Goal: Book appointment/travel/reservation

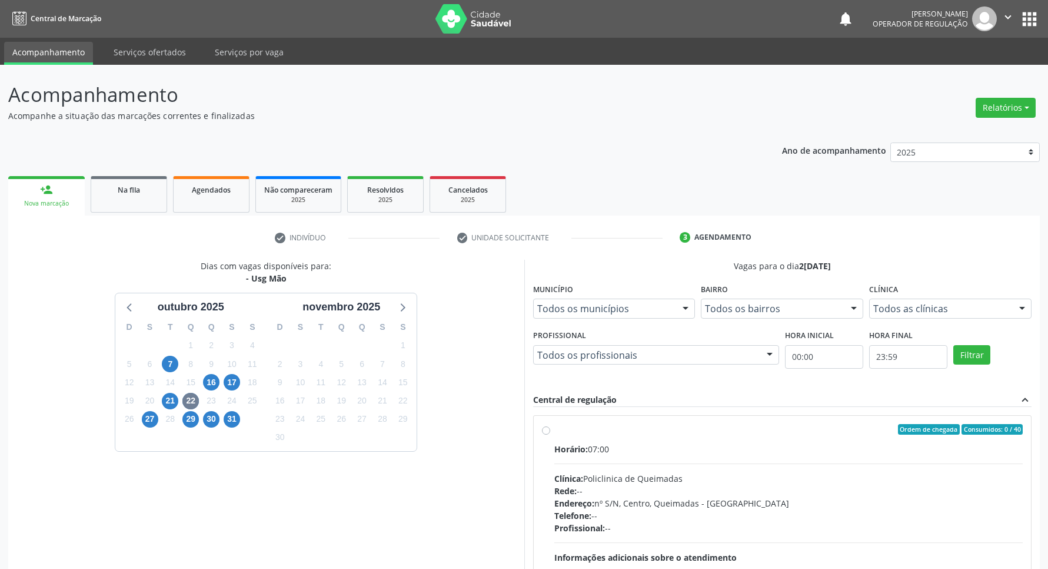
scroll to position [134, 0]
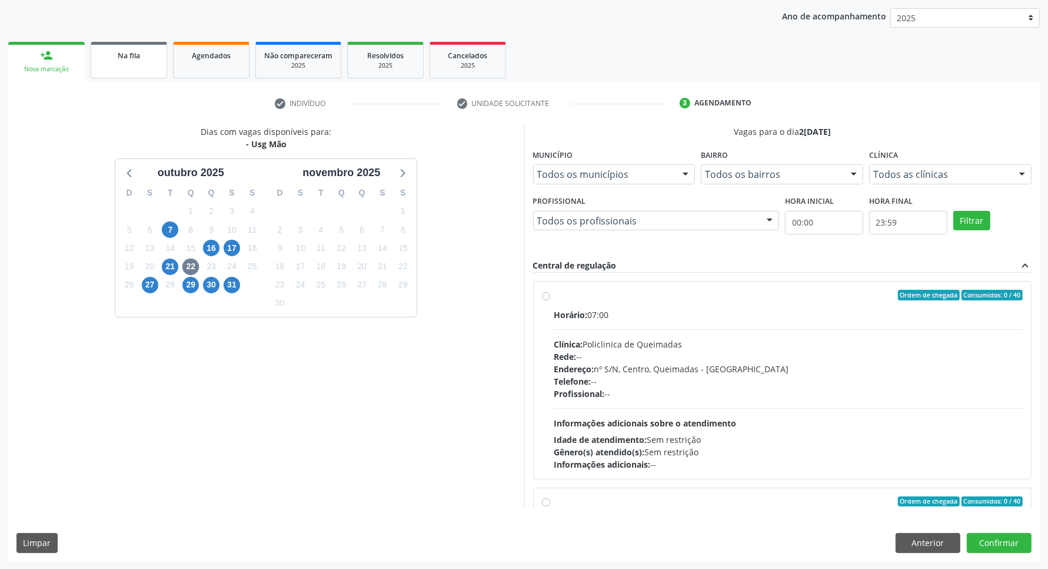
click at [132, 59] on div "Na fila" at bounding box center [128, 55] width 59 height 12
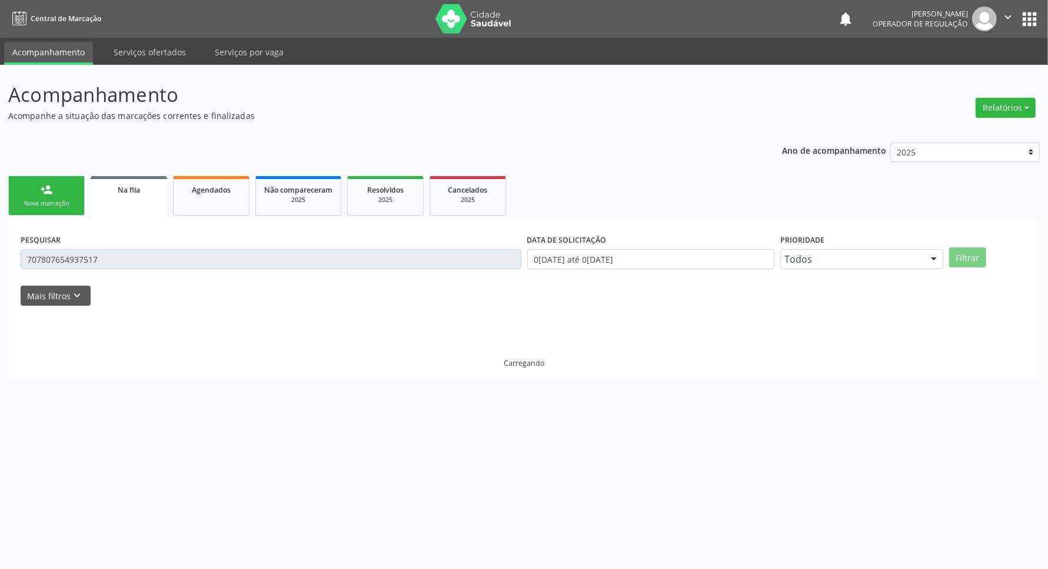
scroll to position [0, 0]
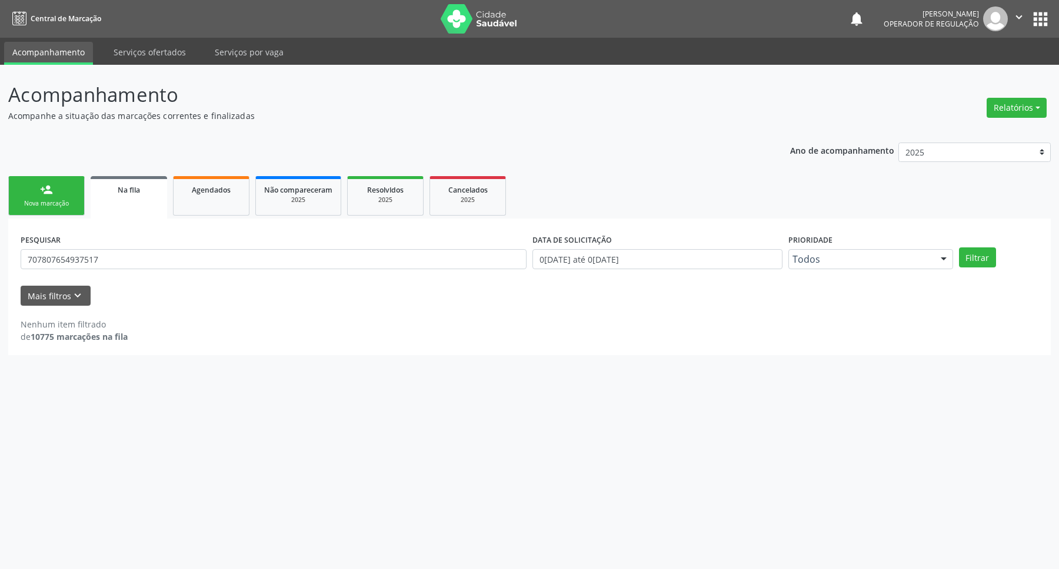
click at [91, 176] on link "Na fila" at bounding box center [129, 197] width 77 height 42
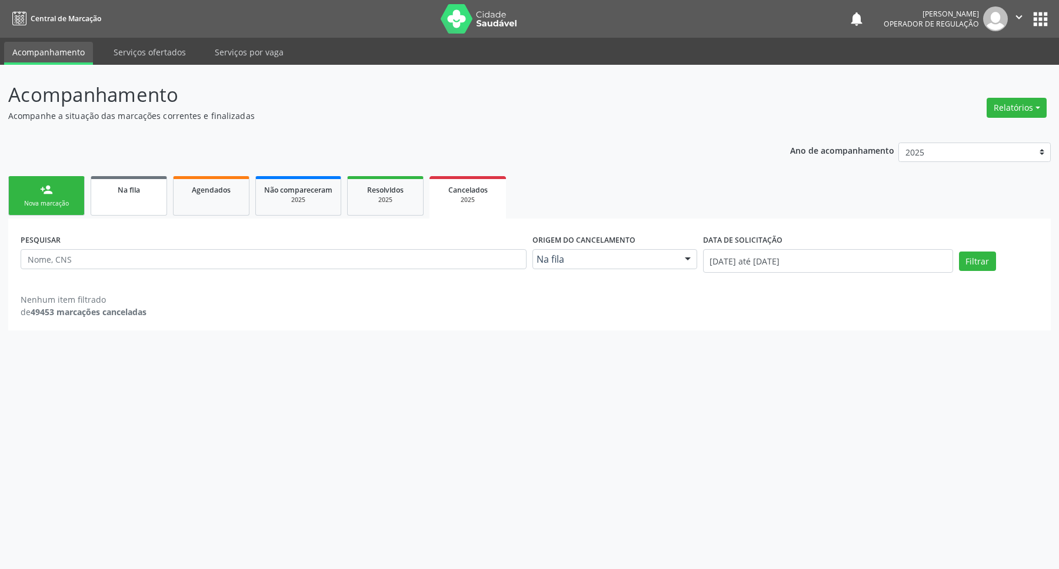
click at [111, 199] on link "Na fila" at bounding box center [129, 195] width 77 height 39
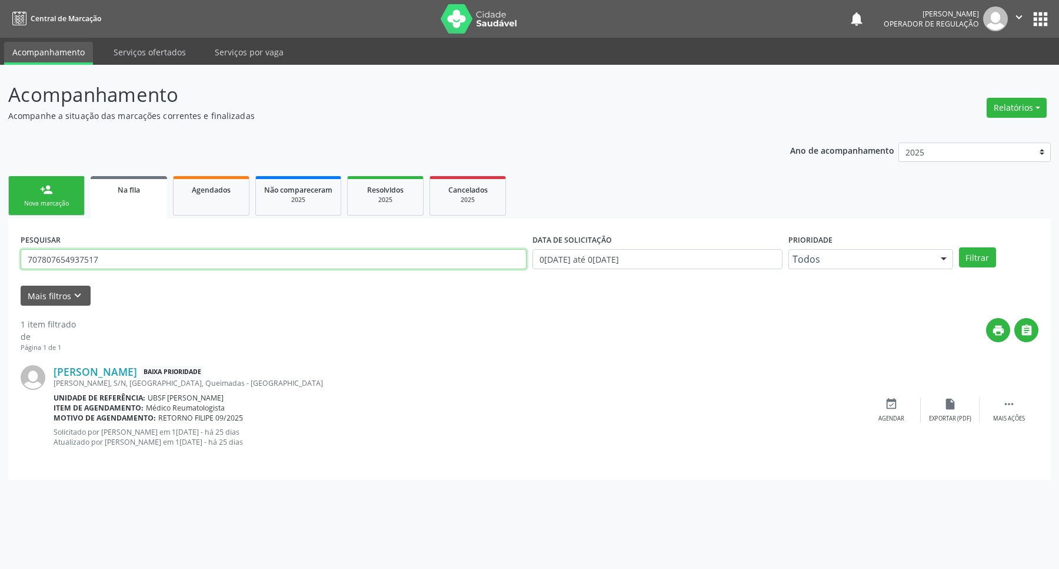
click at [119, 251] on input "707807654937517" at bounding box center [274, 259] width 506 height 20
type input "700005715109404"
click at [959, 247] on button "Filtrar" at bounding box center [977, 257] width 37 height 20
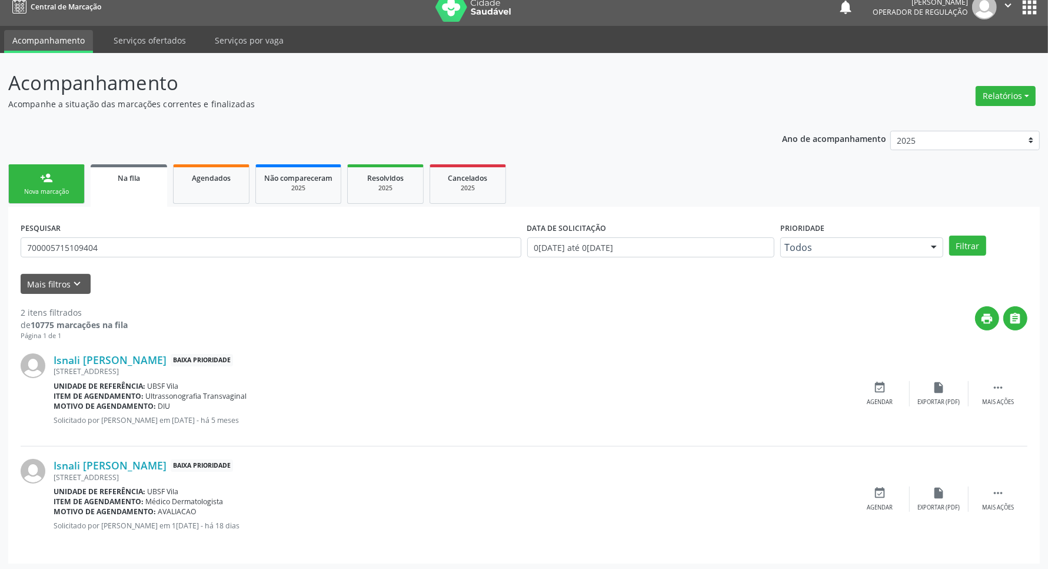
scroll to position [15, 0]
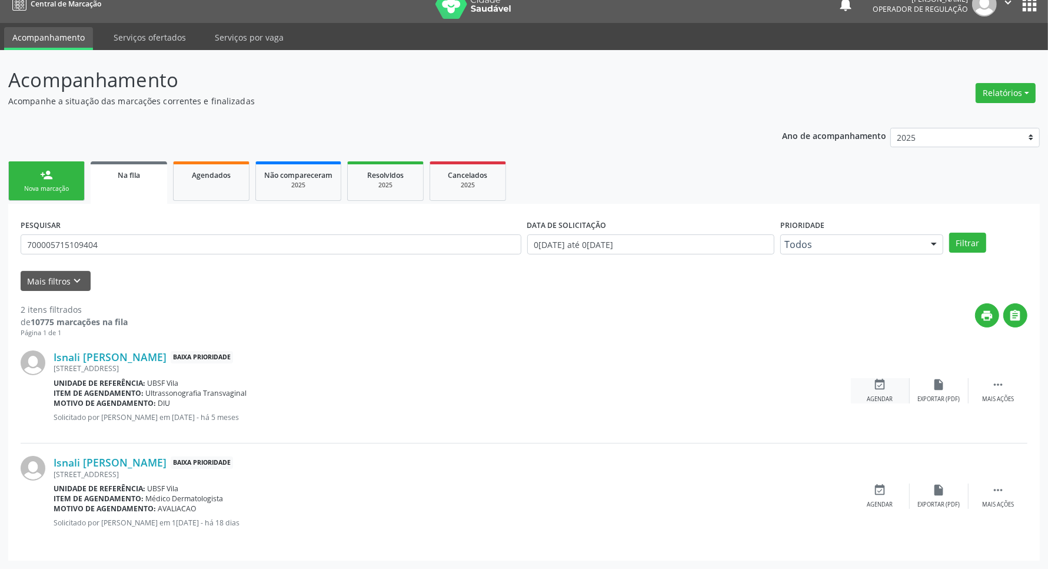
click at [887, 384] on div "event_available Agendar" at bounding box center [880, 390] width 59 height 25
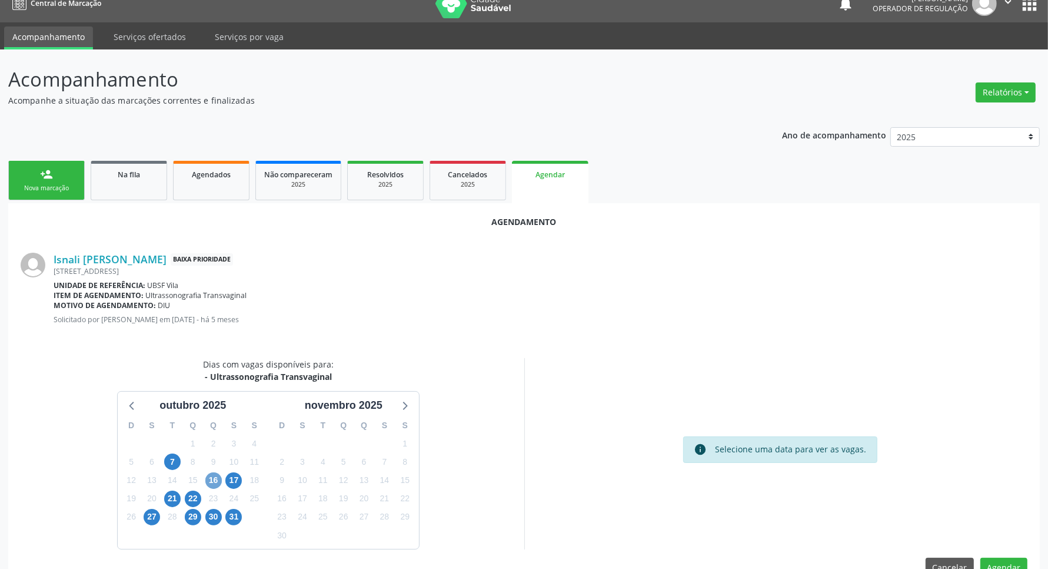
click at [210, 477] on span "16" at bounding box center [213, 480] width 16 height 16
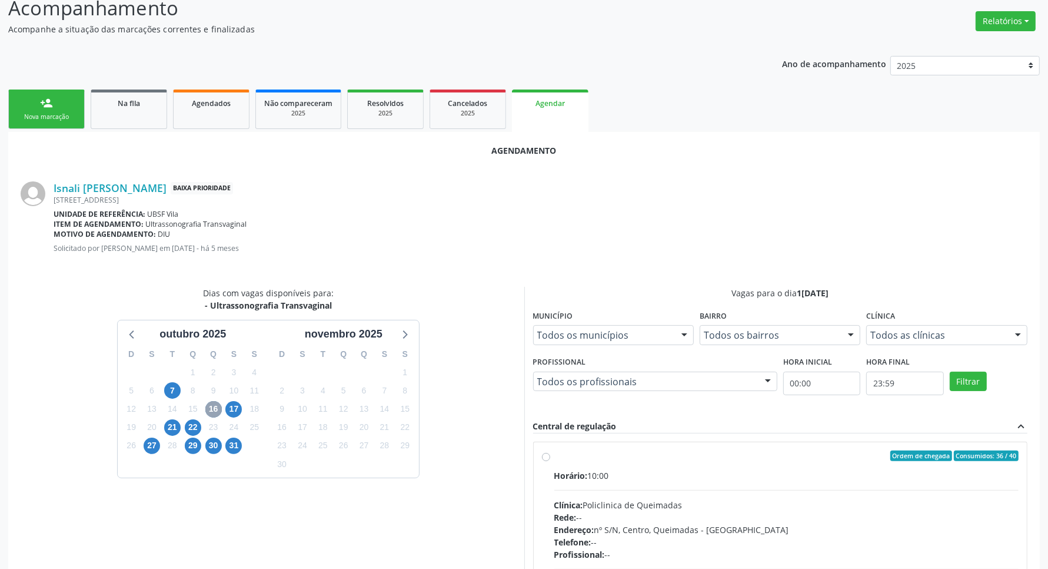
scroll to position [215, 0]
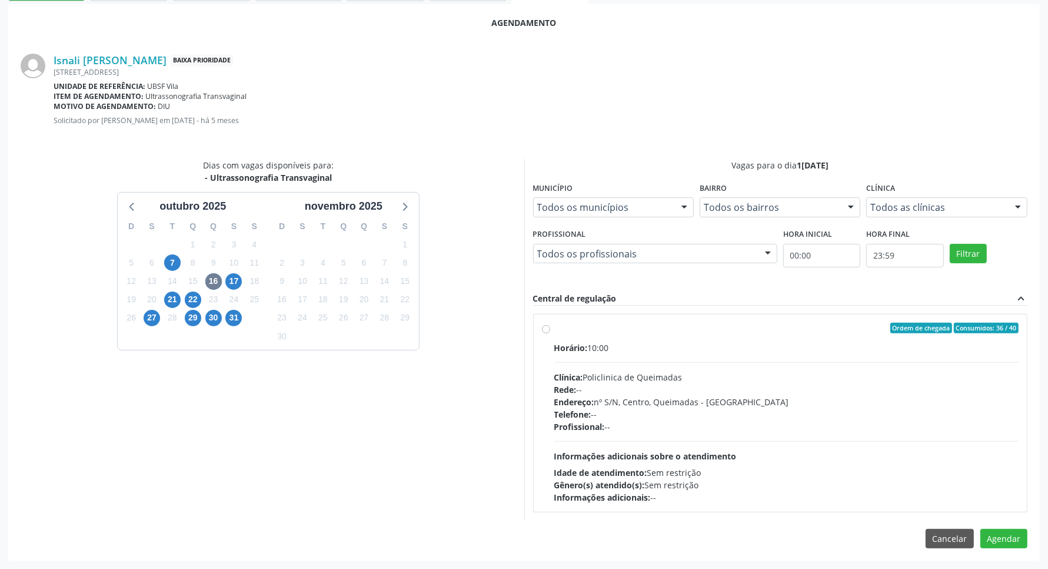
drag, startPoint x: 651, startPoint y: 442, endPoint x: 686, endPoint y: 456, distance: 38.0
click at [651, 442] on div "Horário: 10:00 Clínica: Policlinica de Queimadas Rede: -- Endereço: nº S/N, Cen…" at bounding box center [786, 422] width 465 height 162
click at [550, 333] on input "Ordem de chegada Consumidos: 36 / 40 Horário: 10:00 Clínica: Policlinica de Que…" at bounding box center [546, 328] width 8 height 11
radio input "true"
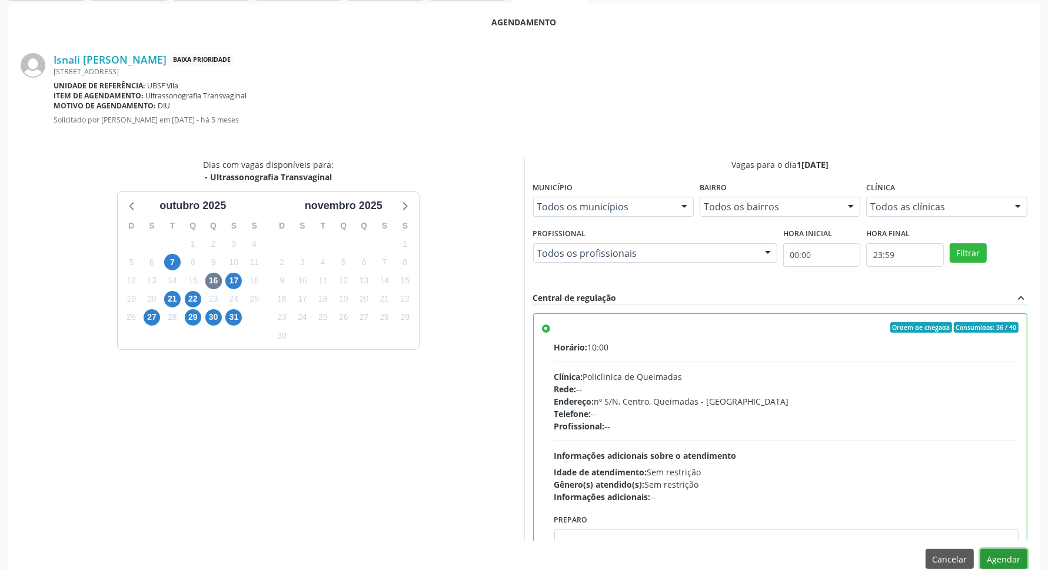
click at [1016, 562] on button "Agendar" at bounding box center [1004, 559] width 47 height 20
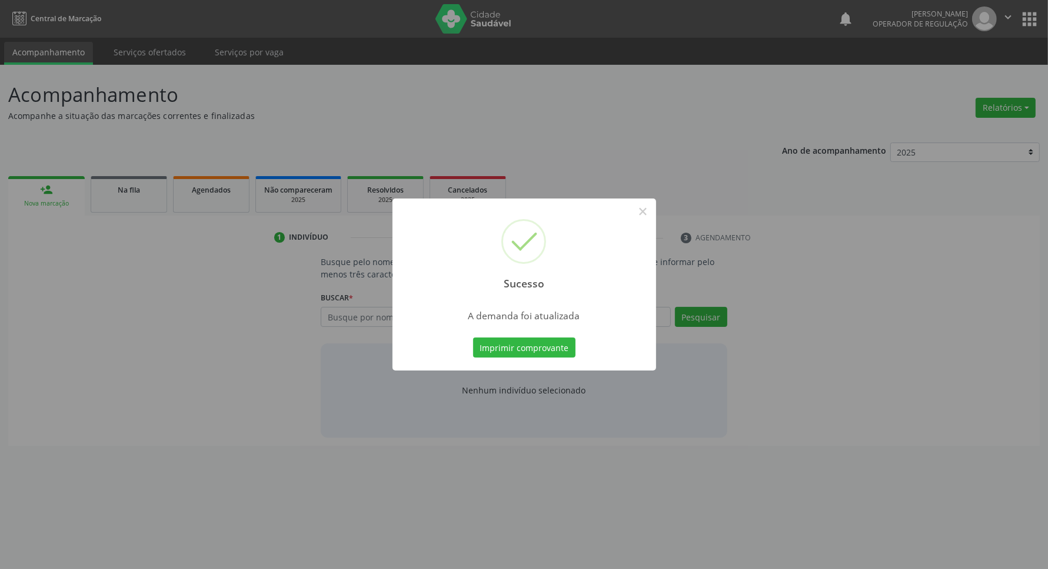
scroll to position [0, 0]
click at [524, 348] on button "Imprimir comprovante" at bounding box center [530, 347] width 102 height 20
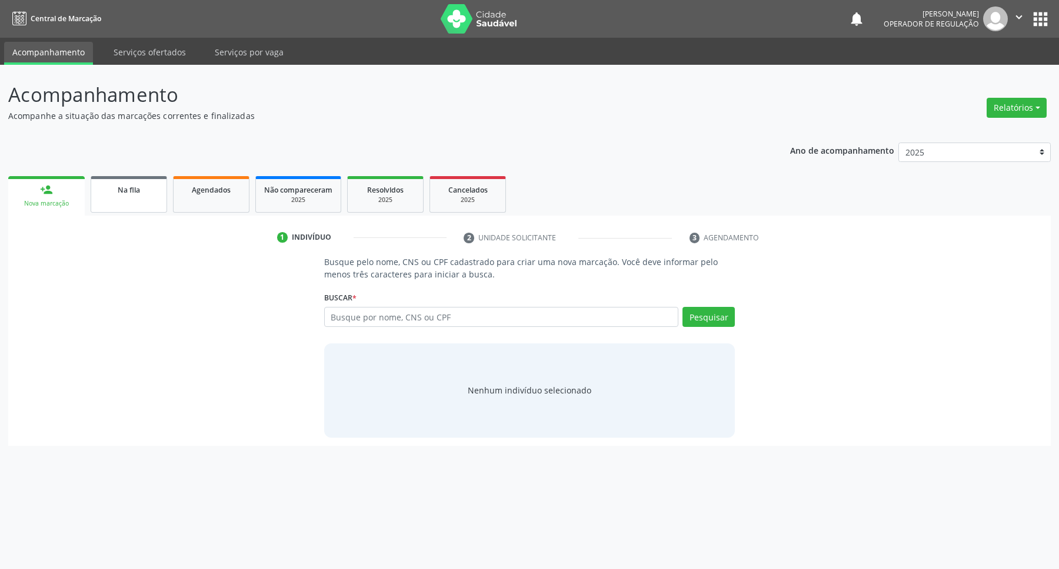
click at [144, 194] on div "Na fila" at bounding box center [128, 189] width 59 height 12
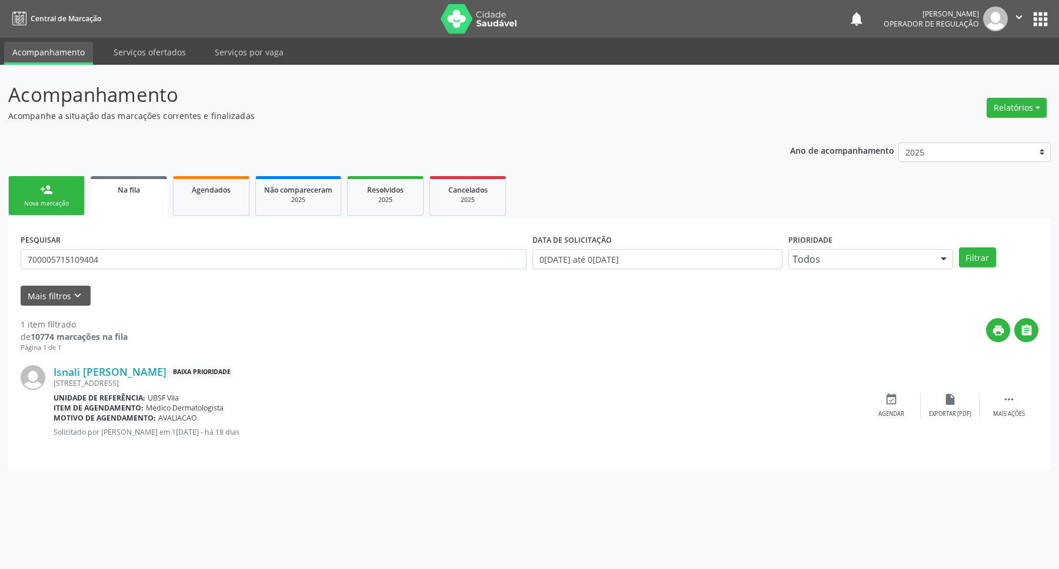
click at [110, 271] on div "PESQUISAR 700005715109404" at bounding box center [274, 254] width 512 height 46
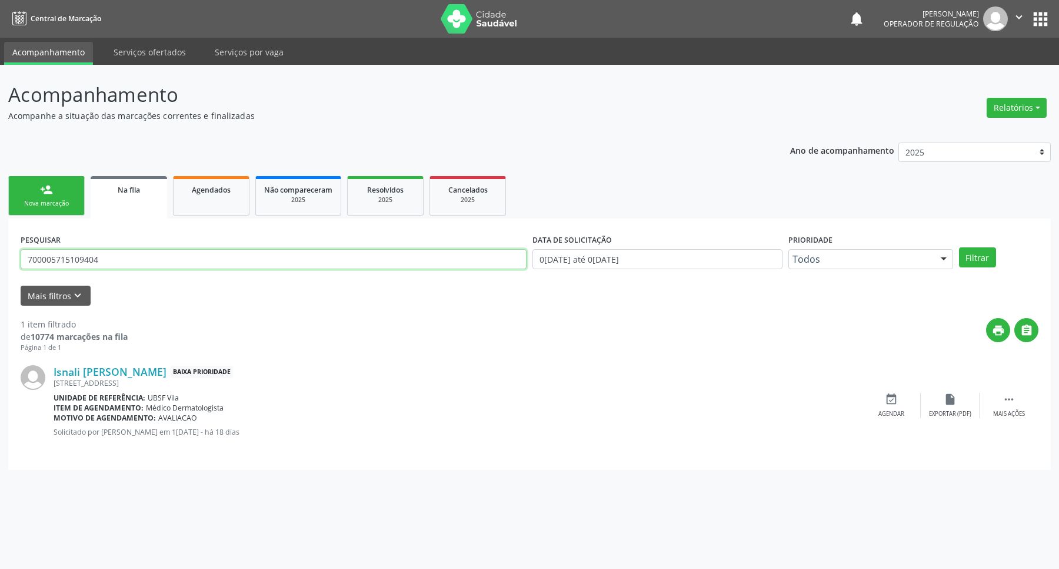
click at [110, 265] on input "700005715109404" at bounding box center [274, 259] width 506 height 20
type input "703409276497914"
click at [959, 247] on button "Filtrar" at bounding box center [977, 257] width 37 height 20
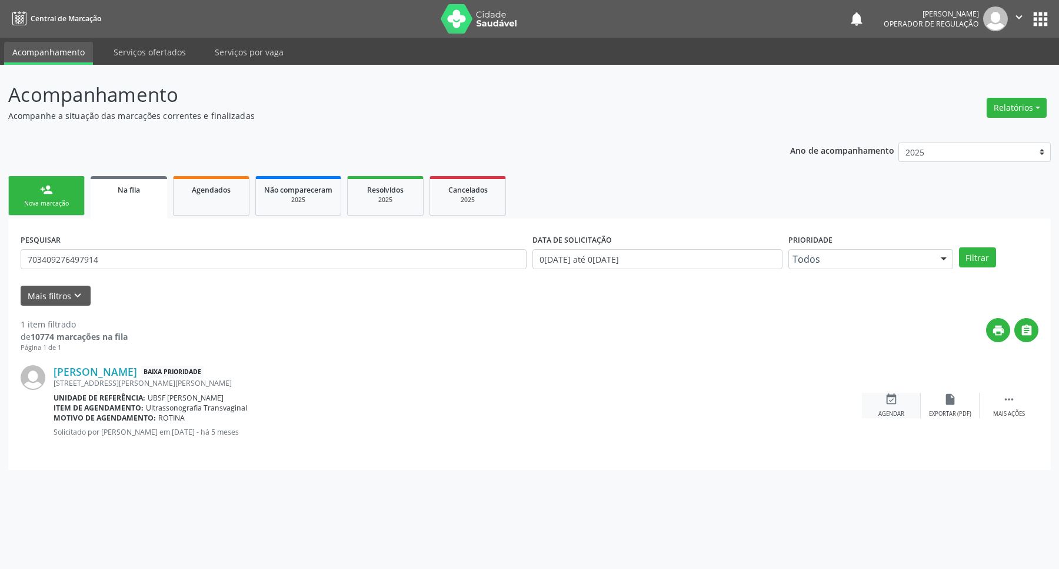
click at [890, 398] on icon "event_available" at bounding box center [891, 399] width 13 height 13
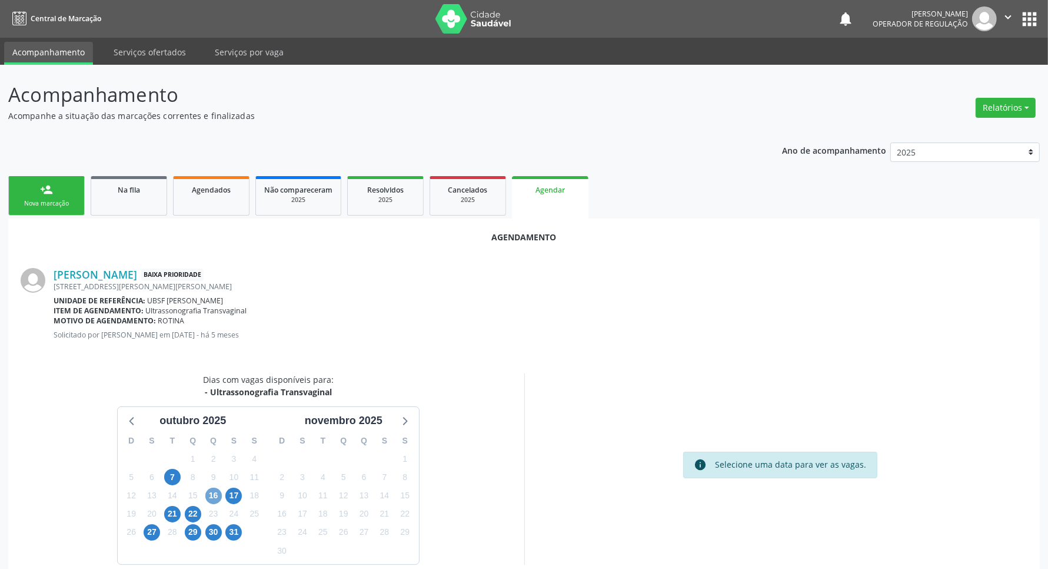
click at [212, 498] on span "16" at bounding box center [213, 495] width 16 height 16
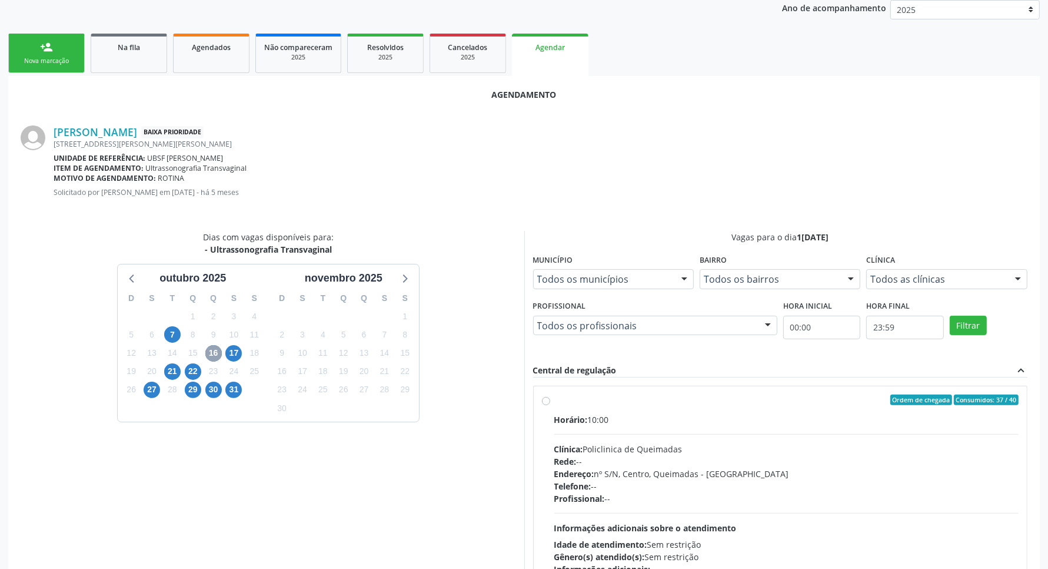
scroll to position [215, 0]
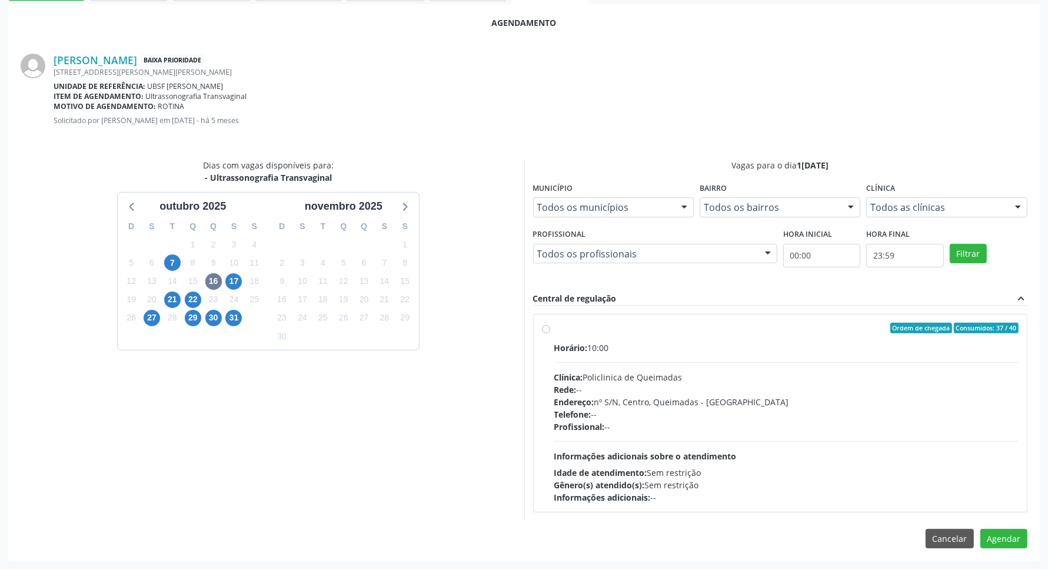
click at [624, 416] on div "Telefone: --" at bounding box center [786, 414] width 465 height 12
click at [550, 333] on input "Ordem de chegada Consumidos: 37 / 40 Horário: 10:00 Clínica: Policlinica de Que…" at bounding box center [546, 328] width 8 height 11
radio input "true"
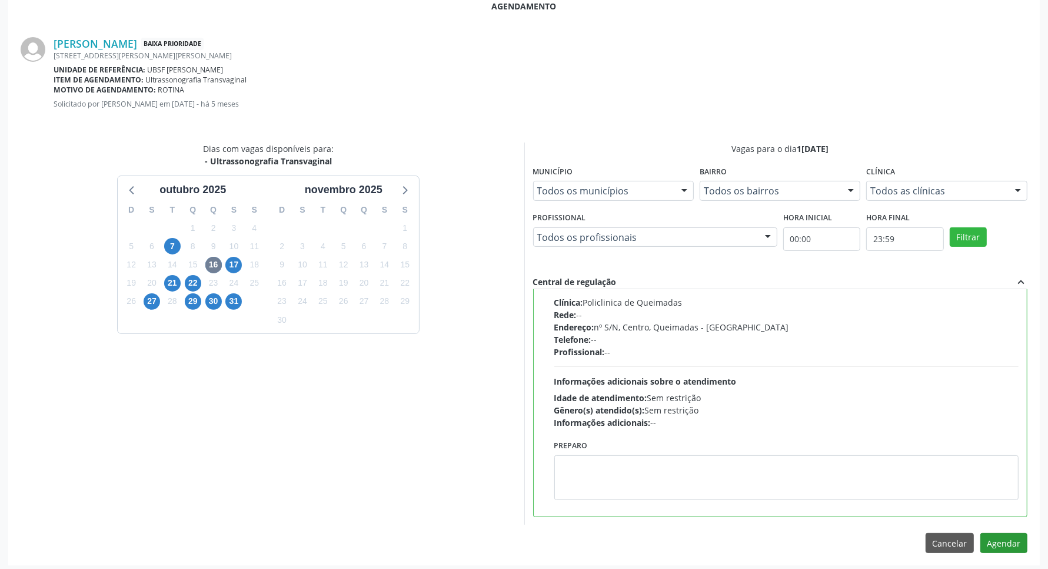
scroll to position [235, 0]
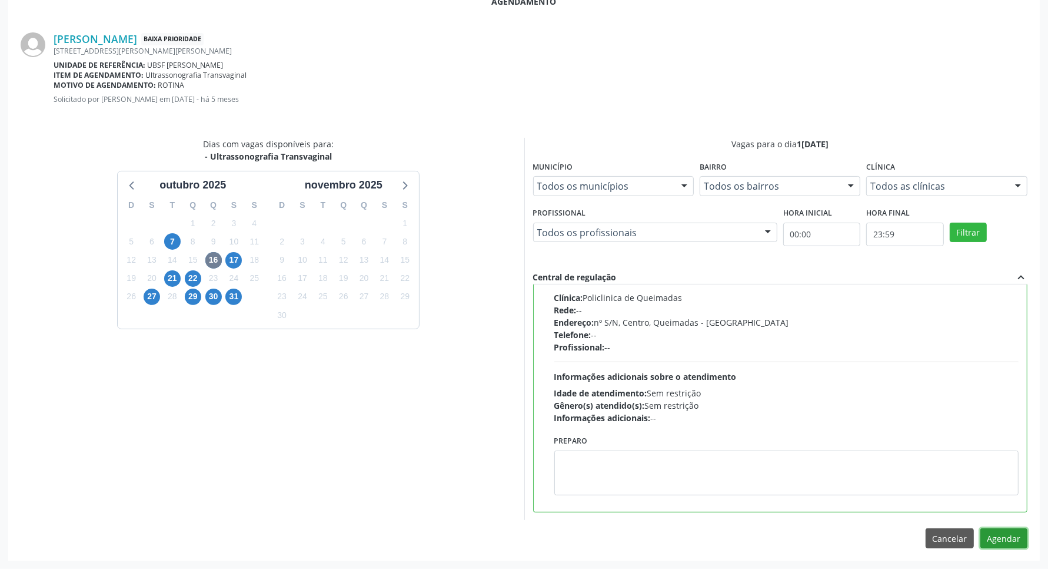
click at [1009, 534] on button "Agendar" at bounding box center [1004, 538] width 47 height 20
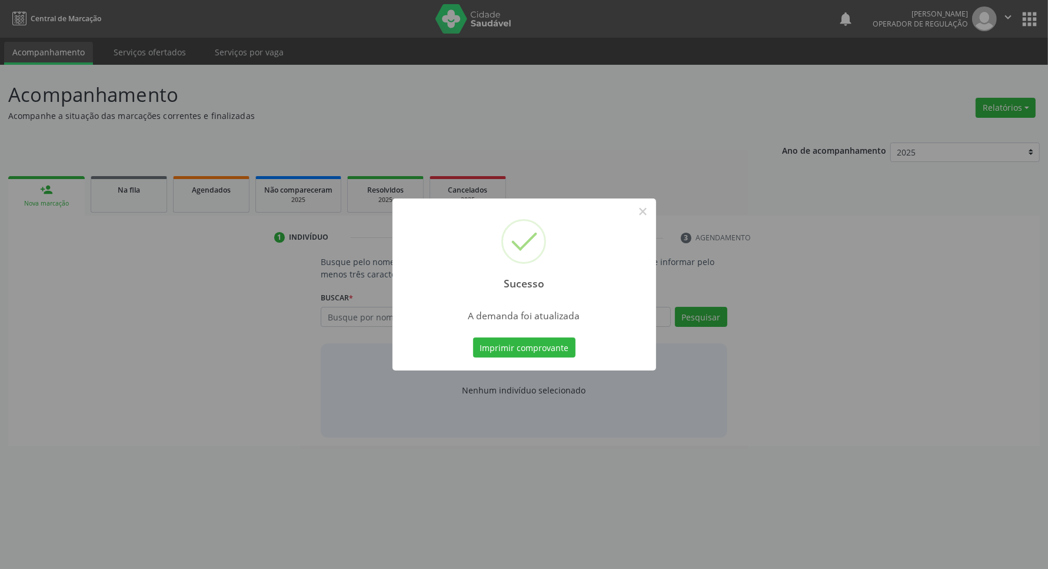
scroll to position [0, 0]
click at [549, 343] on button "Imprimir comprovante" at bounding box center [530, 347] width 102 height 20
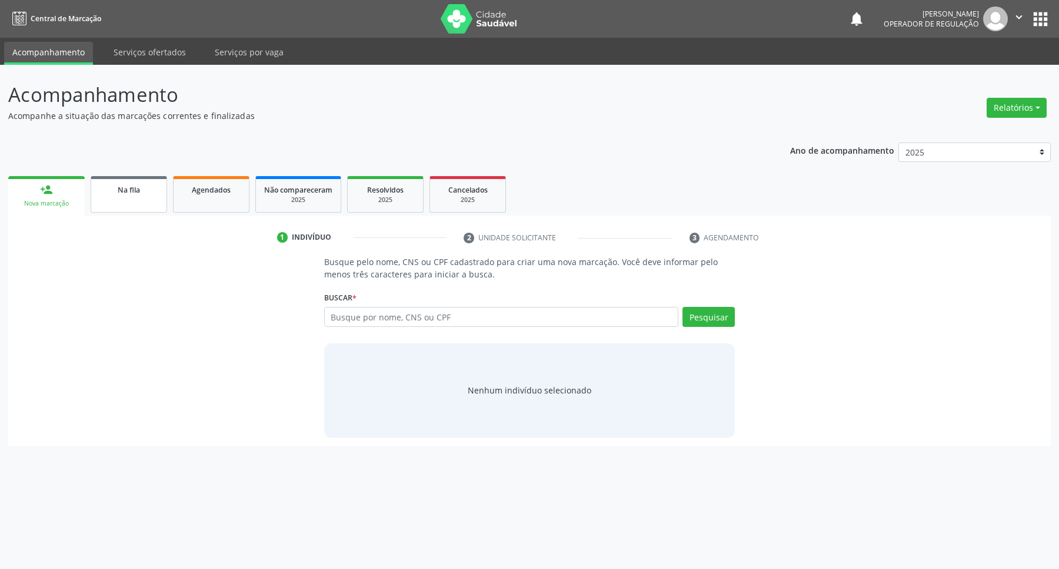
click at [131, 207] on link "Na fila" at bounding box center [129, 194] width 77 height 36
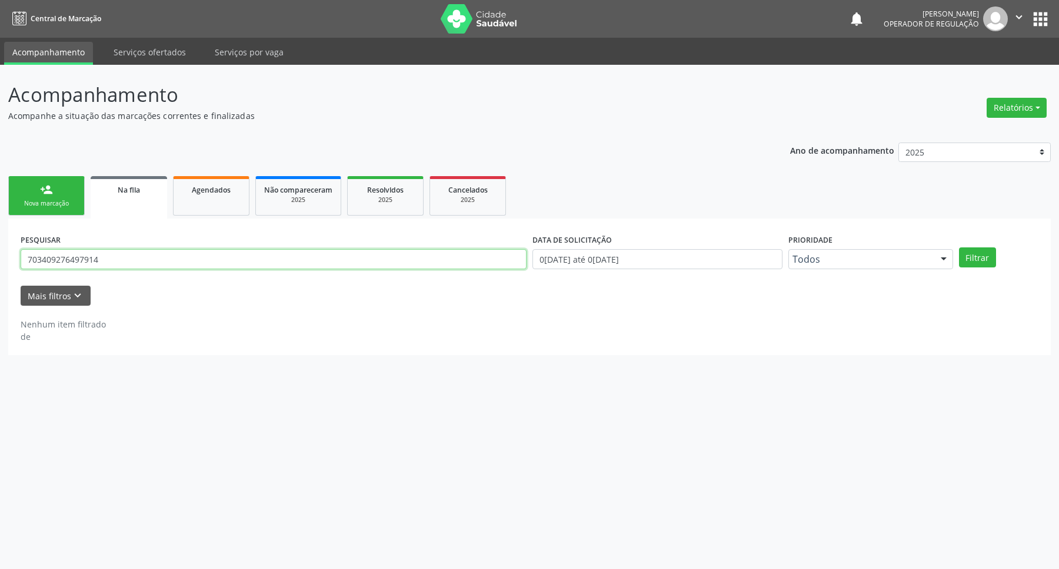
click at [199, 257] on input "703409276497914" at bounding box center [274, 259] width 506 height 20
type input "700008371469505"
click at [959, 247] on button "Filtrar" at bounding box center [977, 257] width 37 height 20
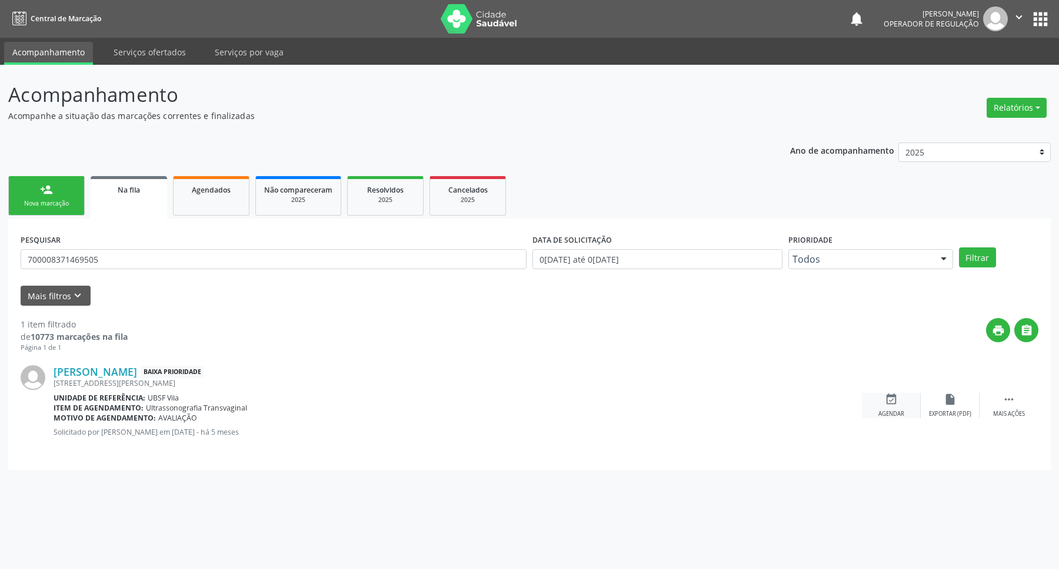
click at [895, 410] on div "Agendar" at bounding box center [892, 414] width 26 height 8
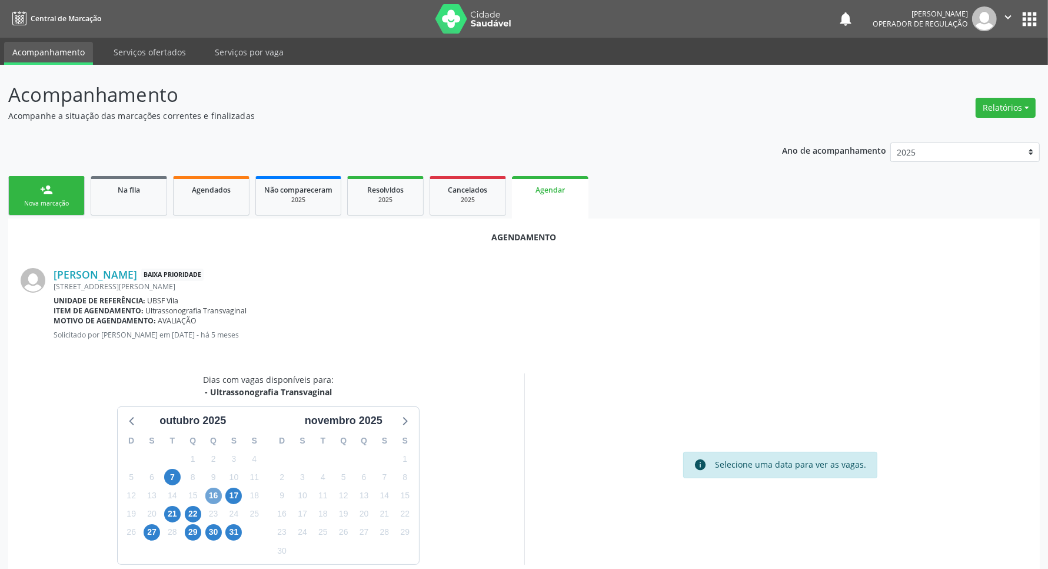
click at [217, 495] on span "16" at bounding box center [213, 495] width 16 height 16
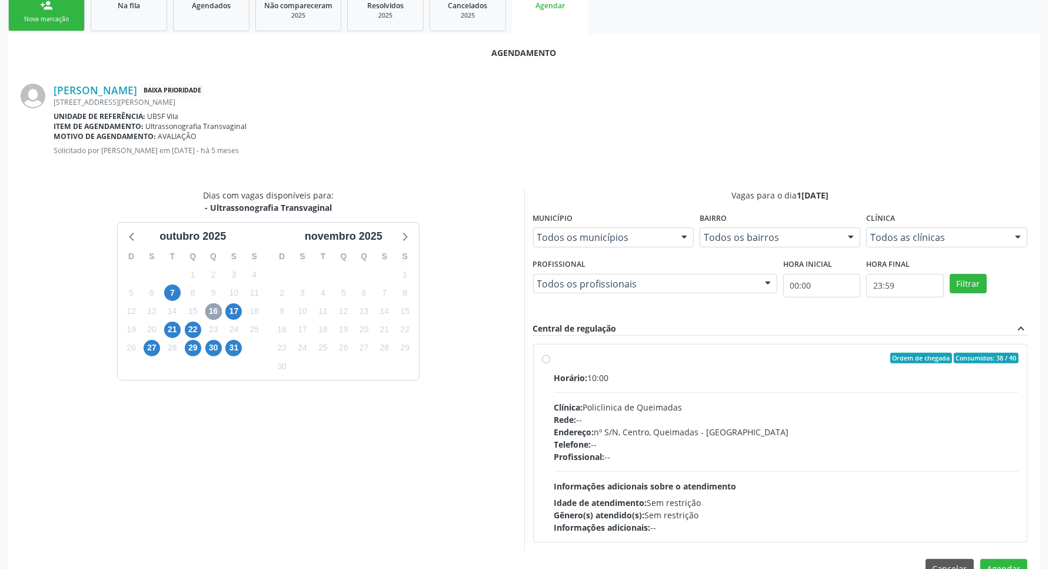
scroll to position [215, 0]
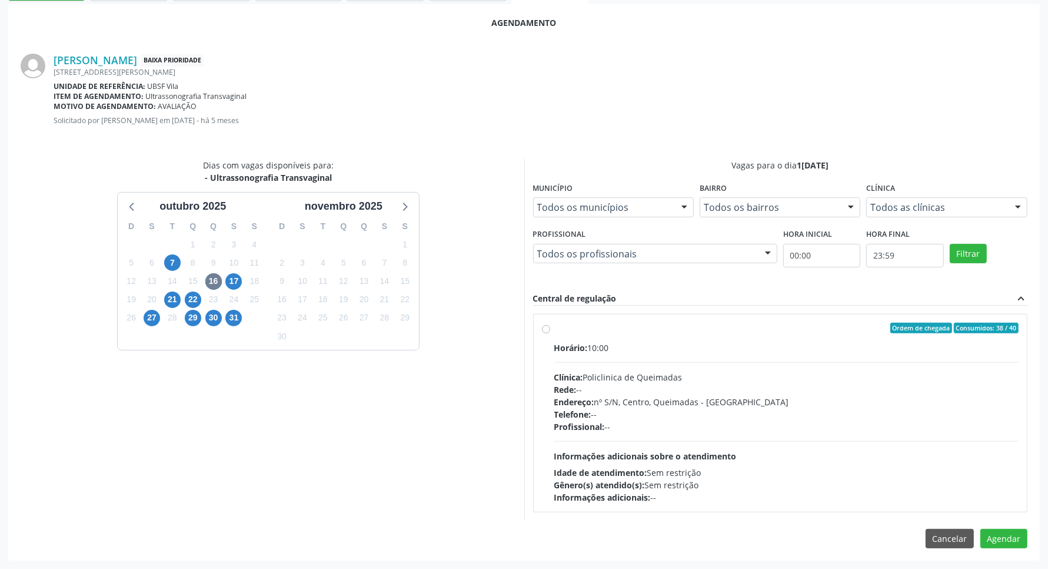
drag, startPoint x: 623, startPoint y: 449, endPoint x: 587, endPoint y: 430, distance: 40.5
click at [622, 448] on div "Horário: 10:00 Clínica: Policlinica de Queimadas Rede: -- Endereço: nº S/N, Cen…" at bounding box center [786, 422] width 465 height 162
radio input "true"
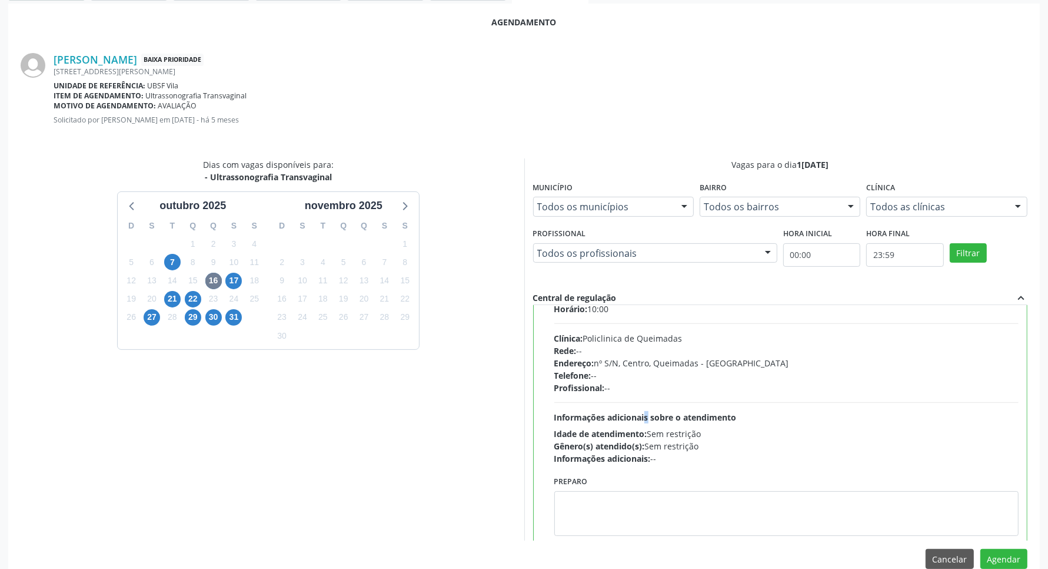
scroll to position [59, 0]
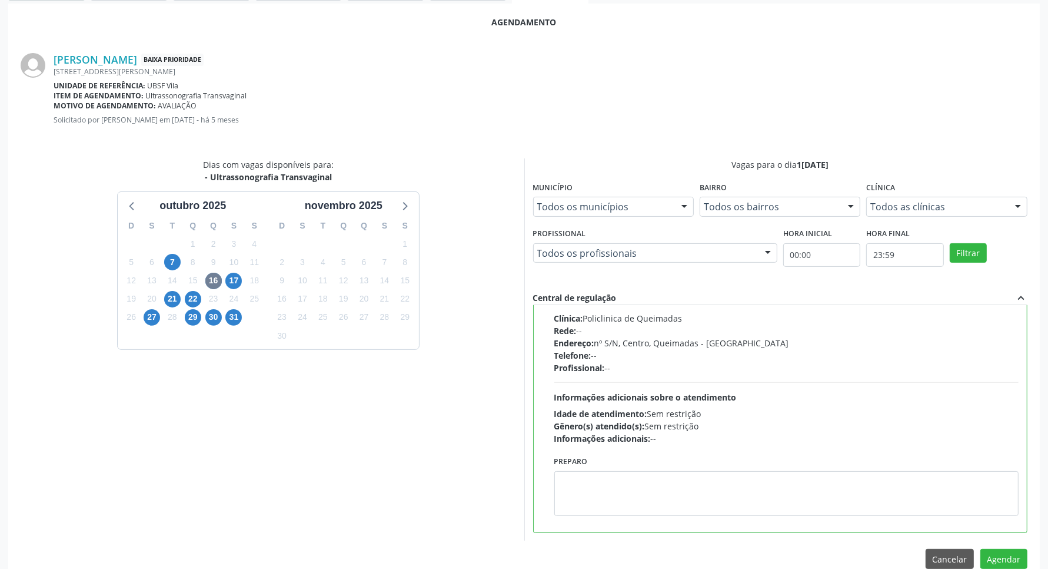
click at [976, 549] on div "Cancelar Agendar" at bounding box center [977, 559] width 102 height 20
click at [989, 553] on button "Agendar" at bounding box center [1004, 559] width 47 height 20
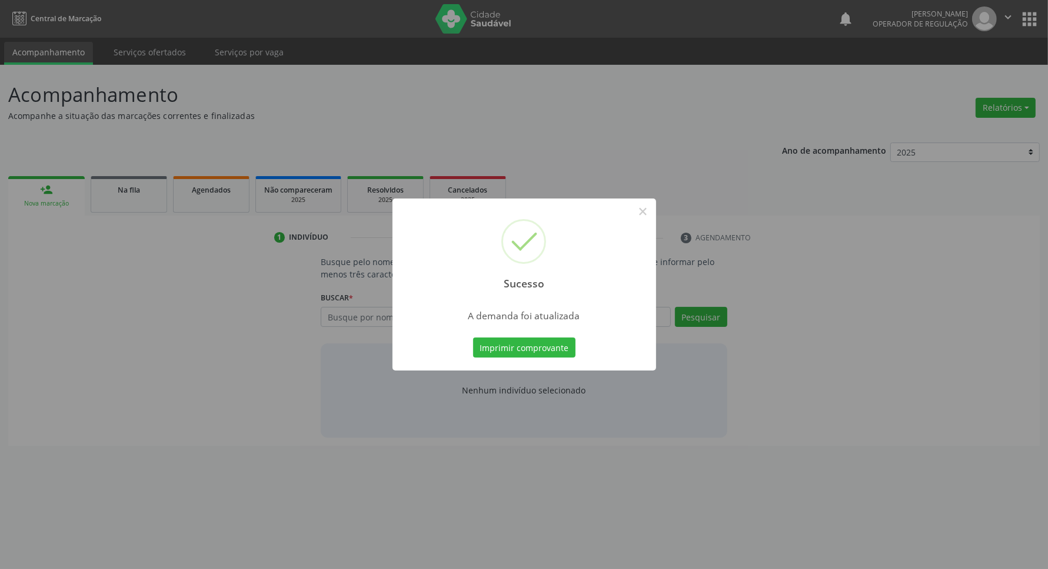
scroll to position [0, 0]
click at [533, 347] on button "Imprimir comprovante" at bounding box center [530, 347] width 102 height 20
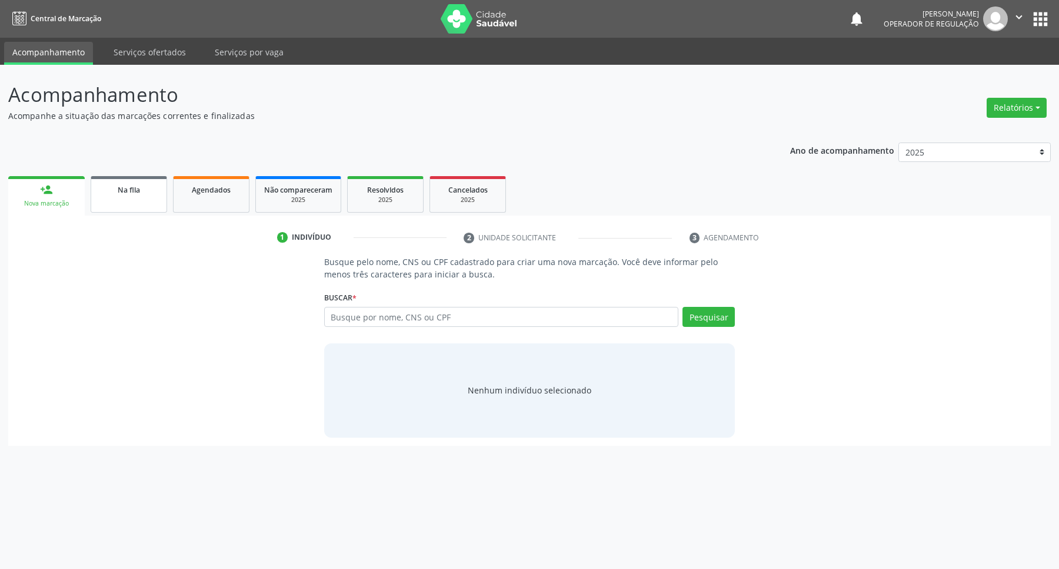
click at [147, 192] on div "Na fila" at bounding box center [128, 189] width 59 height 12
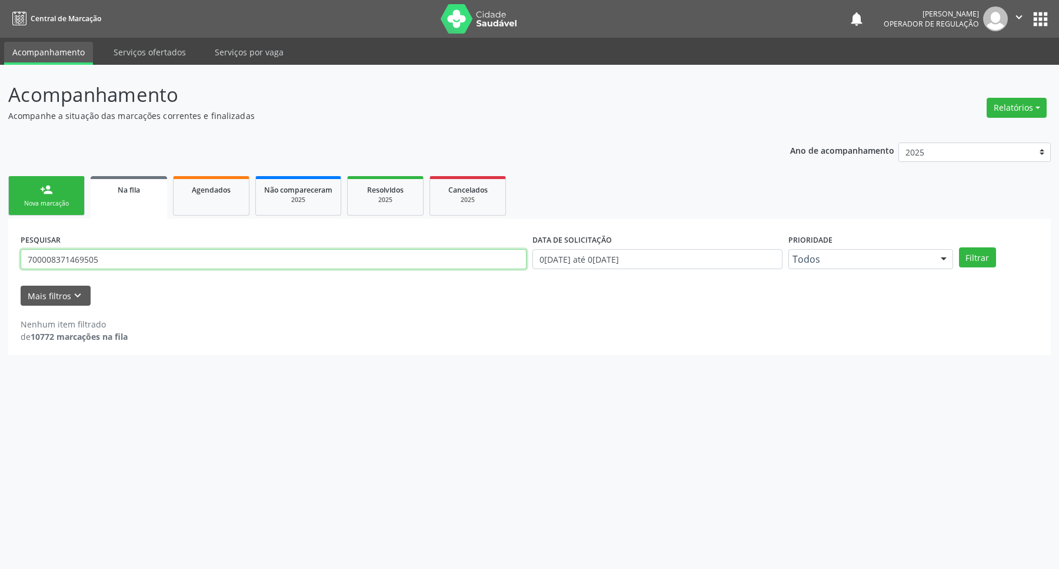
click at [108, 265] on input "700008371469505" at bounding box center [274, 259] width 506 height 20
click at [107, 265] on input "700008371469505" at bounding box center [274, 259] width 506 height 20
type input "700001408907903"
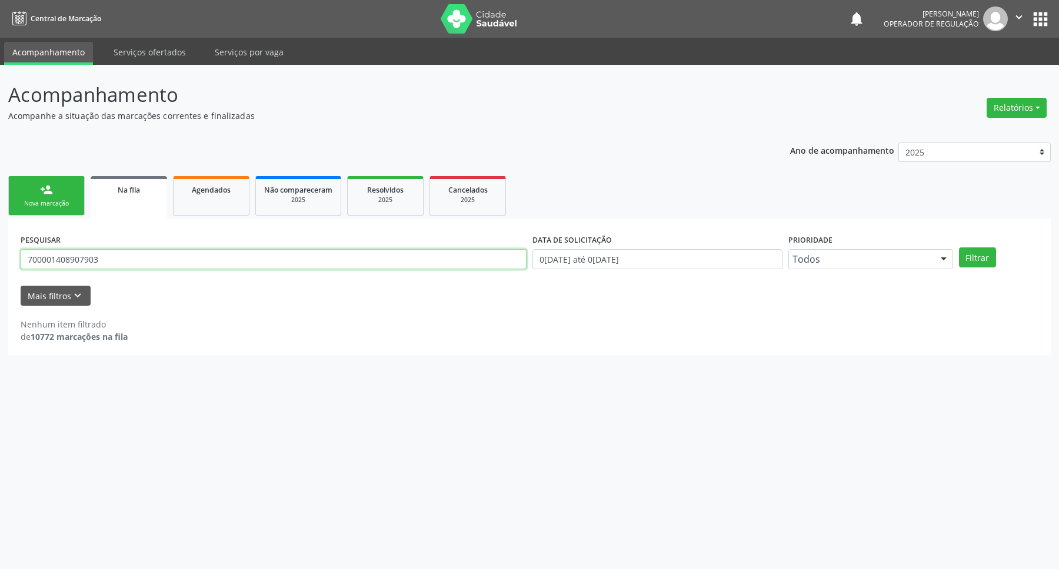
click at [959, 247] on button "Filtrar" at bounding box center [977, 257] width 37 height 20
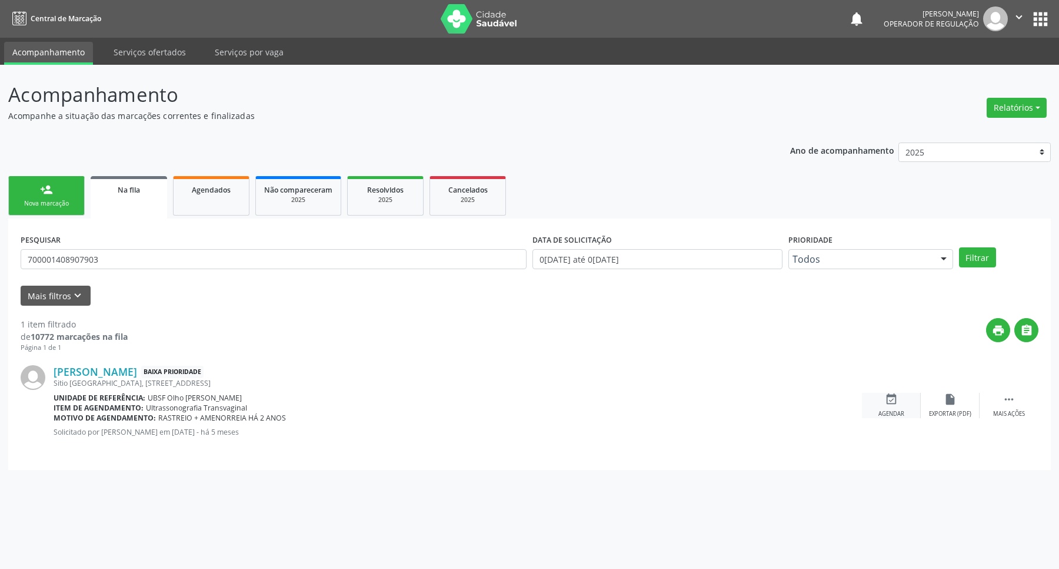
click at [874, 404] on div "event_available Agendar" at bounding box center [891, 405] width 59 height 25
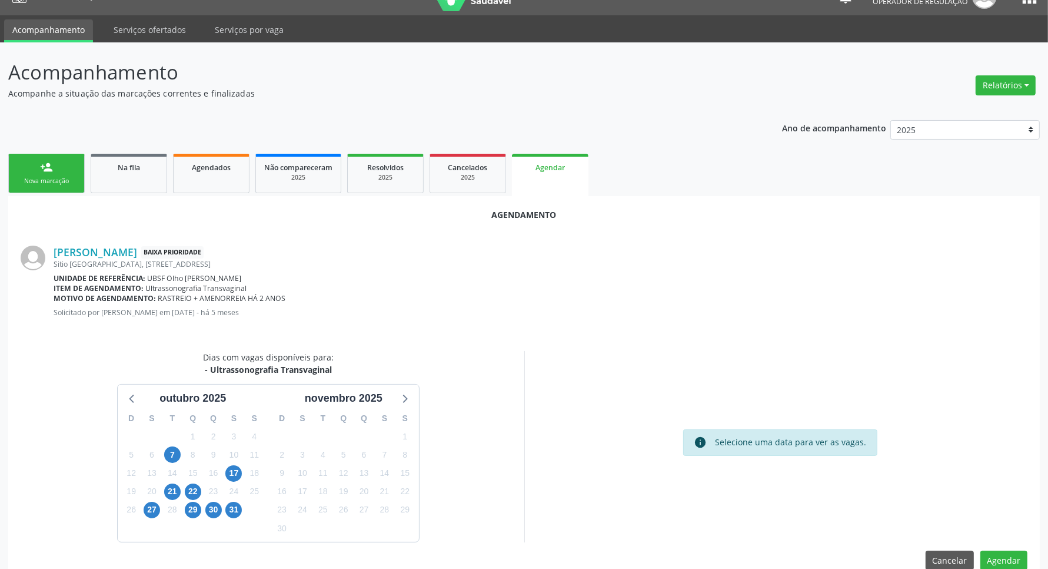
scroll to position [45, 0]
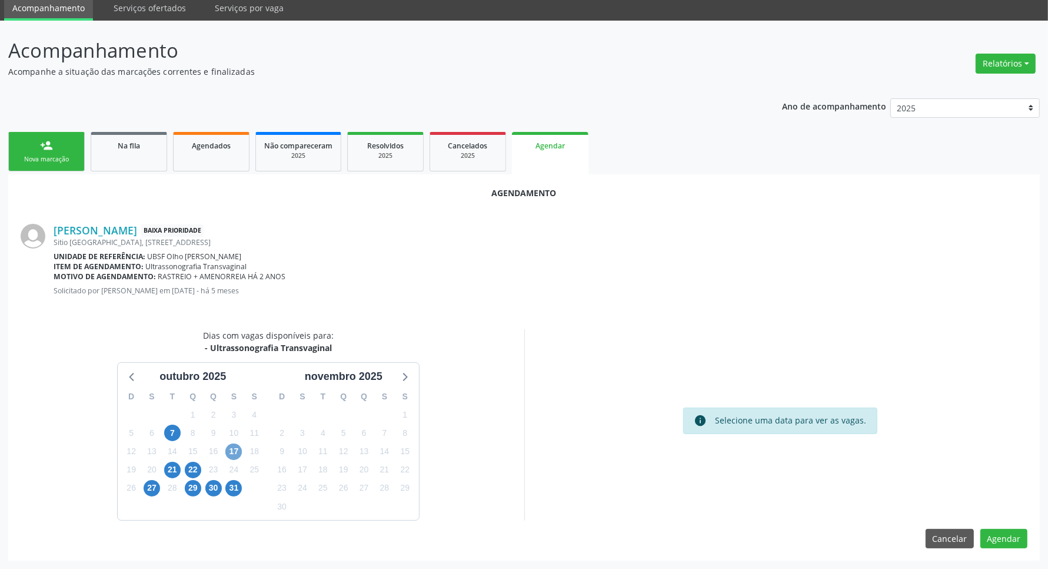
click at [232, 453] on span "17" at bounding box center [233, 451] width 16 height 16
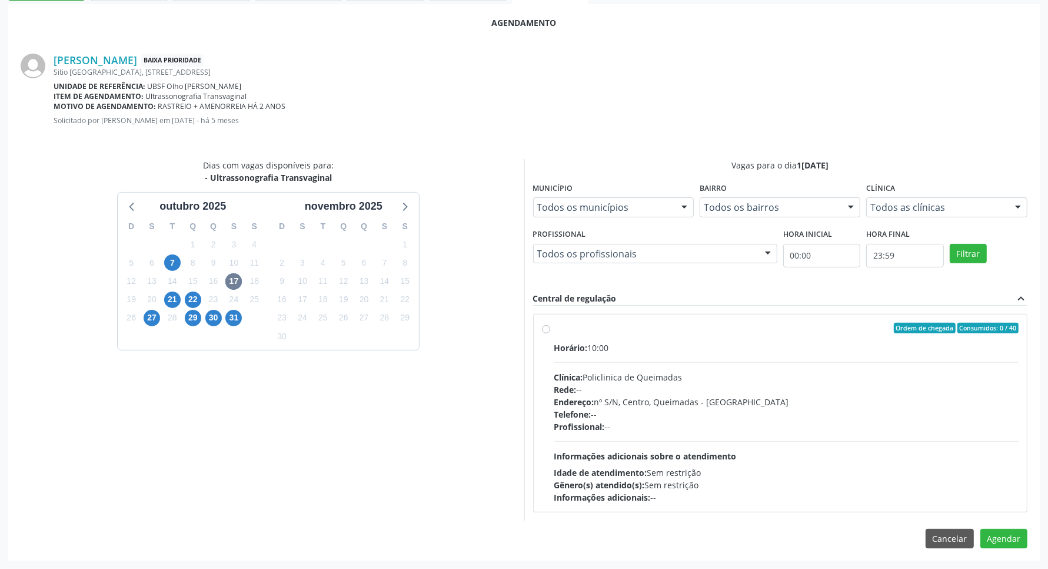
scroll to position [0, 0]
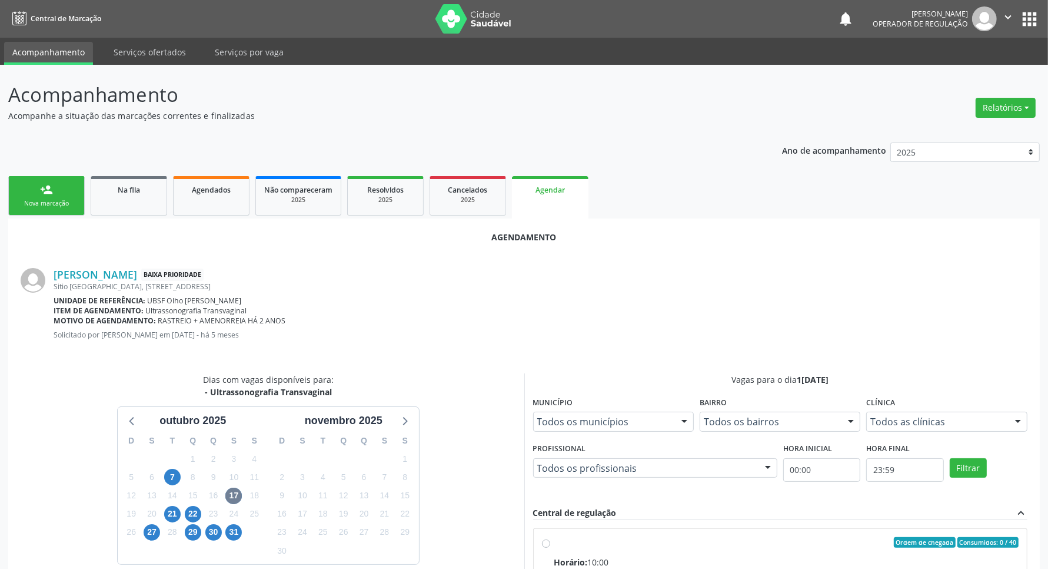
click at [19, 207] on div "person_add Nova marcação Na fila Agendados Não compareceram 2025 Resolvidos 202…" at bounding box center [524, 474] width 1032 height 602
click at [28, 203] on div "Nova marcação" at bounding box center [46, 203] width 59 height 9
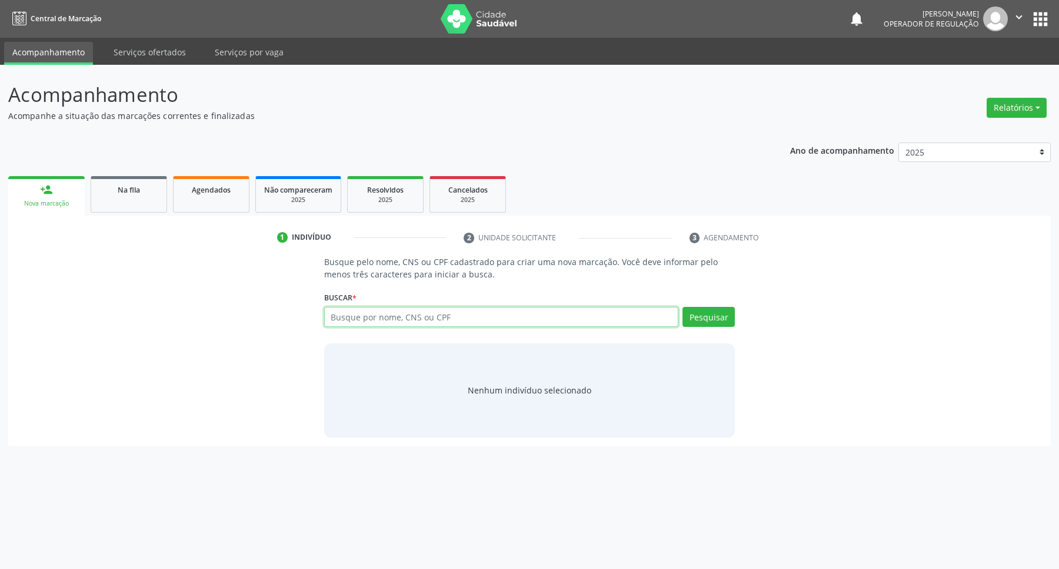
click at [358, 317] on input "text" at bounding box center [501, 317] width 355 height 20
click at [124, 206] on link "Na fila" at bounding box center [129, 194] width 77 height 36
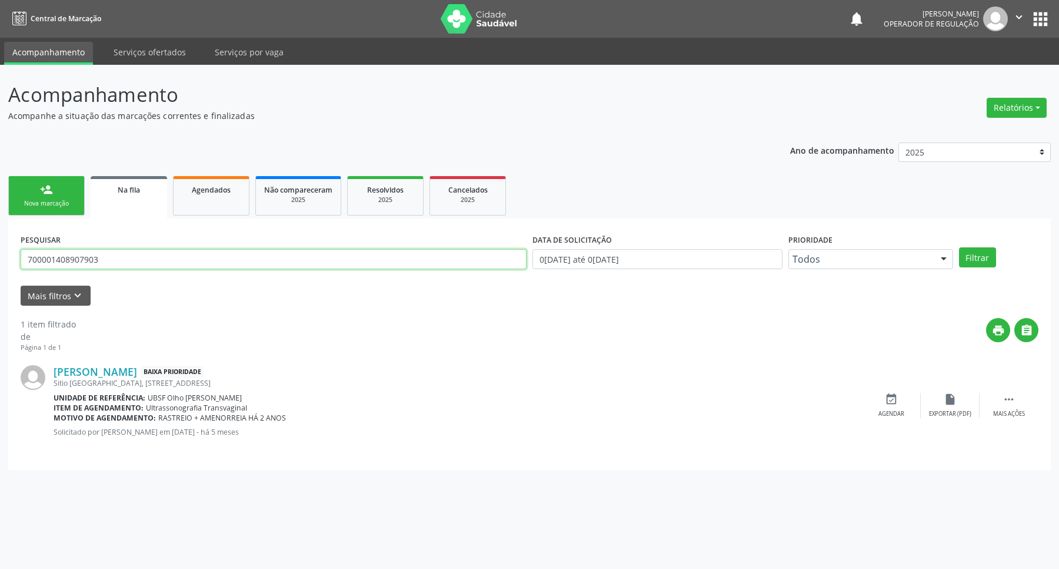
click at [107, 251] on input "700001408907903" at bounding box center [274, 259] width 506 height 20
type input "700607958021568"
click at [959, 247] on button "Filtrar" at bounding box center [977, 257] width 37 height 20
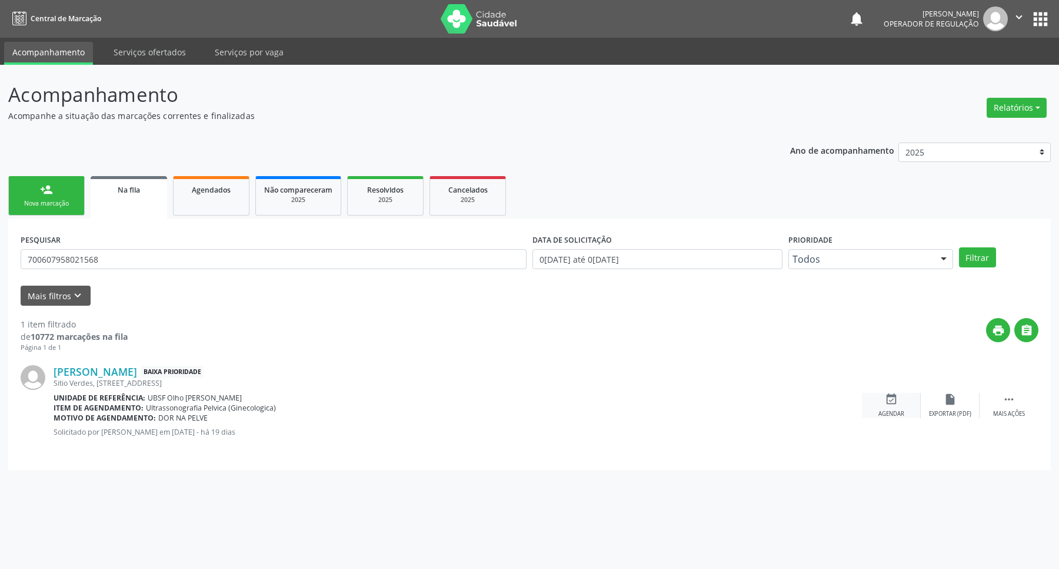
click at [898, 408] on div "event_available Agendar" at bounding box center [891, 405] width 59 height 25
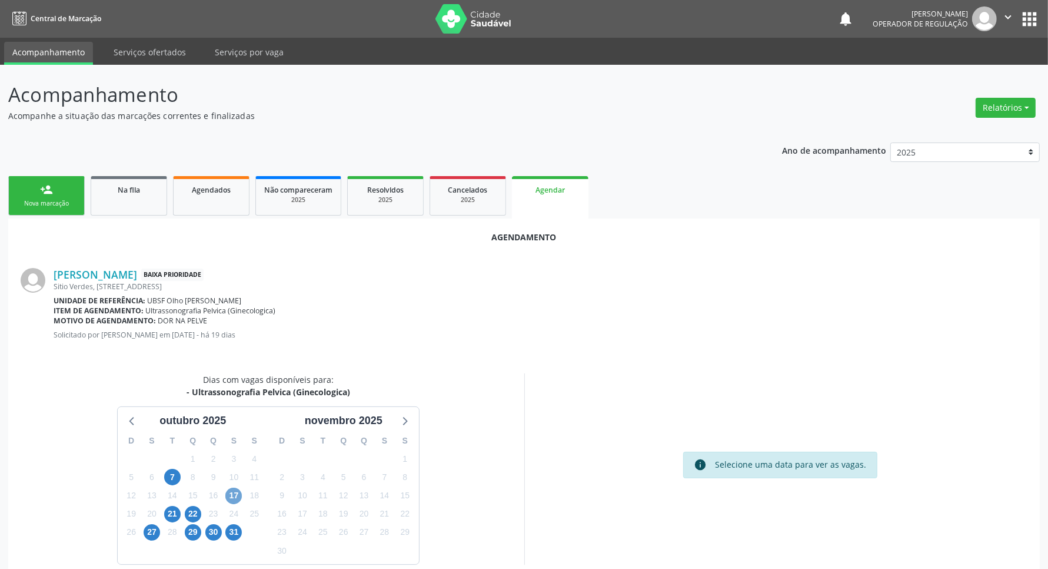
click at [236, 494] on span "17" at bounding box center [233, 495] width 16 height 16
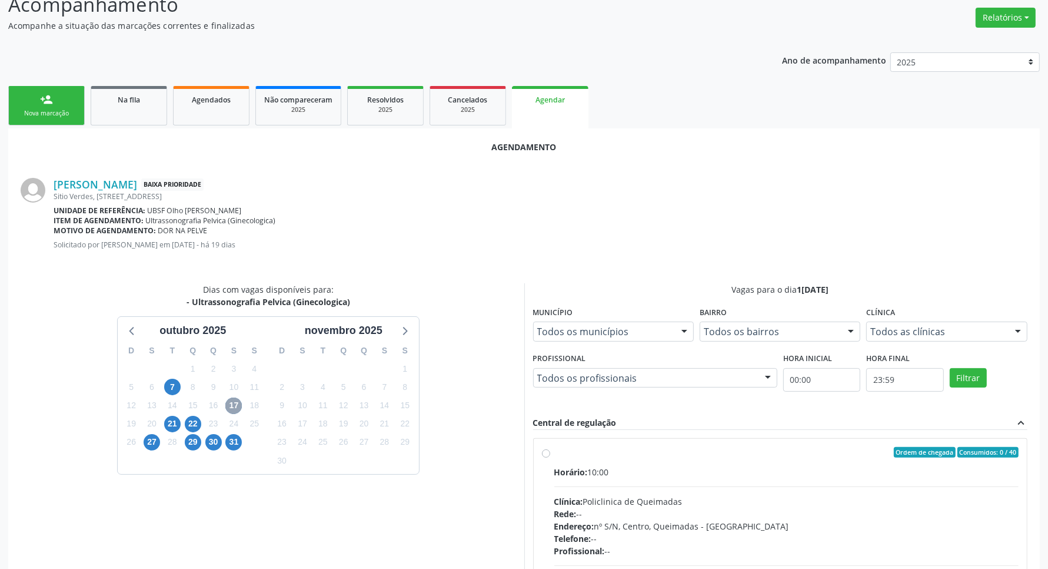
scroll to position [215, 0]
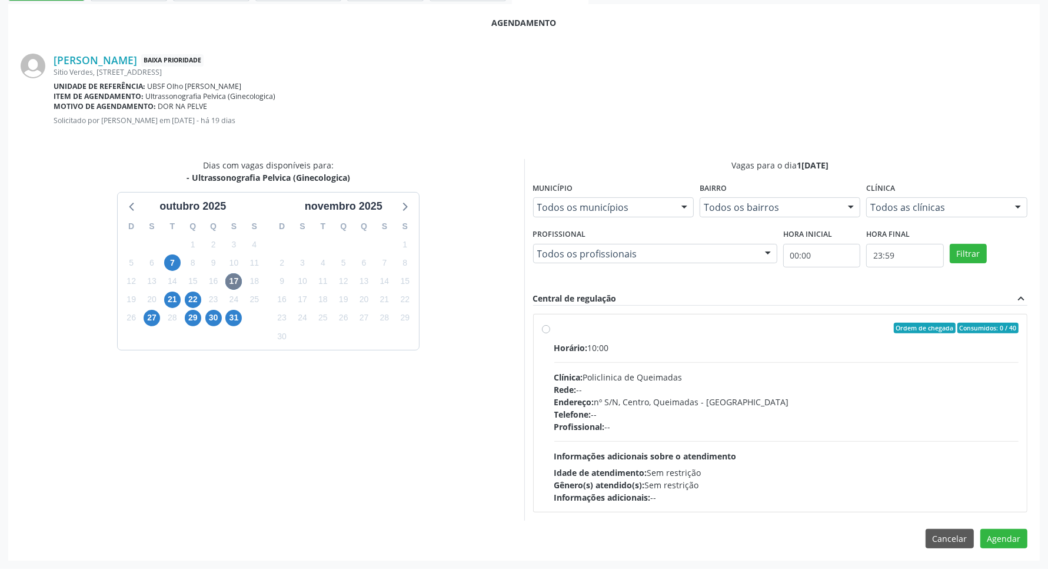
click at [740, 350] on div "Horário: 10:00" at bounding box center [786, 347] width 465 height 12
click at [550, 333] on input "Ordem de chegada Consumidos: 0 / 40 Horário: 10:00 Clínica: Policlinica de Quei…" at bounding box center [546, 328] width 8 height 11
radio input "true"
click at [1008, 560] on button "Agendar" at bounding box center [1004, 559] width 47 height 20
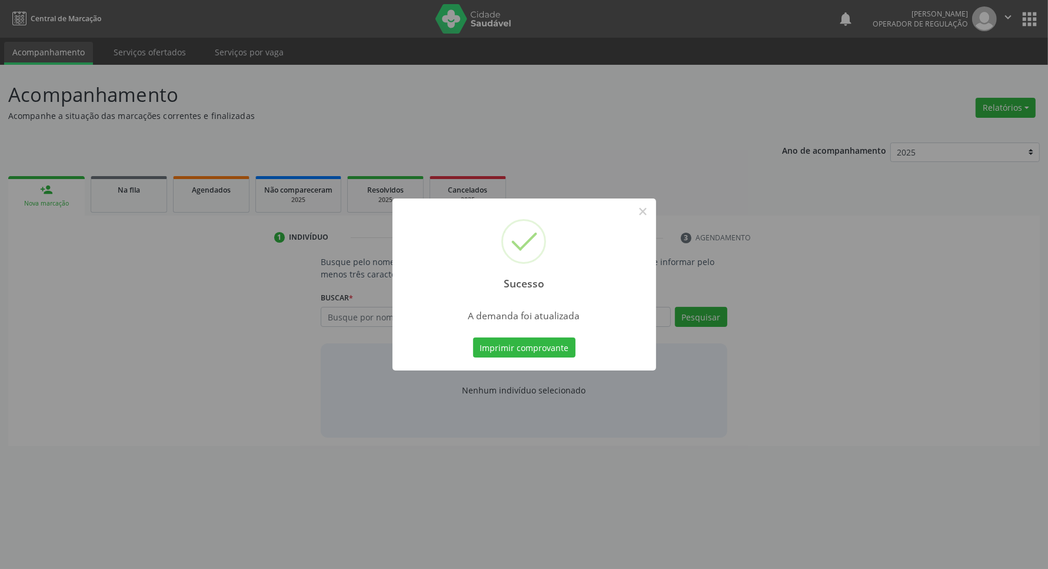
scroll to position [0, 0]
click at [566, 348] on button "Imprimir comprovante" at bounding box center [530, 347] width 102 height 20
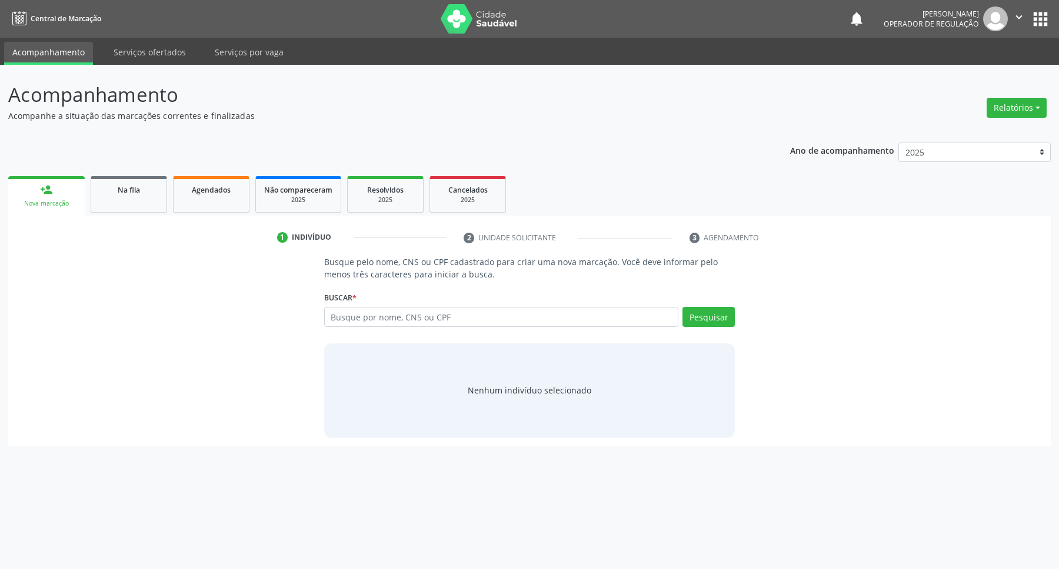
drag, startPoint x: 125, startPoint y: 174, endPoint x: 129, endPoint y: 190, distance: 17.1
click at [125, 174] on ul "person_add Nova marcação Na fila Agendados Não compareceram 2025 Resolvidos 202…" at bounding box center [529, 194] width 1043 height 42
click at [129, 190] on span "Na fila" at bounding box center [129, 190] width 22 height 10
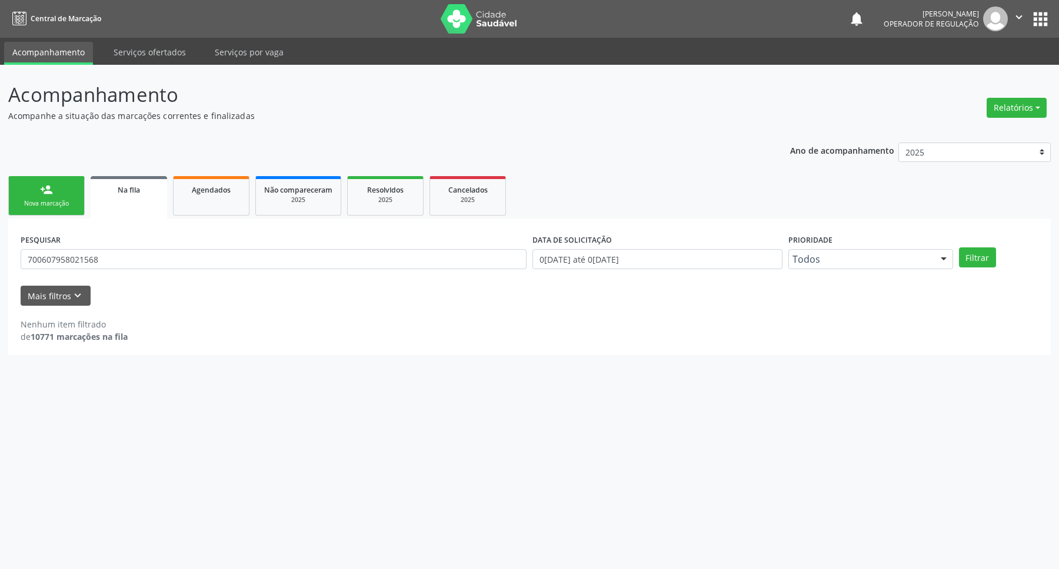
click at [240, 274] on div "PESQUISAR 700607958021568" at bounding box center [274, 254] width 512 height 46
click at [218, 242] on div "PESQUISAR 700607958021568" at bounding box center [274, 254] width 512 height 46
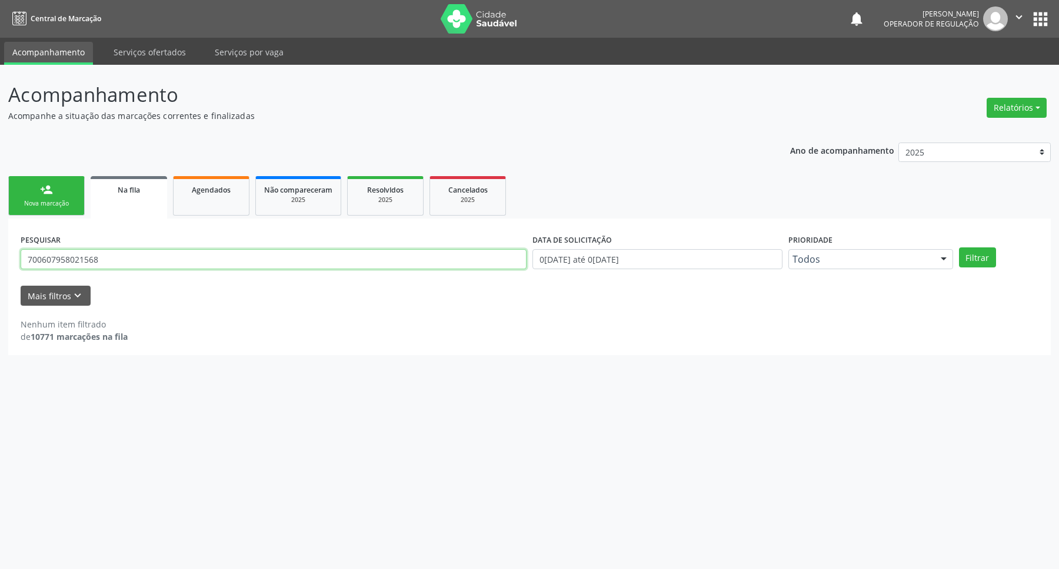
click at [227, 251] on input "700607958021568" at bounding box center [274, 259] width 506 height 20
type input "707706610612310"
click at [959, 247] on button "Filtrar" at bounding box center [977, 257] width 37 height 20
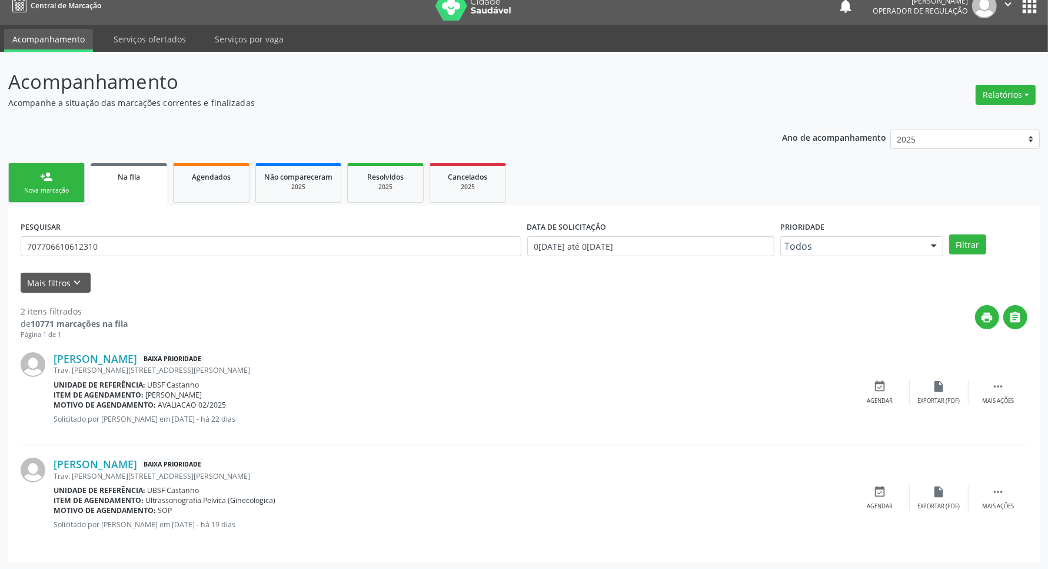
scroll to position [15, 0]
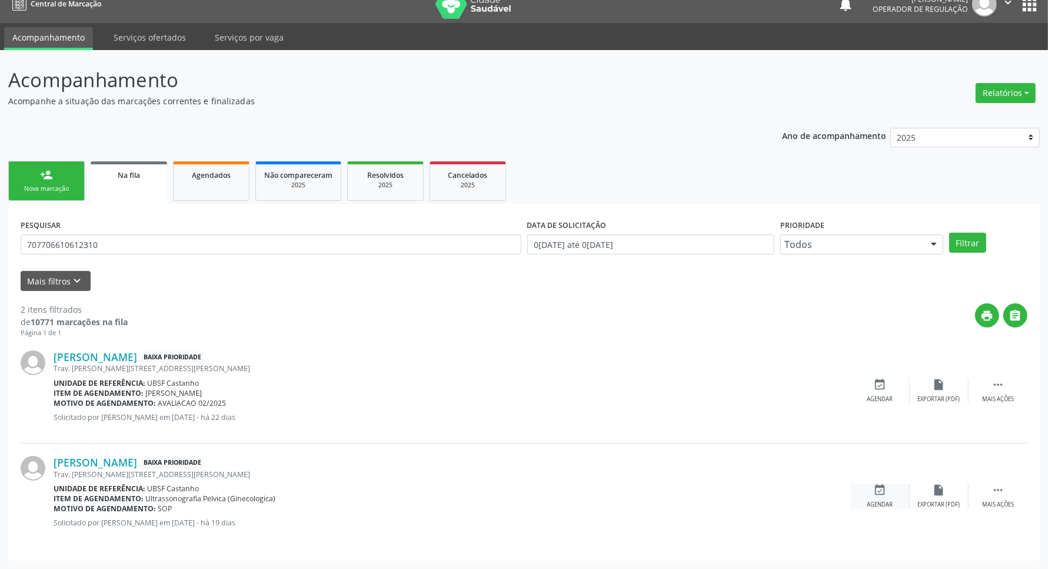
click at [886, 493] on icon "event_available" at bounding box center [880, 489] width 13 height 13
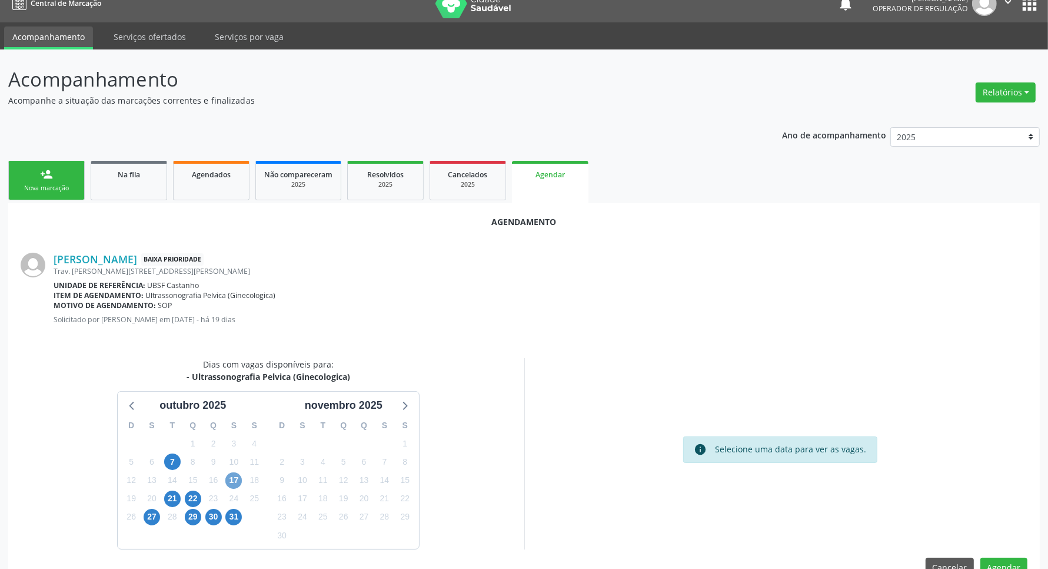
click at [237, 481] on span "17" at bounding box center [233, 480] width 16 height 16
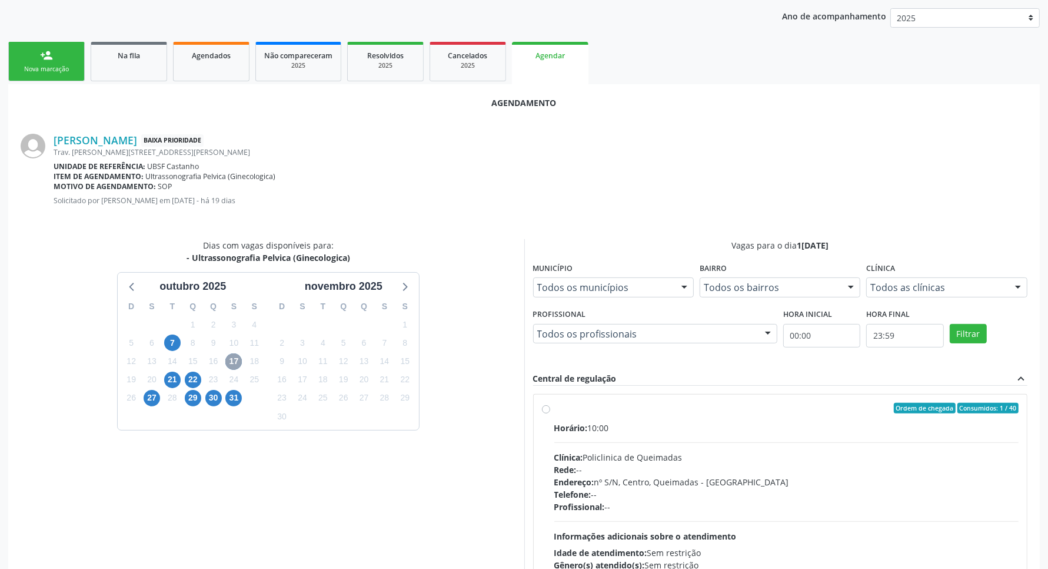
scroll to position [215, 0]
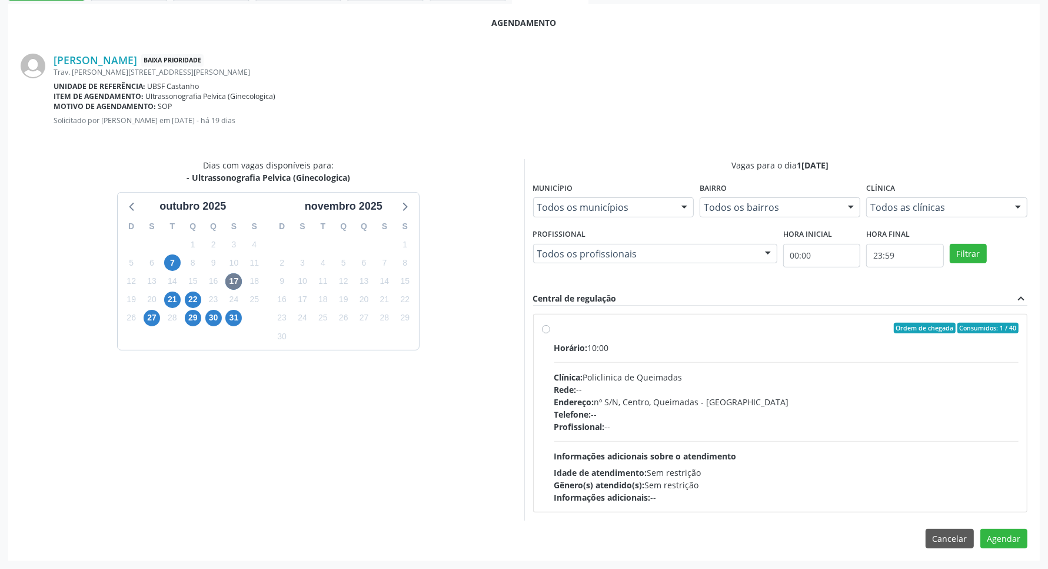
click at [668, 441] on hr at bounding box center [786, 441] width 465 height 1
click at [550, 333] on input "Ordem de chegada Consumidos: 1 / 40 Horário: 10:00 Clínica: Policlinica de Quei…" at bounding box center [546, 328] width 8 height 11
radio input "true"
click at [999, 554] on button "Agendar" at bounding box center [1004, 559] width 47 height 20
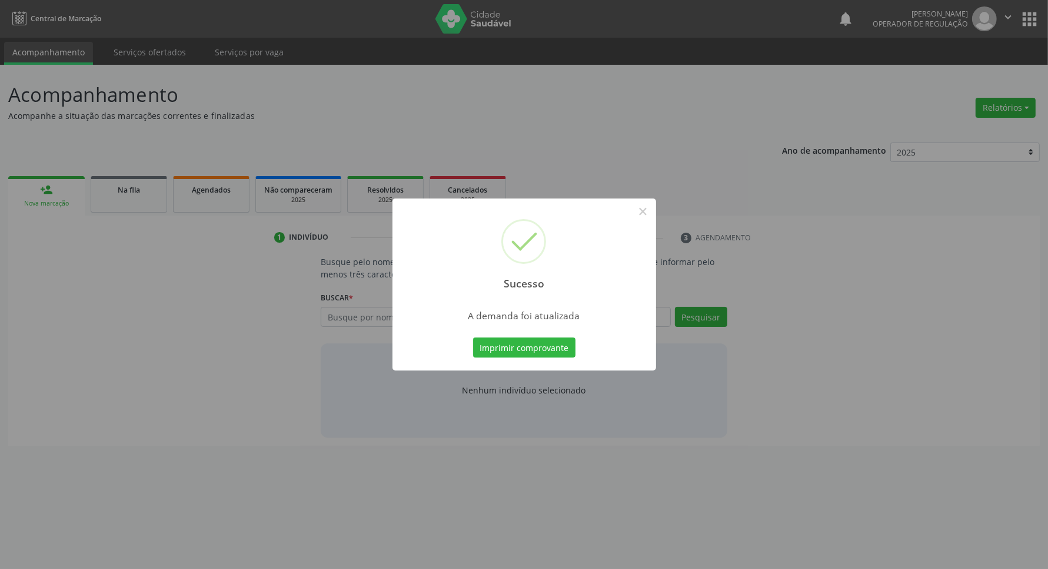
scroll to position [0, 0]
click at [519, 335] on div "Imprimir comprovante Cancel" at bounding box center [530, 347] width 108 height 25
click at [519, 341] on button "Imprimir comprovante" at bounding box center [530, 347] width 102 height 20
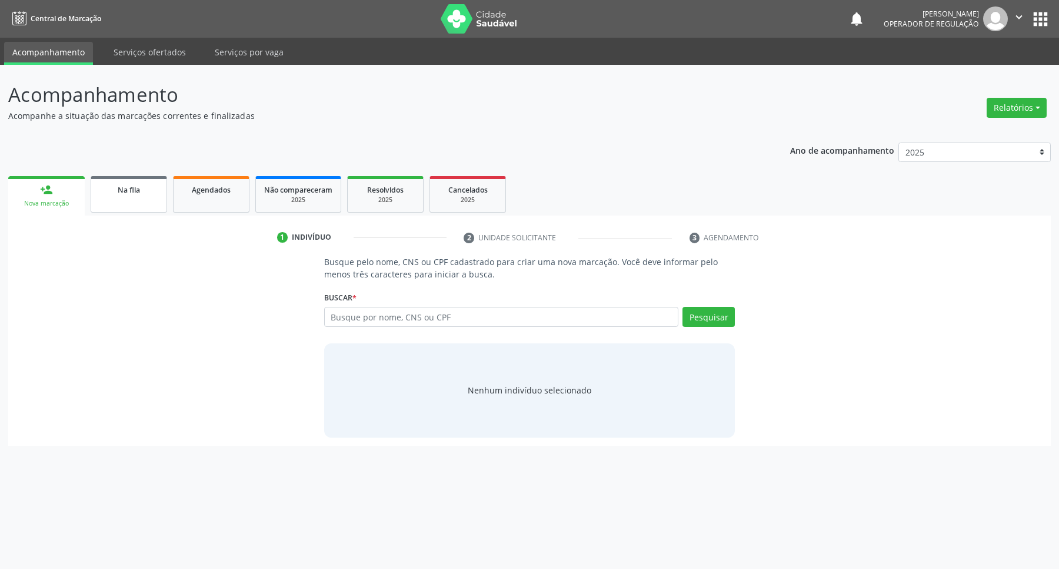
click at [131, 189] on span "Na fila" at bounding box center [129, 190] width 22 height 10
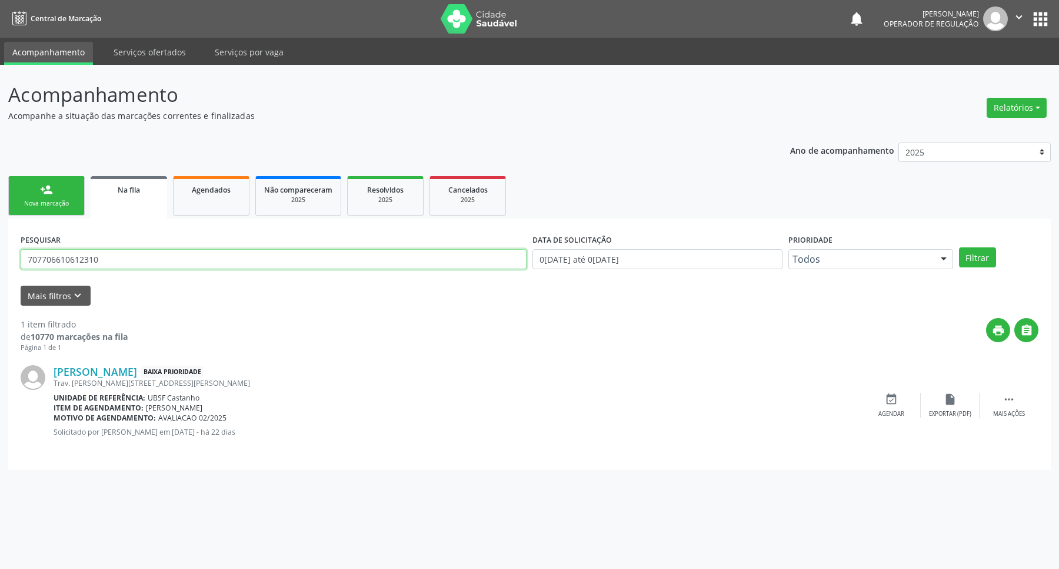
click at [225, 260] on input "707706610612310" at bounding box center [274, 259] width 506 height 20
type input "700002523968902"
click at [959, 247] on button "Filtrar" at bounding box center [977, 257] width 37 height 20
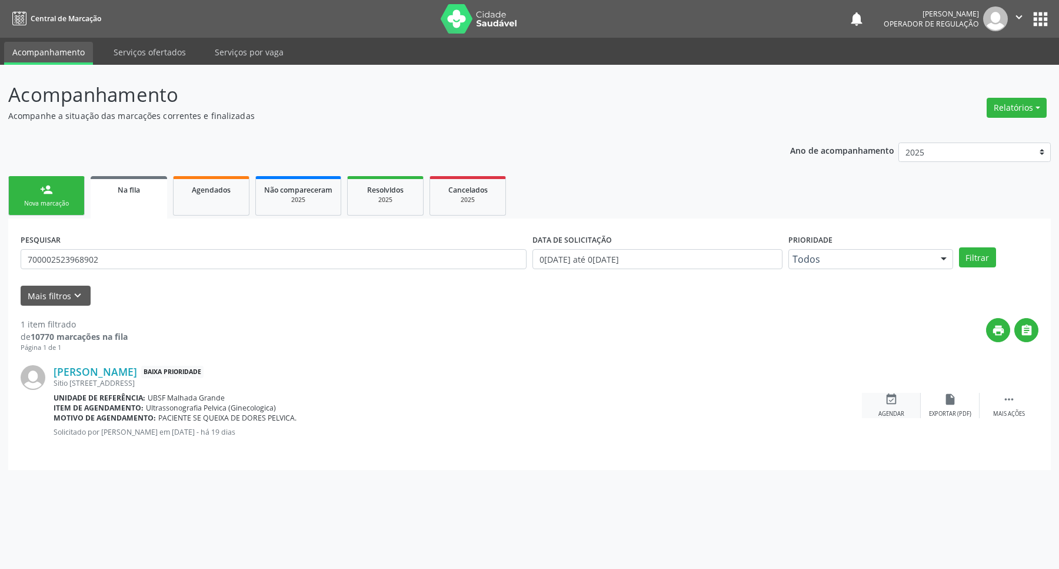
click at [889, 410] on div "Agendar" at bounding box center [892, 414] width 26 height 8
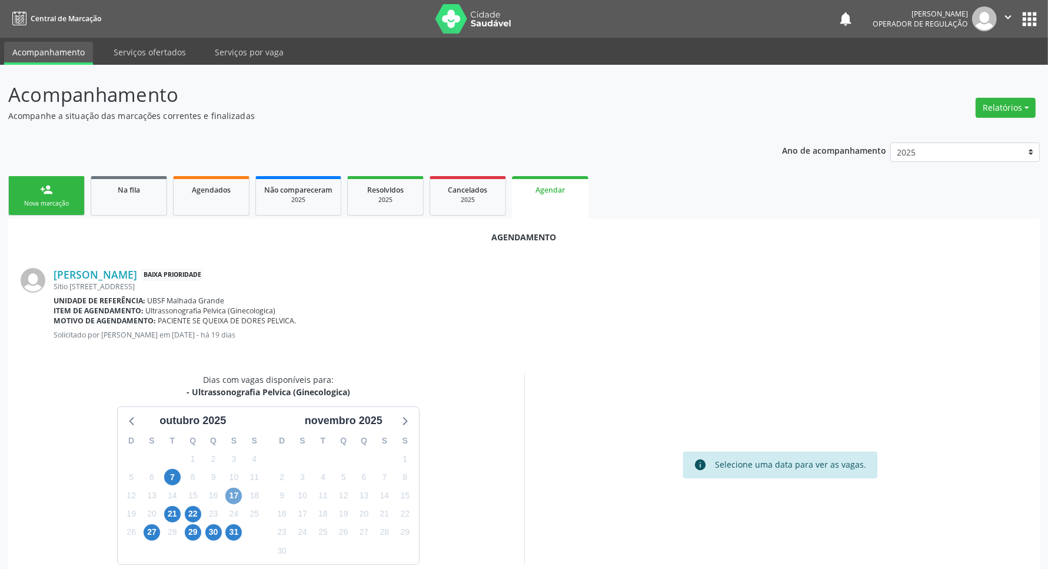
click at [225, 496] on span "17" at bounding box center [233, 495] width 16 height 16
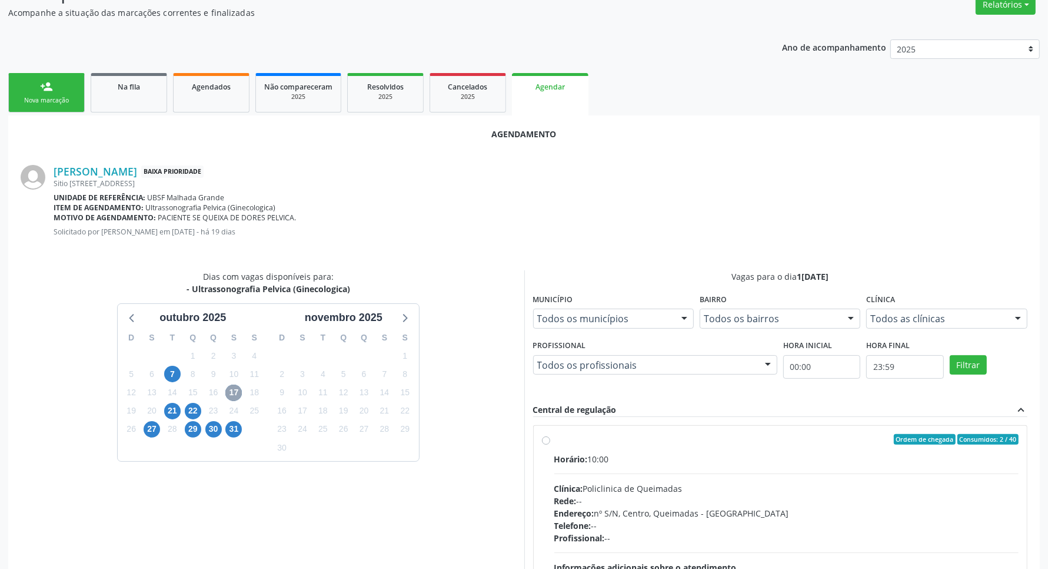
scroll to position [215, 0]
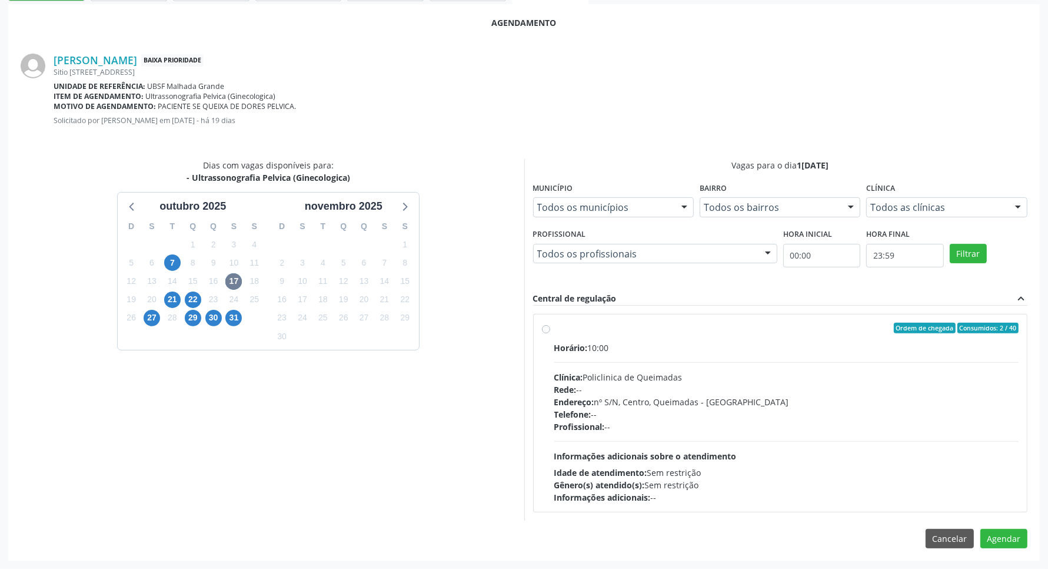
drag, startPoint x: 802, startPoint y: 425, endPoint x: 995, endPoint y: 480, distance: 200.7
click at [805, 424] on div "Profissional: --" at bounding box center [786, 426] width 465 height 12
click at [550, 333] on input "Ordem de chegada Consumidos: 2 / 40 Horário: 10:00 Clínica: Policlinica de Quei…" at bounding box center [546, 328] width 8 height 11
radio input "true"
click at [1018, 554] on button "Agendar" at bounding box center [1004, 559] width 47 height 20
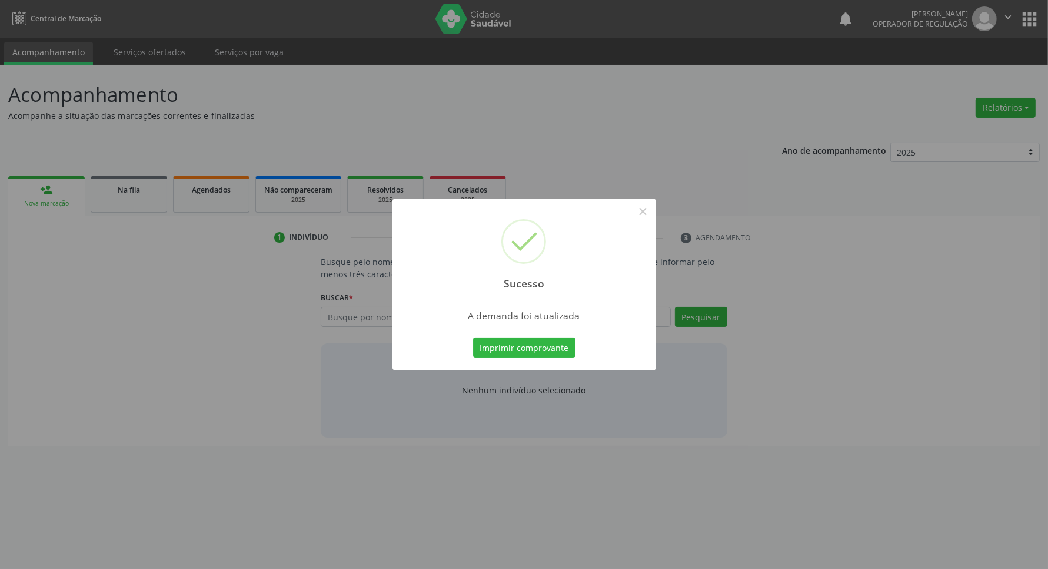
scroll to position [0, 0]
click at [521, 333] on div "Sucesso × A demanda foi atualizada Imprimir comprovante Cancel" at bounding box center [530, 284] width 264 height 172
click at [528, 343] on button "Imprimir comprovante" at bounding box center [530, 347] width 102 height 20
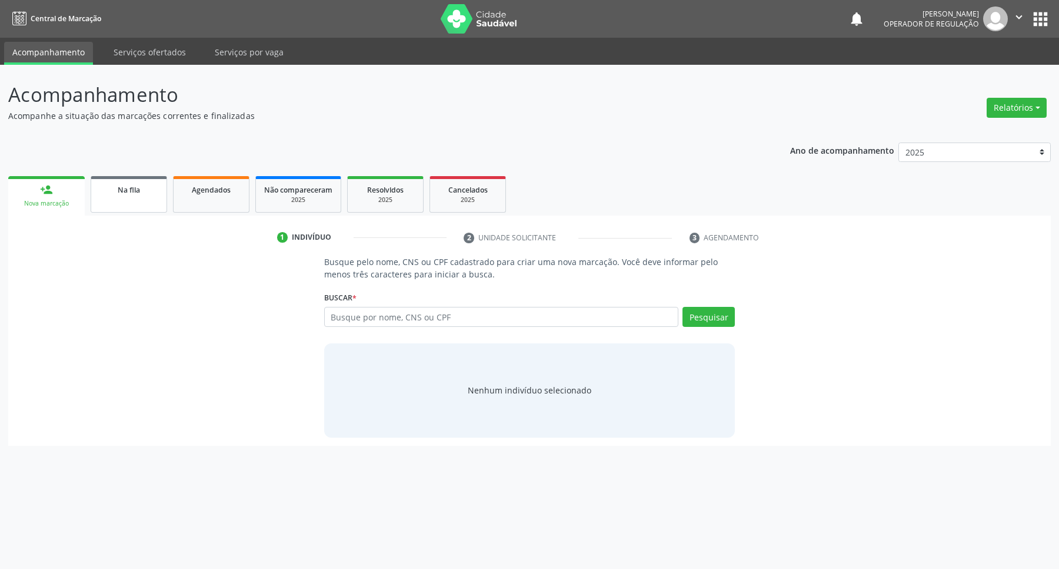
click at [140, 199] on link "Na fila" at bounding box center [129, 194] width 77 height 36
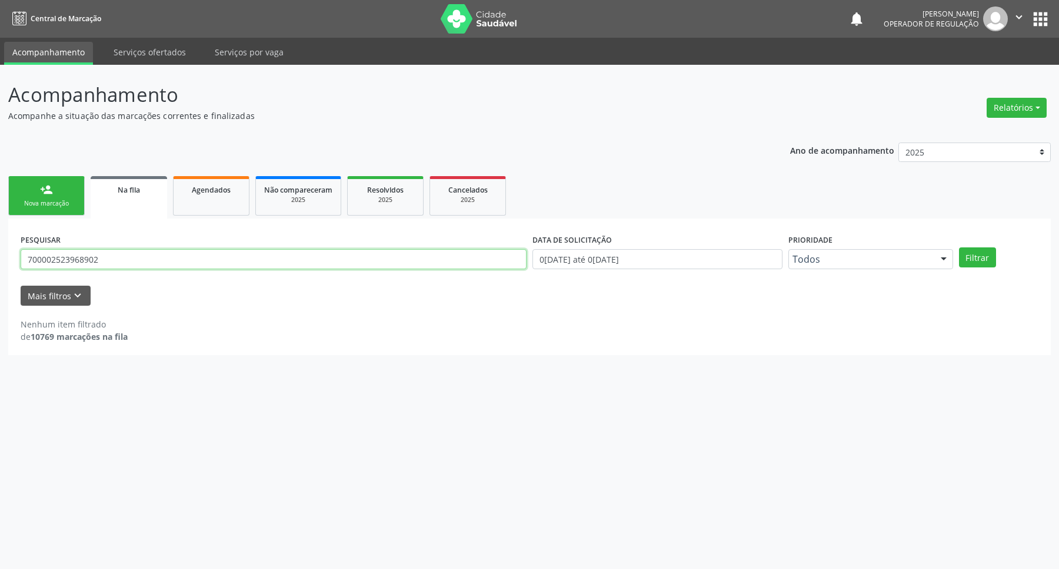
click at [141, 260] on input "700002523968902" at bounding box center [274, 259] width 506 height 20
click at [140, 260] on input "700002523968902" at bounding box center [274, 259] width 506 height 20
type input "706302762554773"
click at [959, 247] on button "Filtrar" at bounding box center [977, 257] width 37 height 20
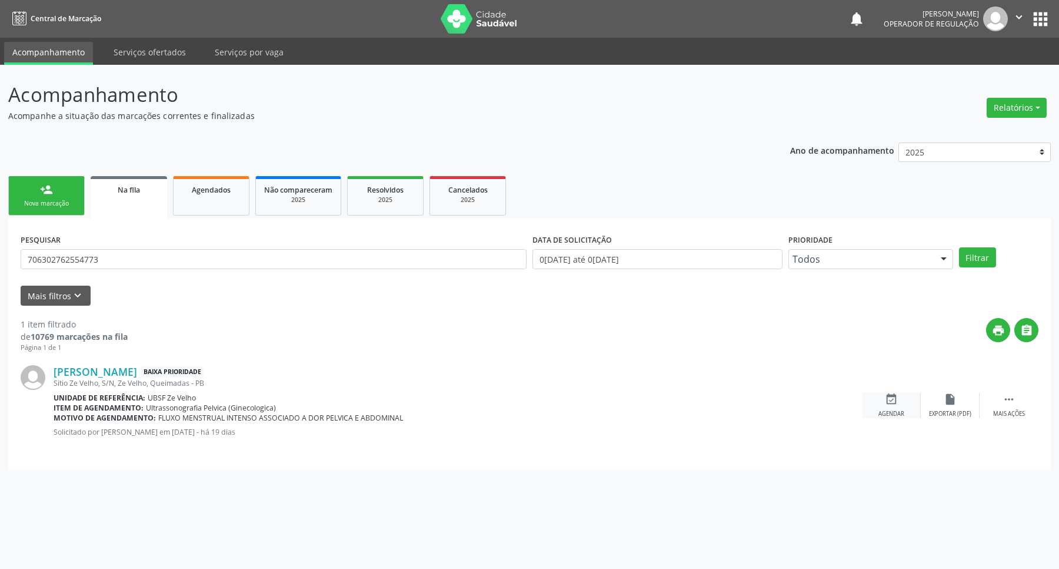
click at [888, 407] on div "event_available Agendar" at bounding box center [891, 405] width 59 height 25
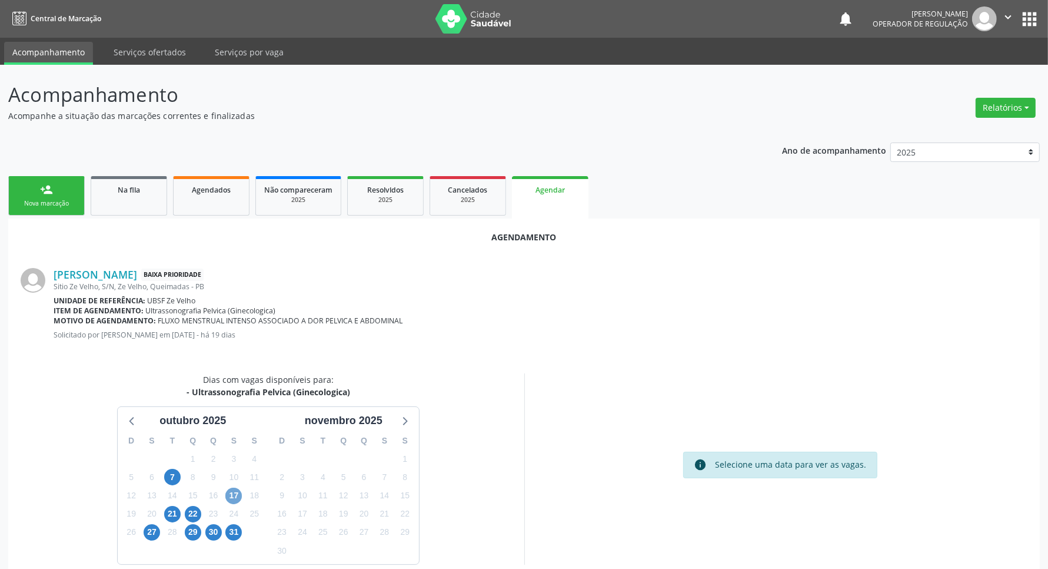
click at [228, 499] on span "17" at bounding box center [233, 495] width 16 height 16
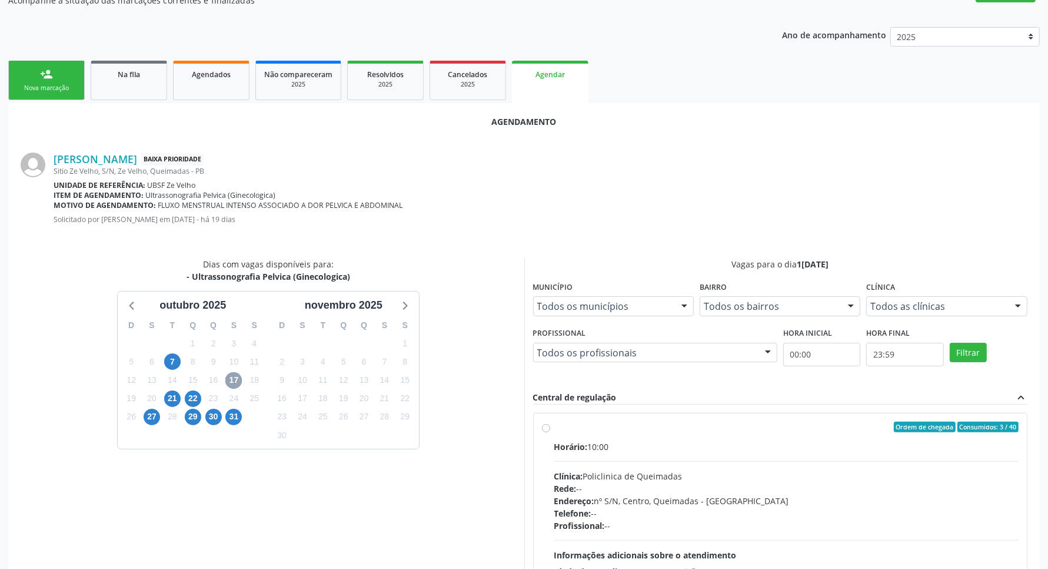
scroll to position [215, 0]
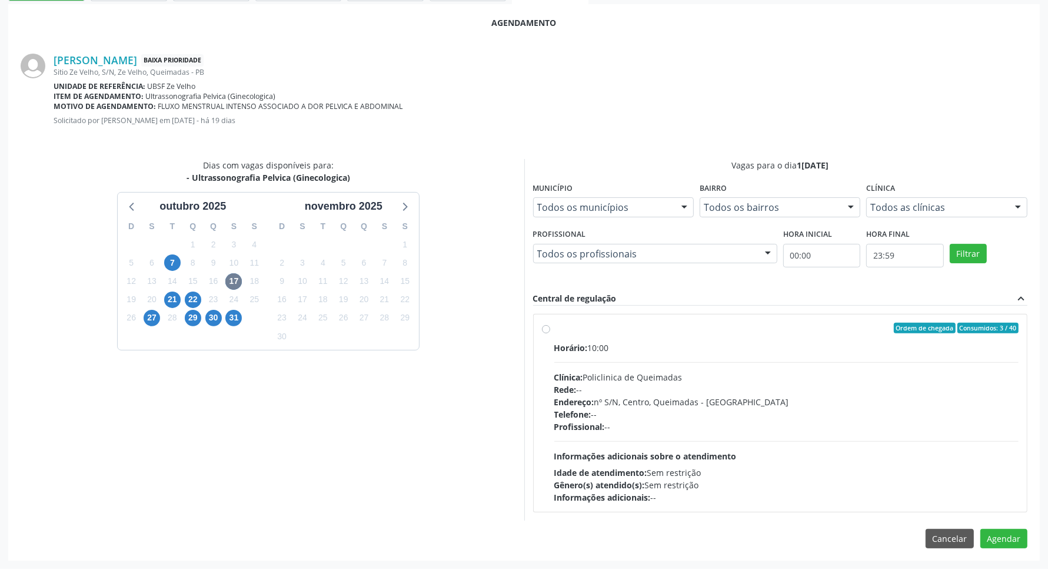
drag, startPoint x: 626, startPoint y: 412, endPoint x: 705, endPoint y: 417, distance: 79.6
click at [627, 412] on div "Telefone: --" at bounding box center [786, 414] width 465 height 12
click at [550, 333] on input "Ordem de chegada Consumidos: 3 / 40 Horário: 10:00 Clínica: Policlinica de Quei…" at bounding box center [546, 328] width 8 height 11
radio input "true"
click at [1020, 554] on button "Agendar" at bounding box center [1004, 559] width 47 height 20
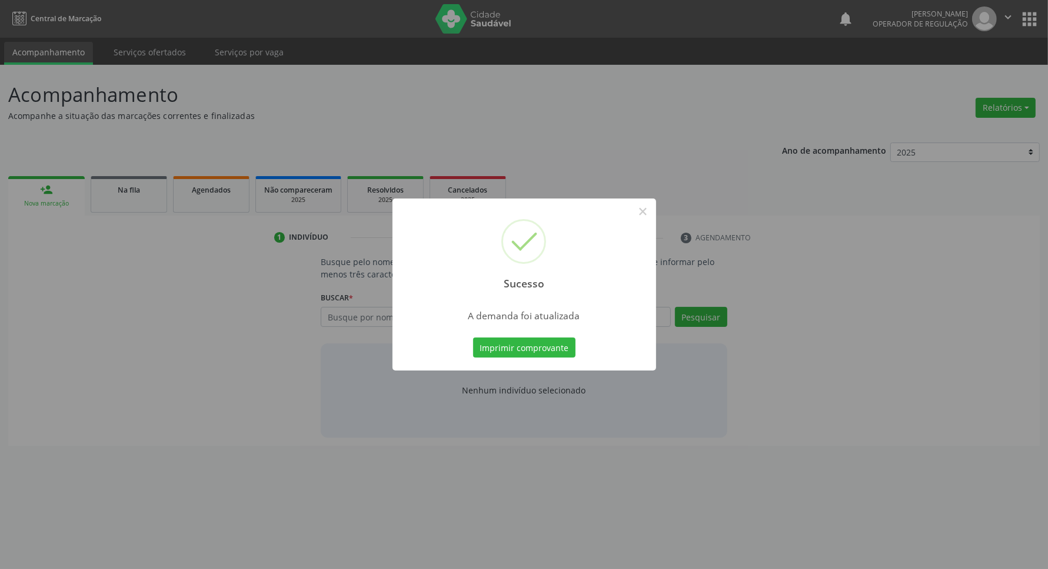
scroll to position [0, 0]
click at [517, 351] on button "Imprimir comprovante" at bounding box center [530, 347] width 102 height 20
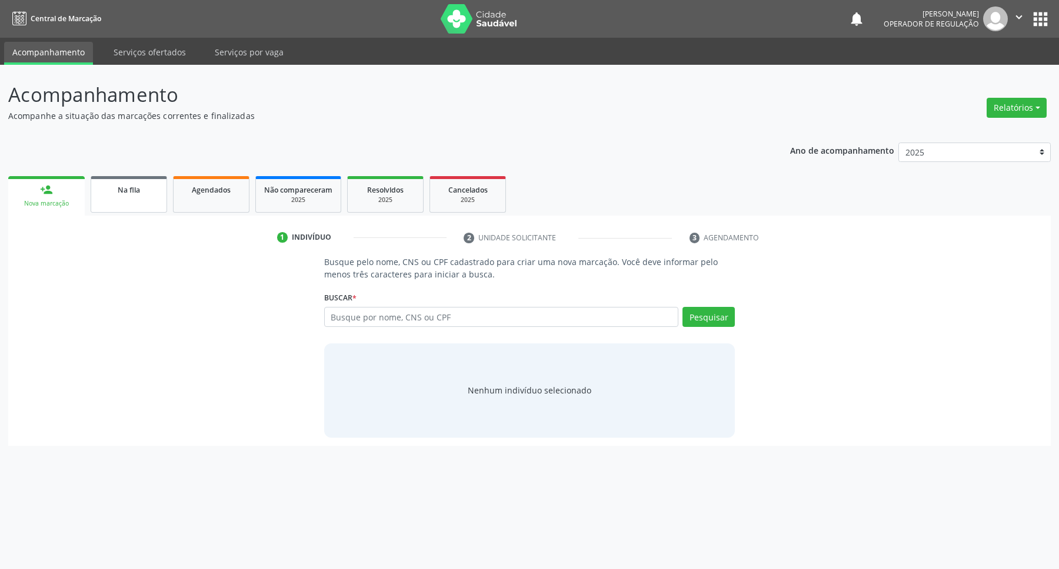
click at [114, 197] on link "Na fila" at bounding box center [129, 194] width 77 height 36
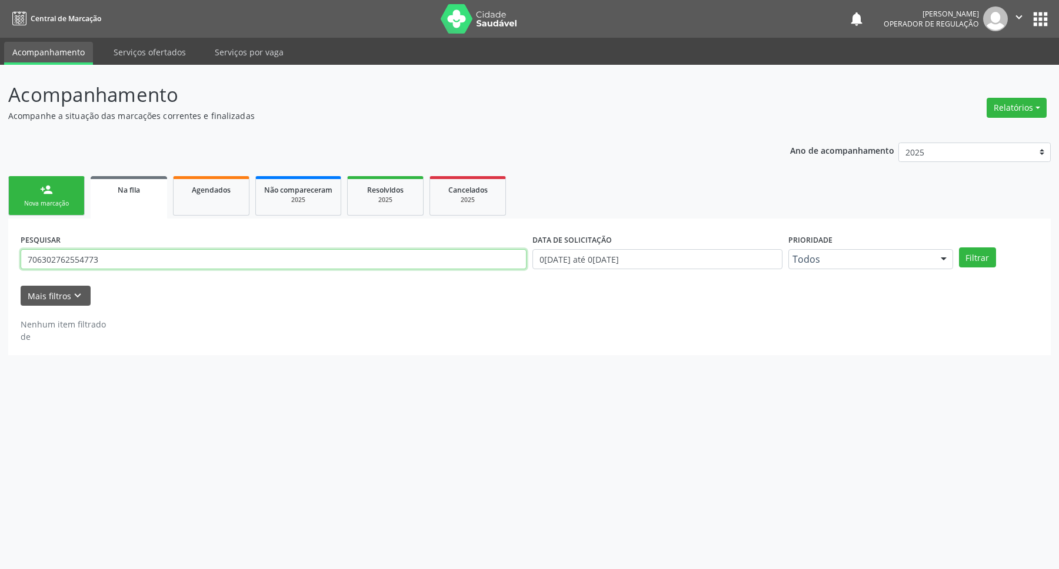
click at [122, 250] on input "706302762554773" at bounding box center [274, 259] width 506 height 20
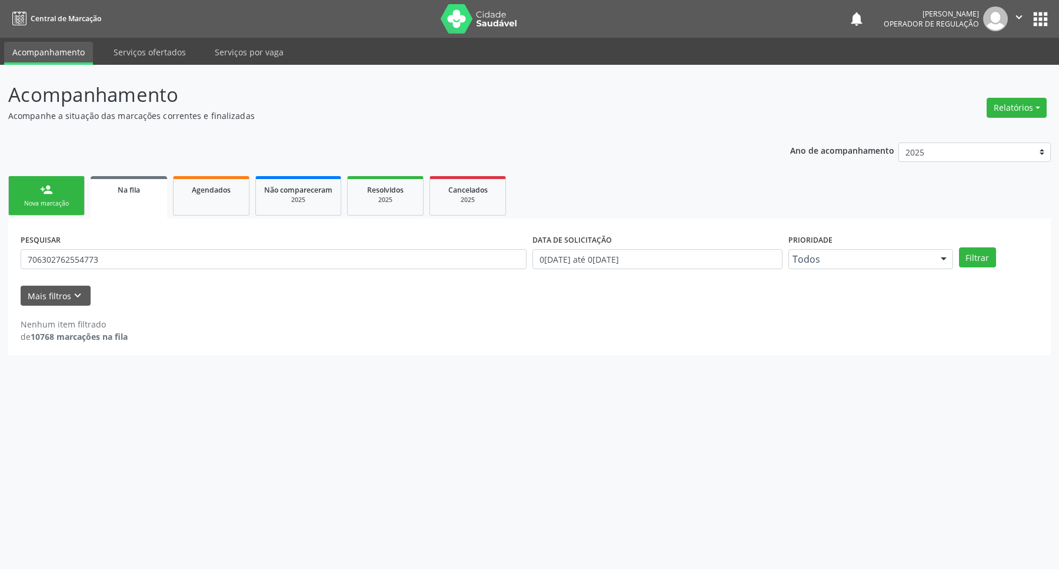
click at [96, 271] on div "PESQUISAR 706302762554773" at bounding box center [274, 254] width 512 height 46
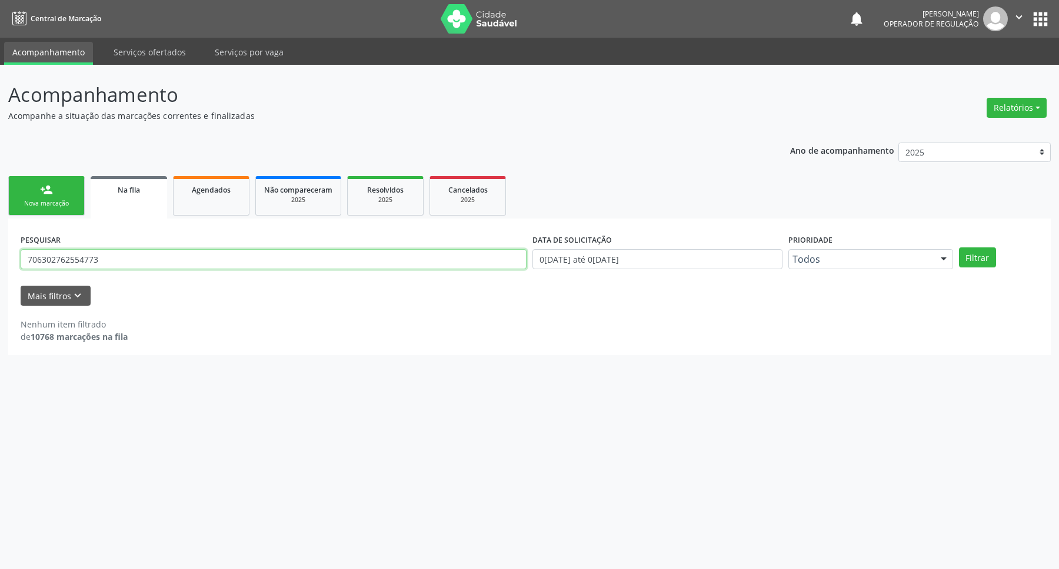
click at [98, 263] on input "706302762554773" at bounding box center [274, 259] width 506 height 20
click at [101, 259] on input "706302762554773" at bounding box center [274, 259] width 506 height 20
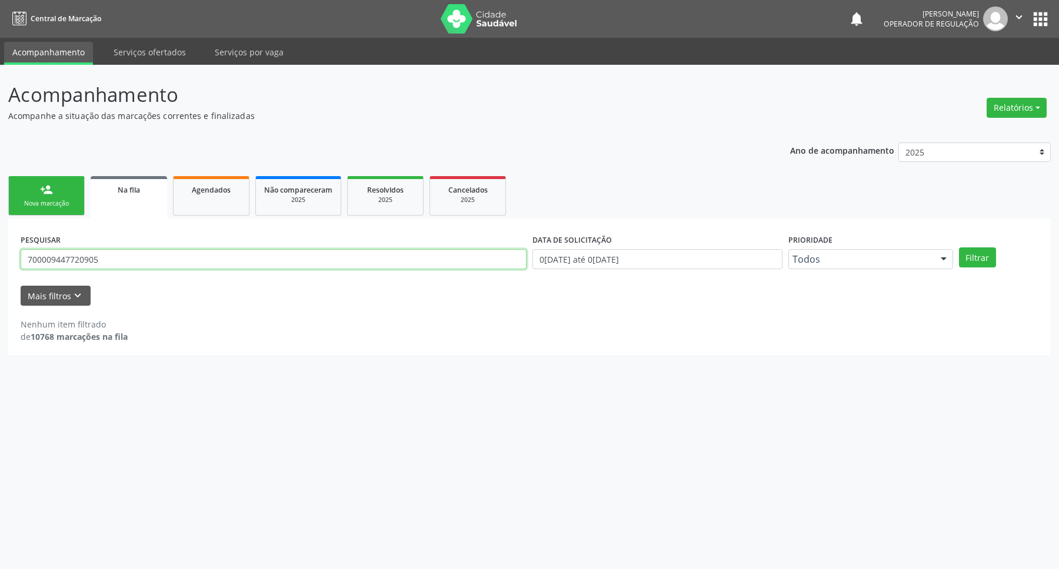
type input "700009447720905"
click at [959, 247] on button "Filtrar" at bounding box center [977, 257] width 37 height 20
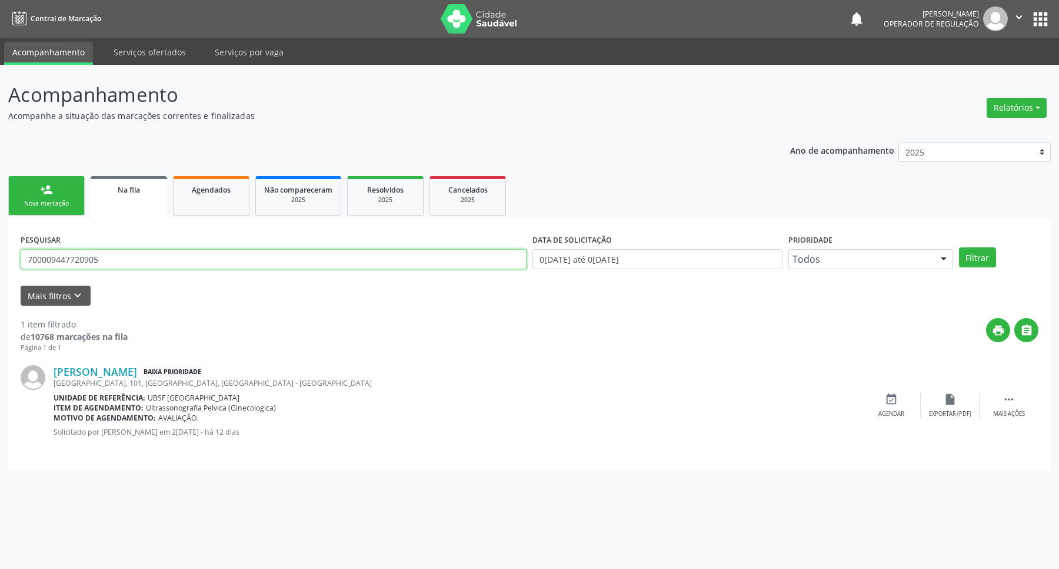
click at [63, 265] on input "700009447720905" at bounding box center [274, 259] width 506 height 20
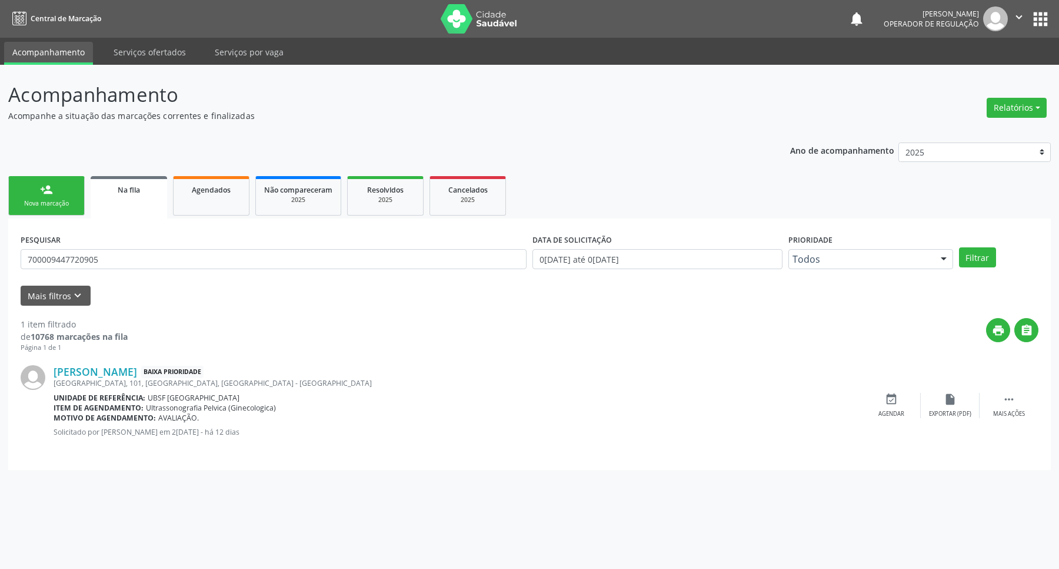
click at [59, 206] on div "Nova marcação" at bounding box center [46, 203] width 59 height 9
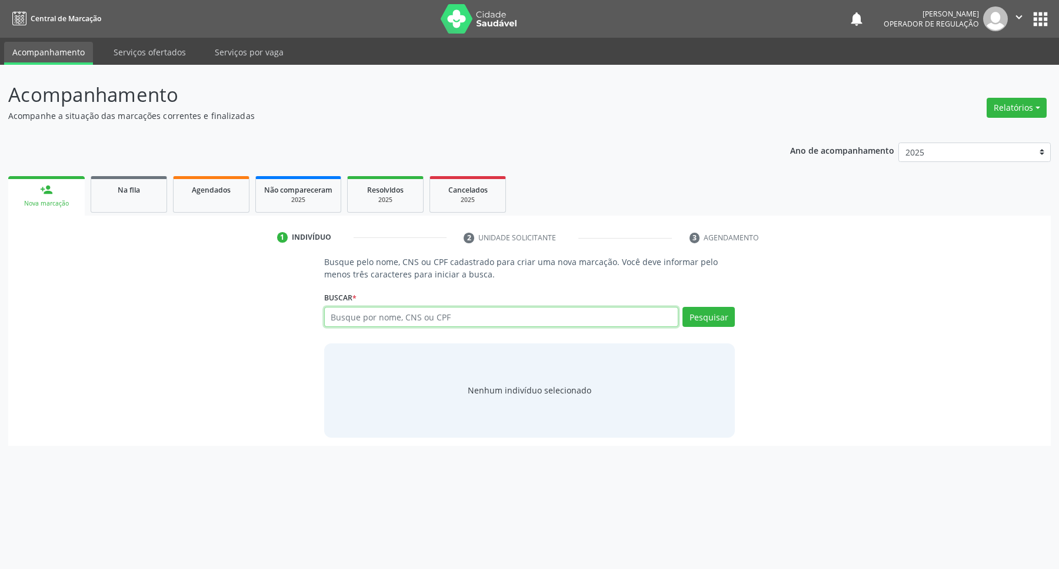
click at [387, 314] on input "text" at bounding box center [501, 317] width 355 height 20
paste input "700009447720905"
type input "700009447720905"
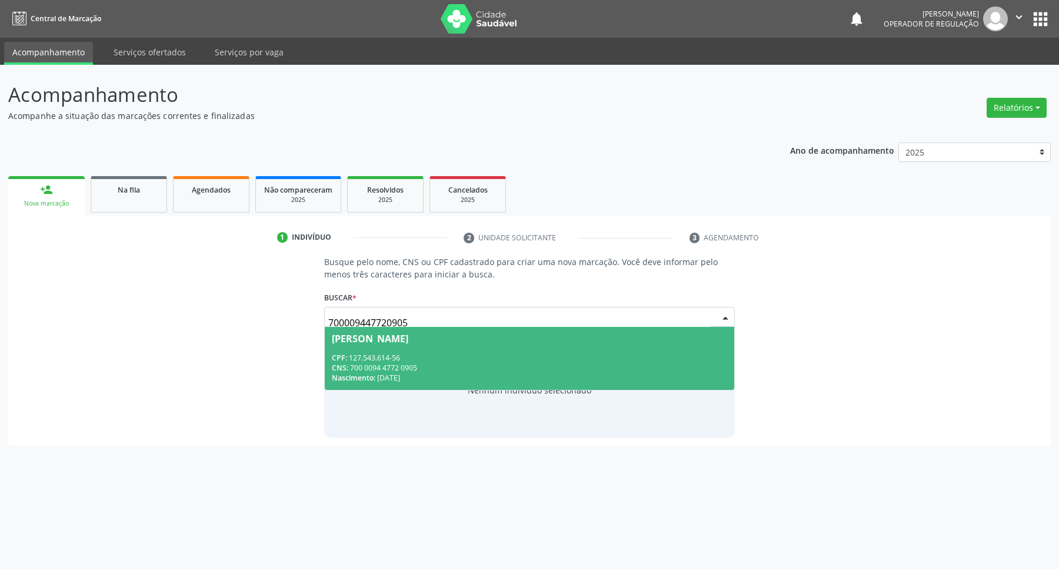
click at [396, 335] on div "[PERSON_NAME]" at bounding box center [370, 338] width 77 height 9
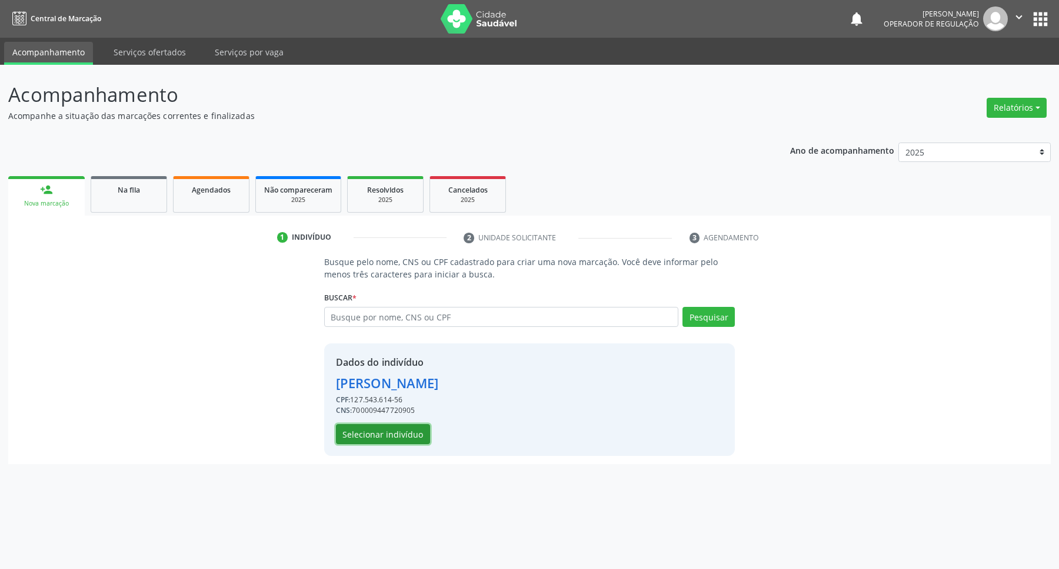
click at [414, 442] on button "Selecionar indivíduo" at bounding box center [383, 434] width 94 height 20
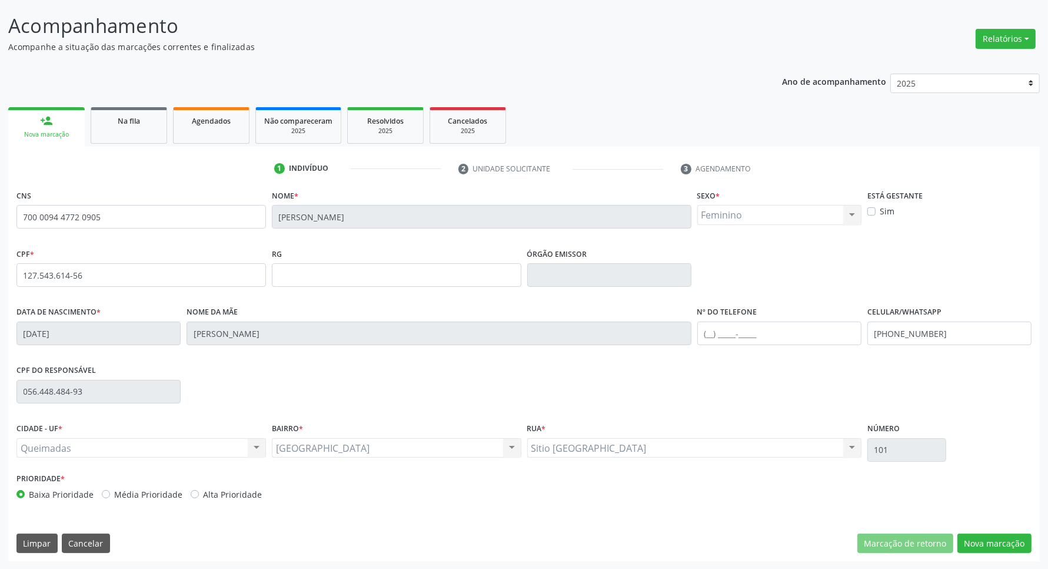
scroll to position [69, 0]
click at [1008, 536] on button "Nova marcação" at bounding box center [995, 543] width 74 height 20
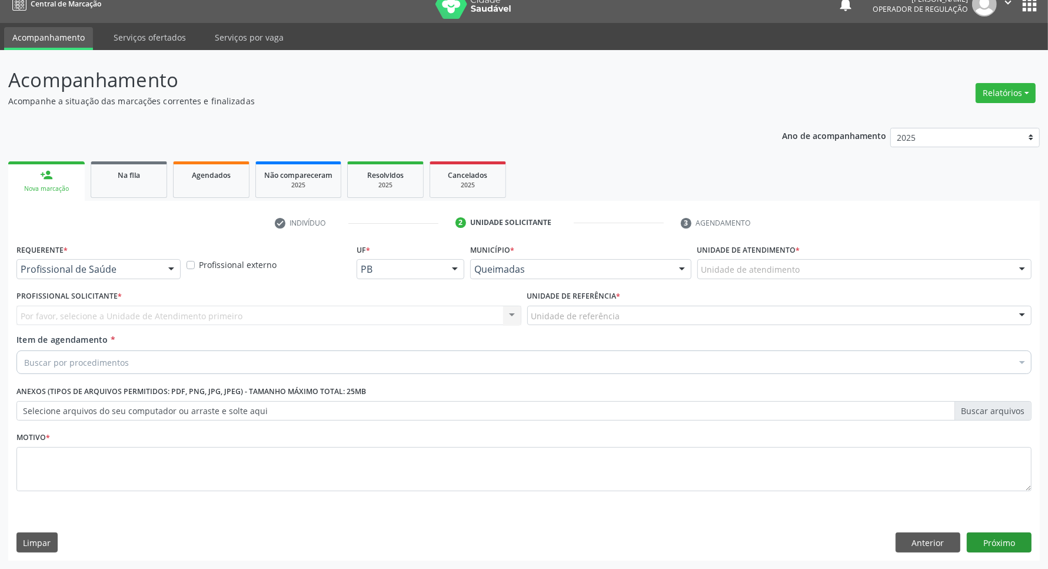
scroll to position [15, 0]
click at [72, 277] on div at bounding box center [98, 269] width 164 height 20
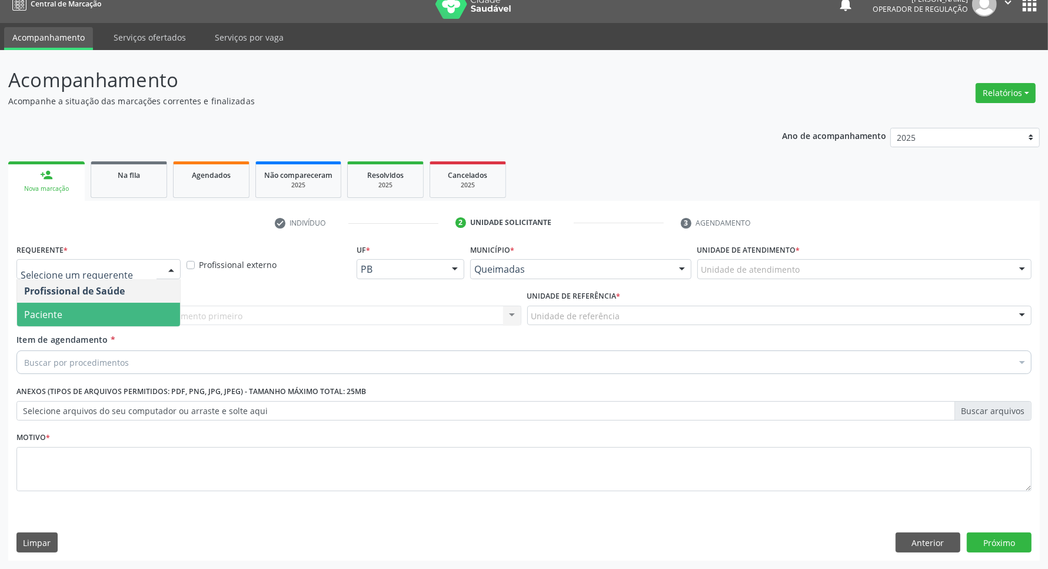
click at [77, 315] on span "Paciente" at bounding box center [98, 315] width 163 height 24
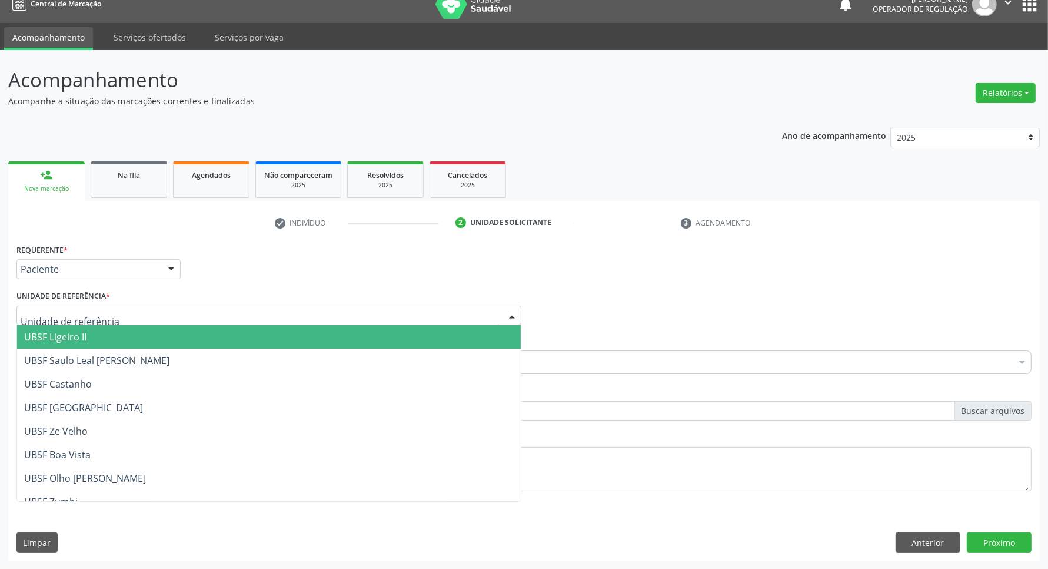
drag, startPoint x: 283, startPoint y: 272, endPoint x: 242, endPoint y: 361, distance: 97.5
click at [283, 273] on div "Requerente * Paciente Profissional de Saúde Paciente Nenhum resultado encontrad…" at bounding box center [524, 264] width 1021 height 46
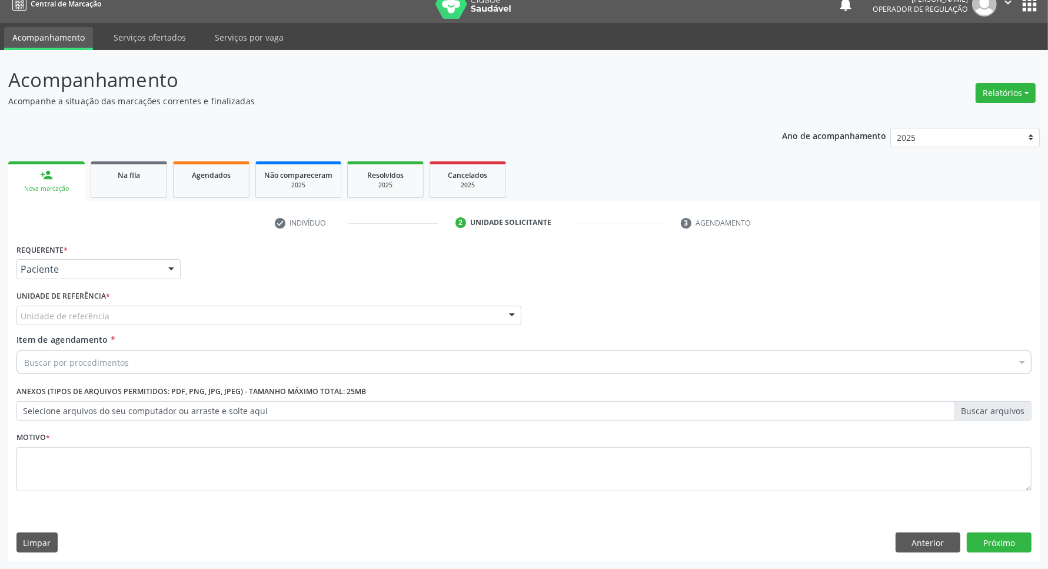
click at [187, 363] on div "Buscar por procedimentos" at bounding box center [523, 362] width 1015 height 24
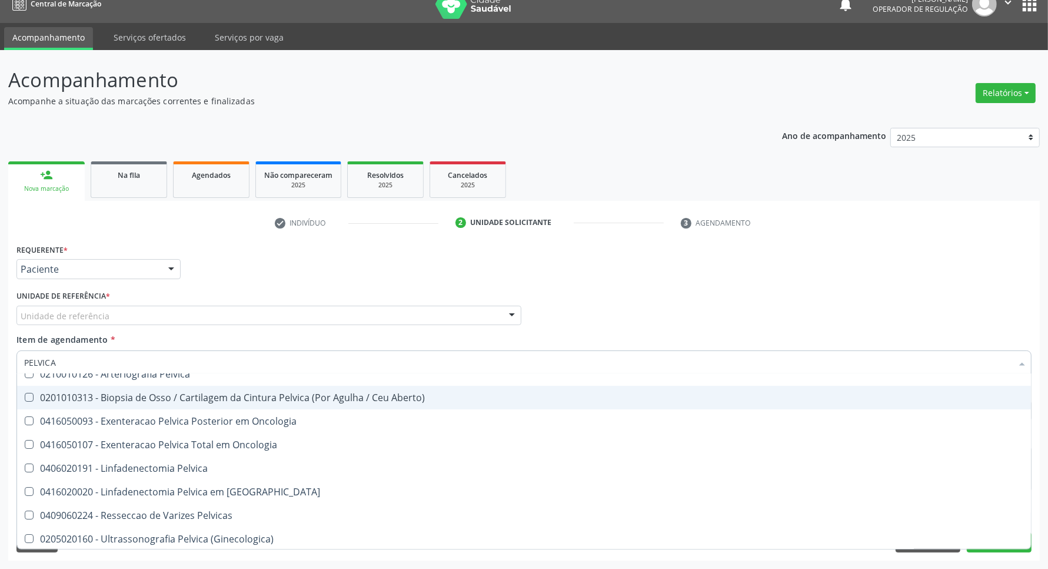
scroll to position [14, 0]
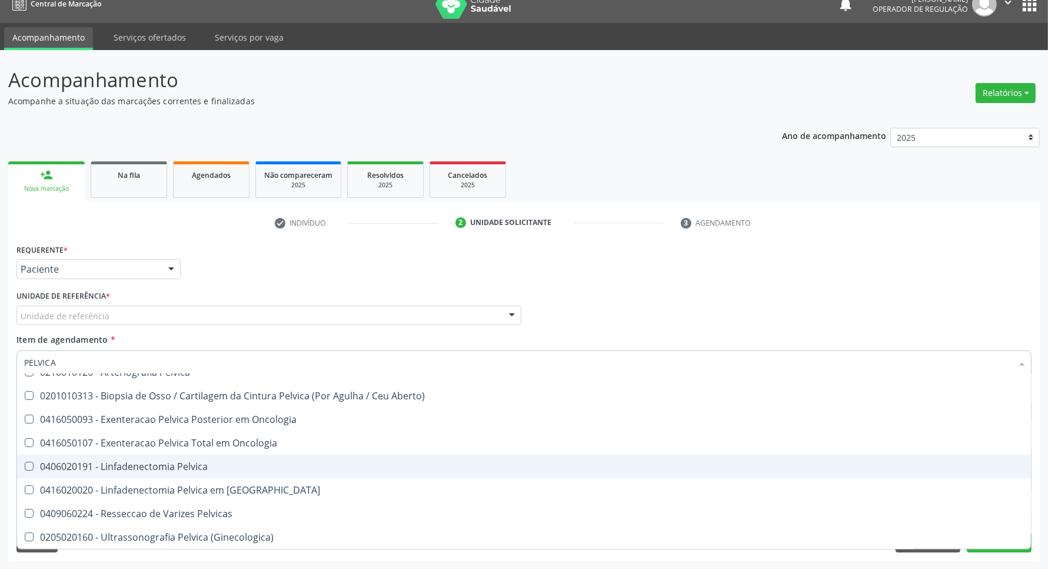
type input "PELVIC"
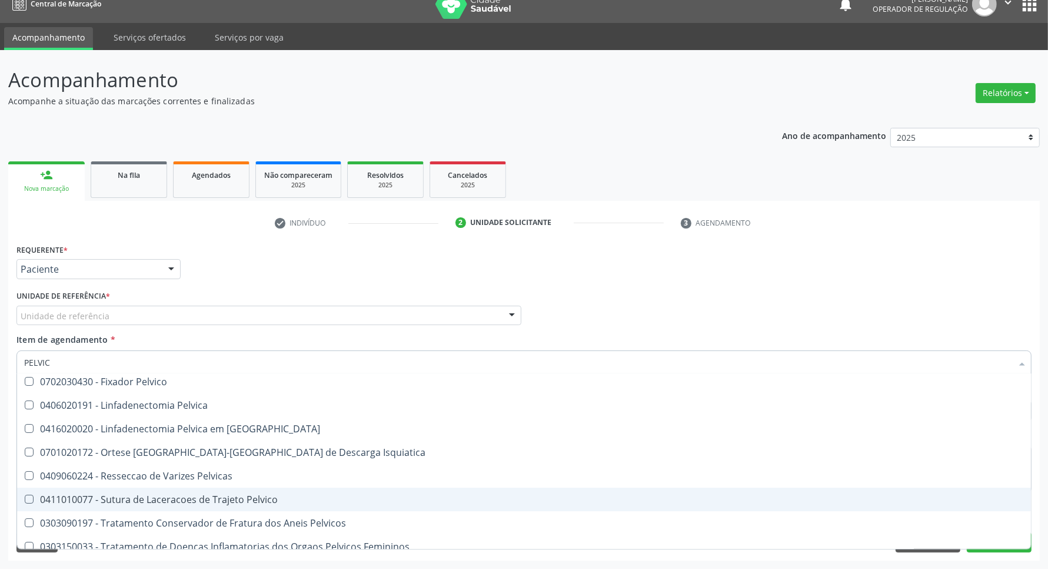
scroll to position [225, 0]
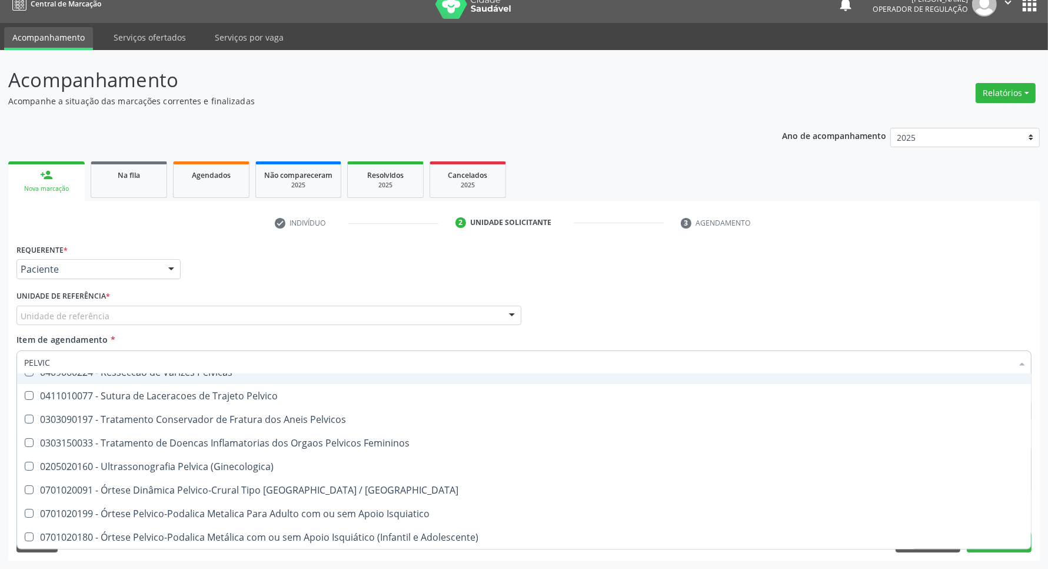
click at [235, 277] on div "Requerente * Paciente Profissional de Saúde Paciente Nenhum resultado encontrad…" at bounding box center [524, 264] width 1021 height 46
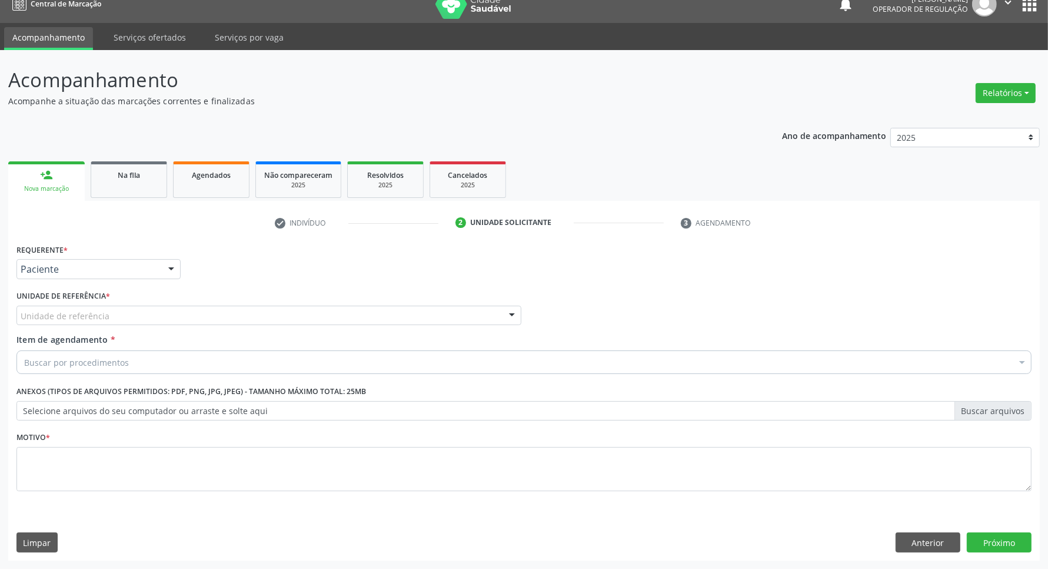
scroll to position [0, 0]
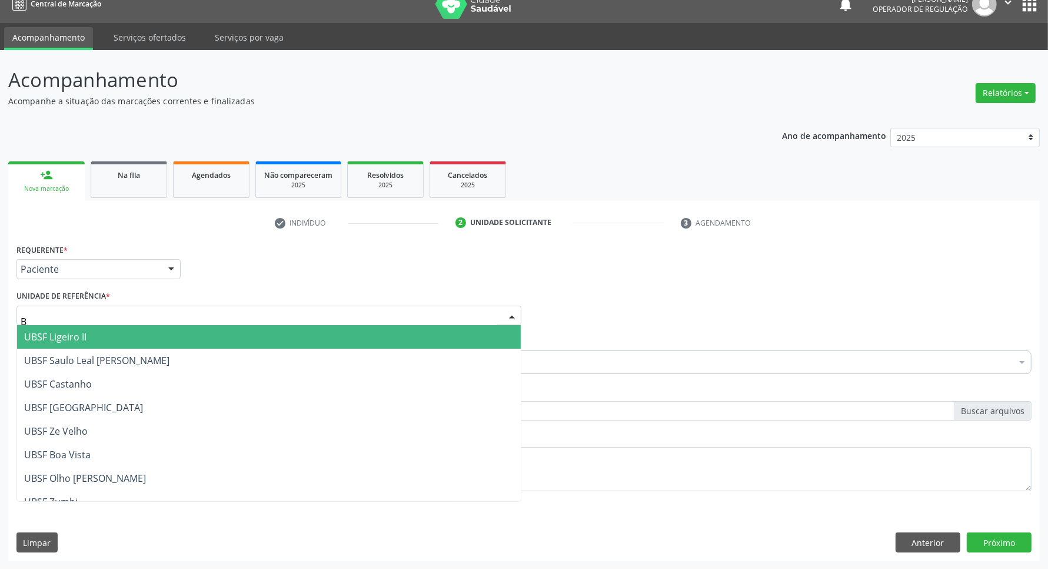
type input "BA"
click at [110, 344] on span "UBSF [GEOGRAPHIC_DATA]" at bounding box center [269, 337] width 504 height 24
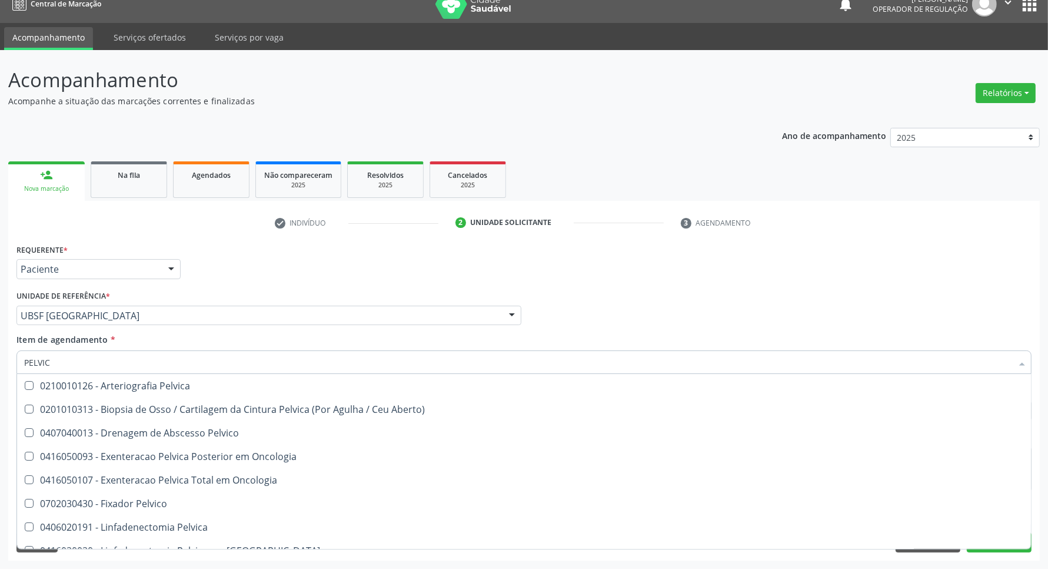
type input "PELVICA"
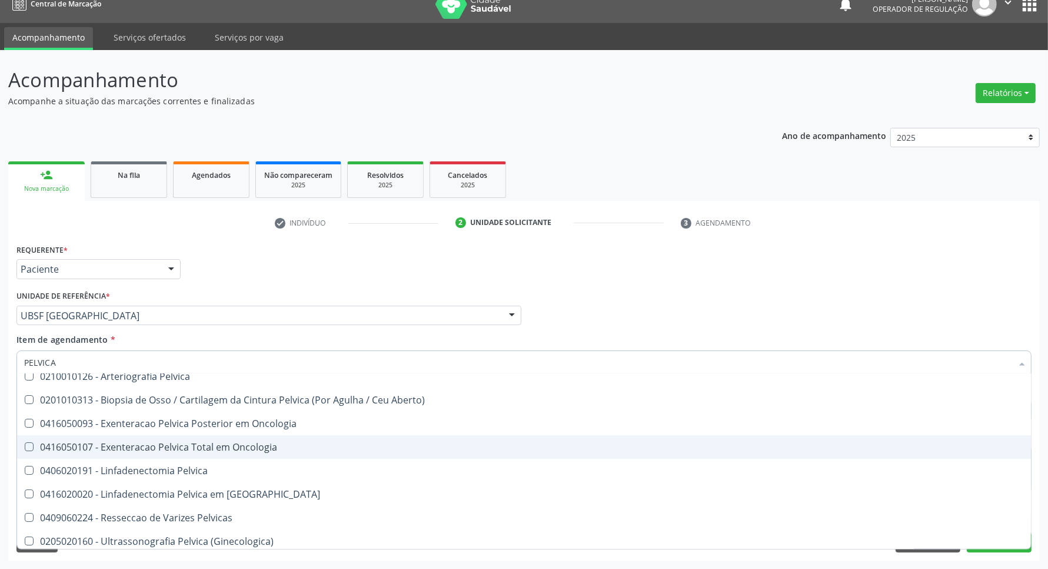
scroll to position [14, 0]
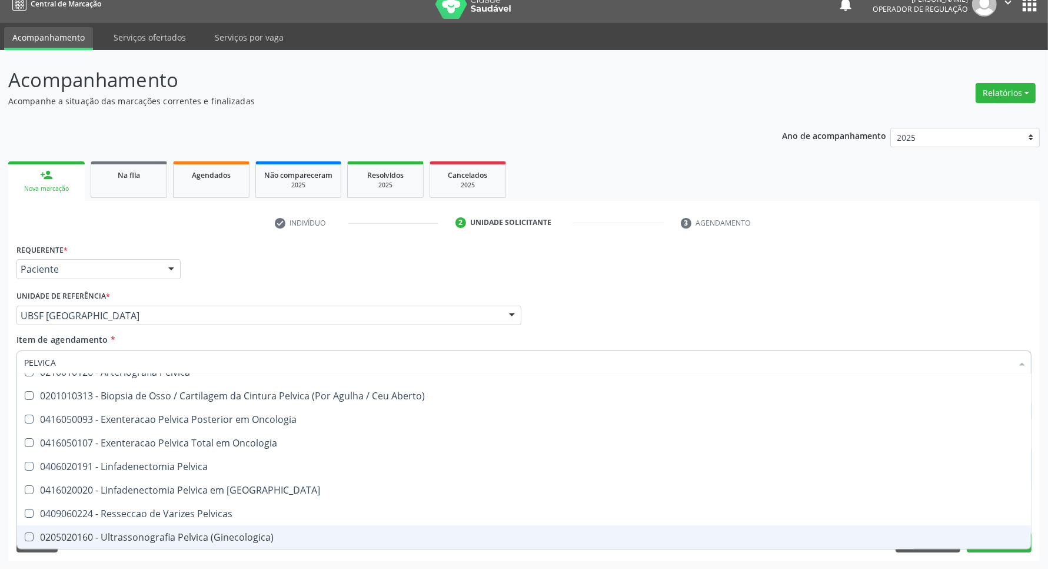
click at [151, 532] on div "0205020160 - Ultrassonografia Pelvica (Ginecologica)" at bounding box center [524, 536] width 1000 height 9
checkbox \(Ginecologica\) "true"
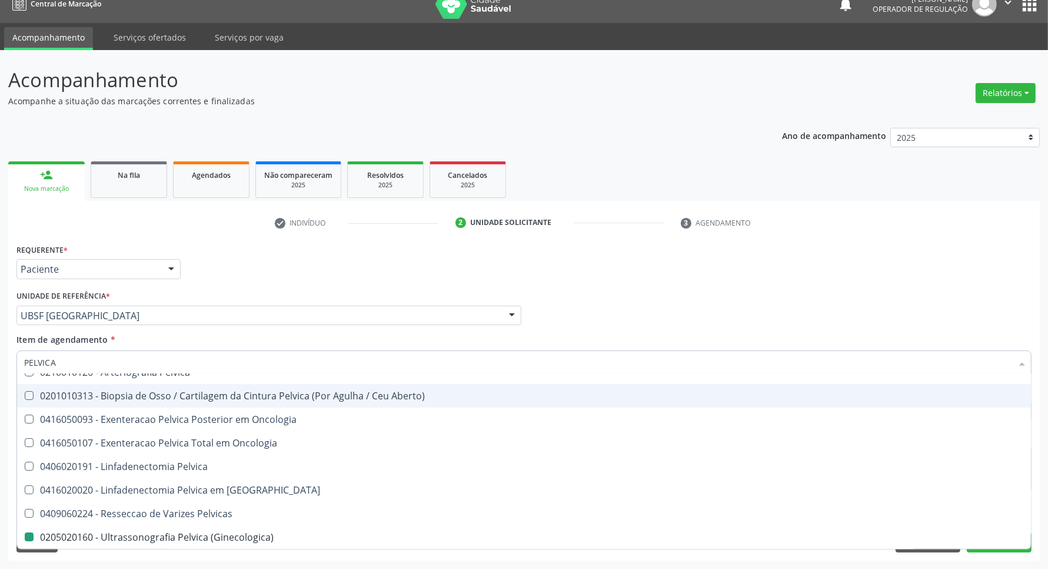
click at [222, 230] on ul "check Indivíduo 2 Unidade solicitante 3 Agendamento" at bounding box center [524, 222] width 1032 height 19
checkbox Aberto\) "true"
checkbox \(Ginecologica\) "false"
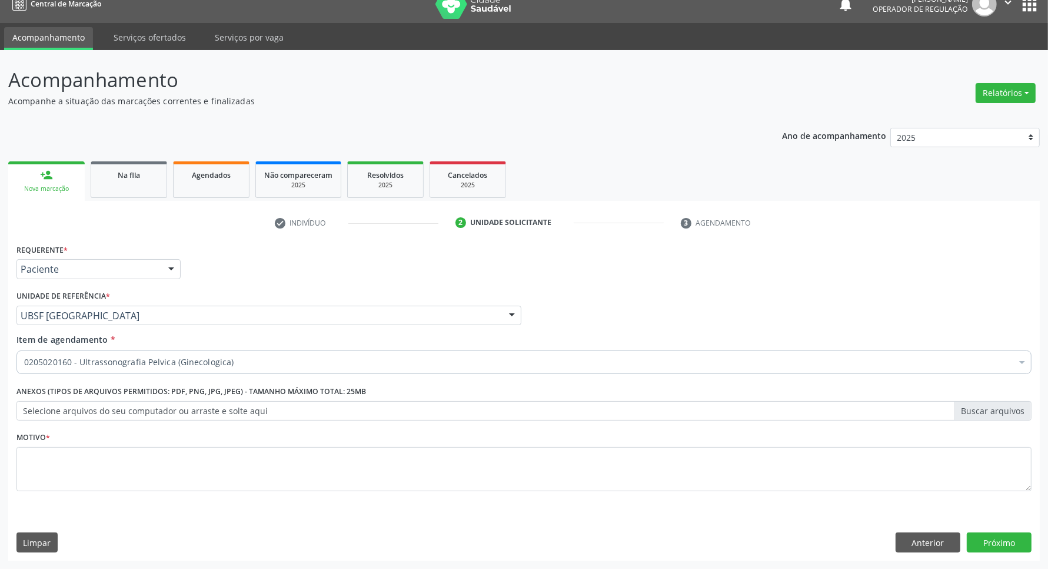
scroll to position [0, 0]
click at [177, 450] on textarea at bounding box center [523, 469] width 1015 height 45
type textarea "AVALIAÇÃO"
click at [1001, 549] on button "Próximo" at bounding box center [999, 542] width 65 height 20
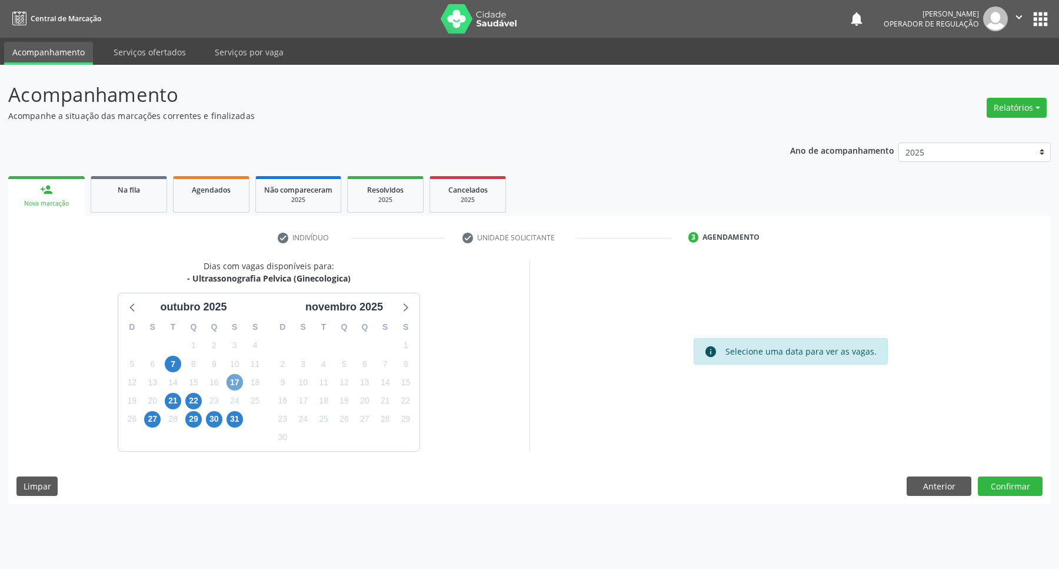
click at [235, 378] on span "17" at bounding box center [235, 382] width 16 height 16
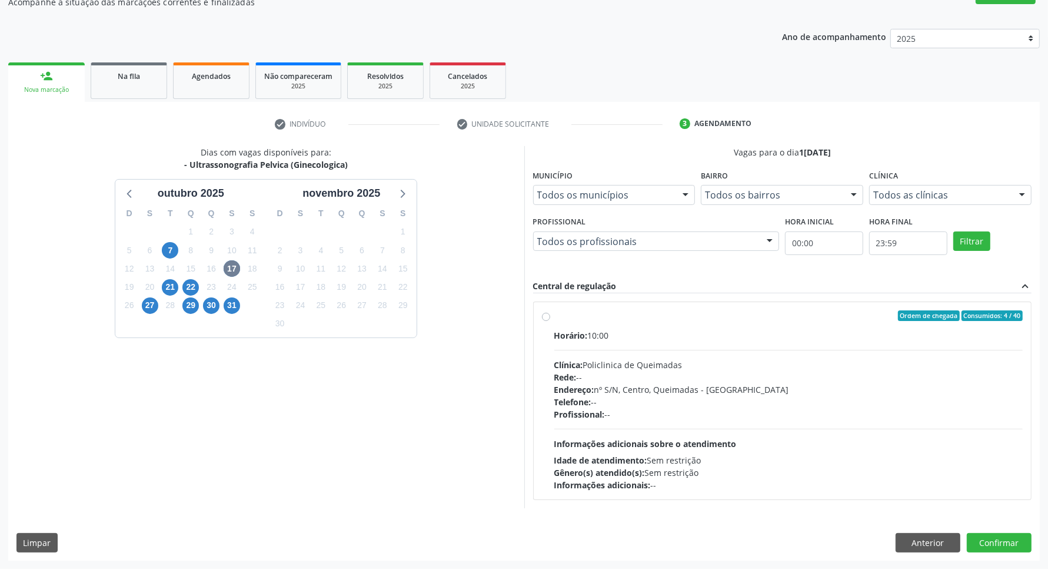
click at [822, 433] on div "Horário: 10:00 Clínica: Policlinica de Queimadas Rede: -- Endereço: nº S/N, Cen…" at bounding box center [788, 410] width 469 height 162
click at [550, 321] on input "Ordem de chegada Consumidos: 4 / 40 Horário: 10:00 Clínica: Policlinica de Quei…" at bounding box center [546, 315] width 8 height 11
radio input "true"
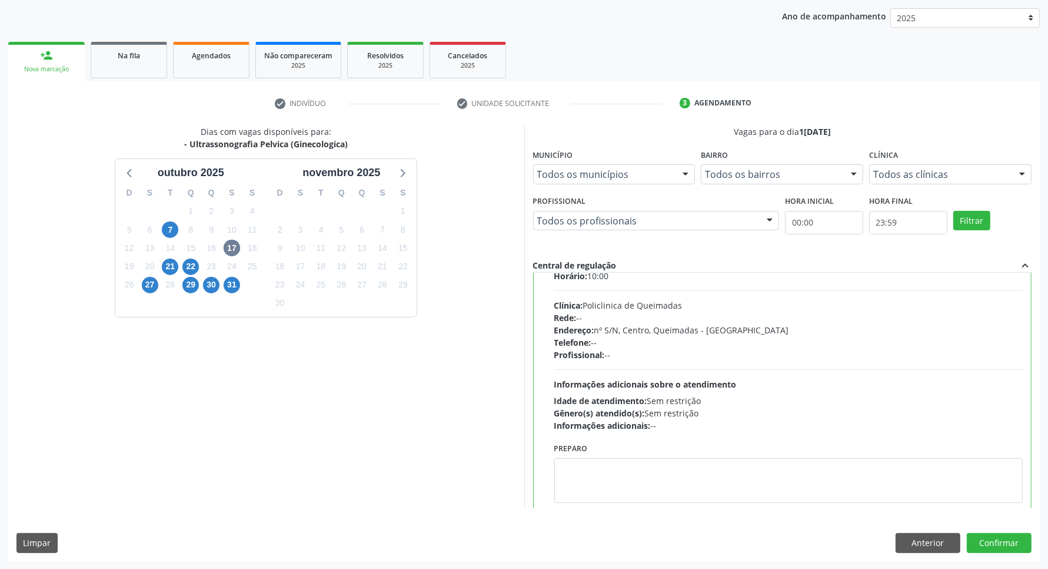
scroll to position [59, 0]
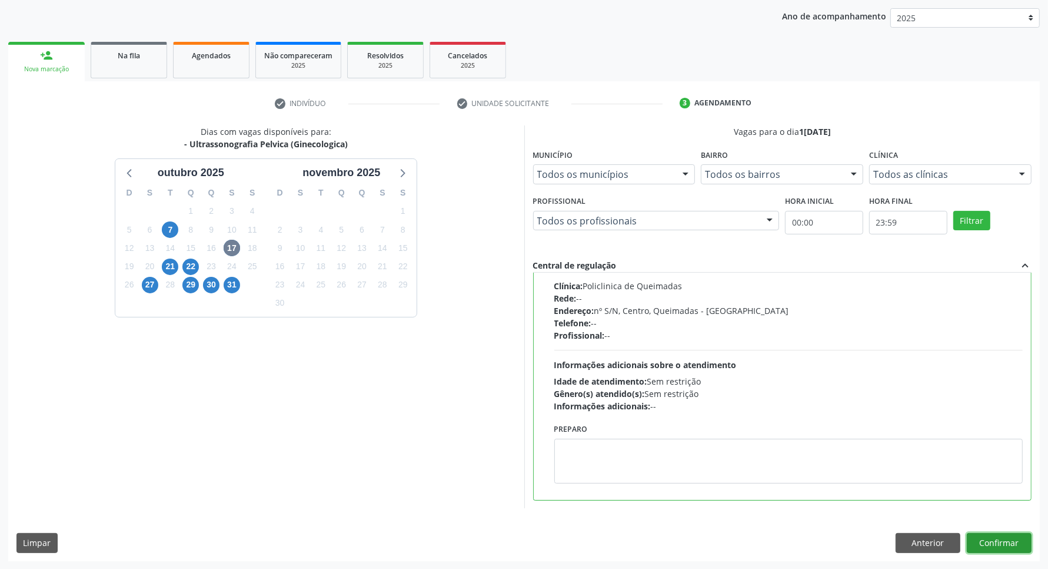
click at [998, 548] on button "Confirmar" at bounding box center [999, 543] width 65 height 20
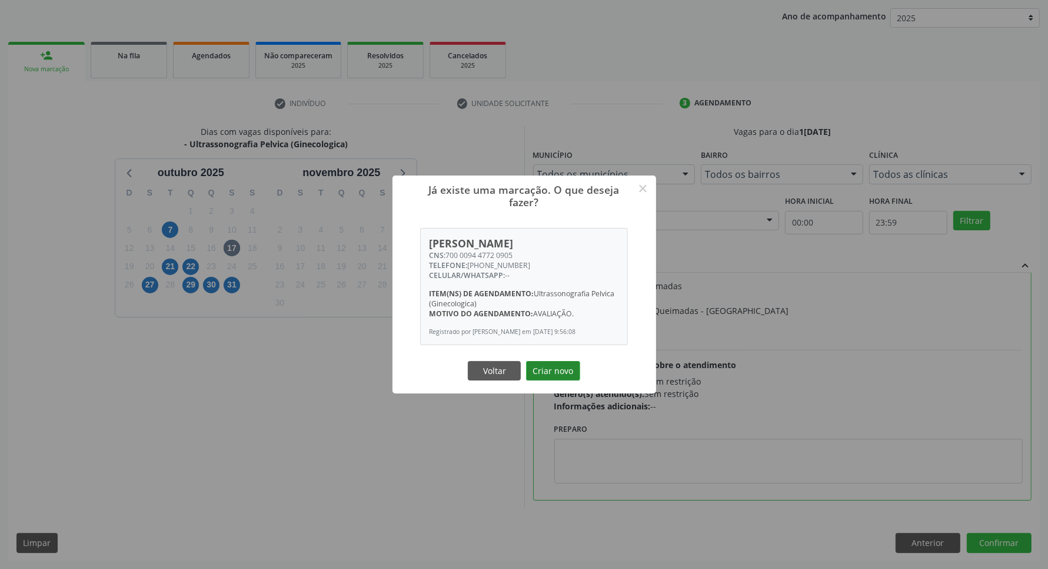
click at [566, 372] on button "Criar novo" at bounding box center [553, 371] width 54 height 20
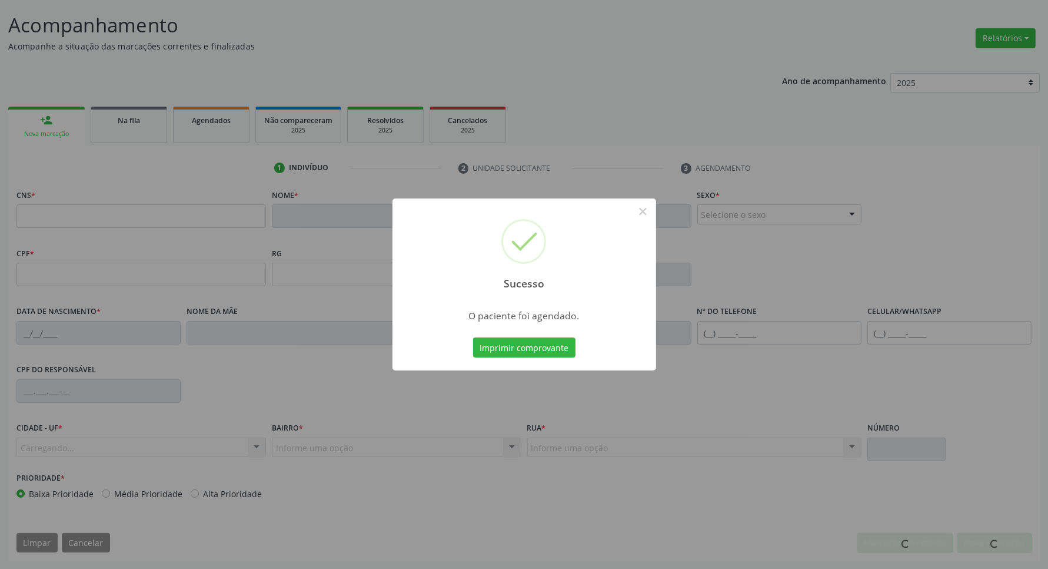
scroll to position [69, 0]
click at [551, 339] on button "Imprimir comprovante" at bounding box center [524, 347] width 102 height 20
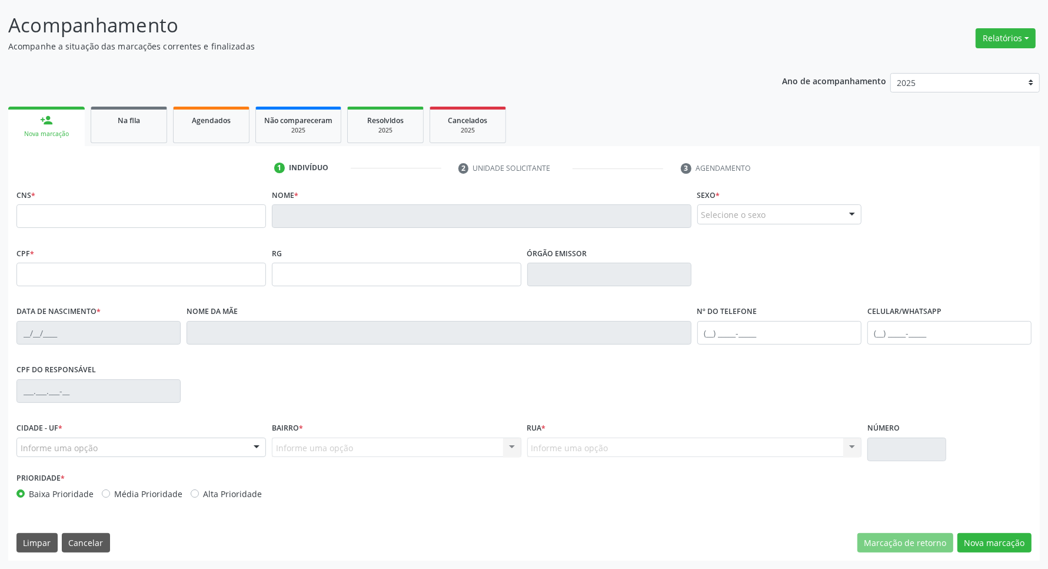
drag, startPoint x: 131, startPoint y: 145, endPoint x: 122, endPoint y: 128, distance: 19.2
click at [127, 136] on div "Sucesso × O paciente foi agendado. Imprimir comprovante Cancel" at bounding box center [524, 284] width 1048 height 569
drag, startPoint x: 122, startPoint y: 127, endPoint x: 115, endPoint y: 127, distance: 6.5
click at [119, 127] on div "Sucesso × O paciente foi agendado. Imprimir comprovante Cancel" at bounding box center [524, 284] width 1048 height 569
click at [143, 125] on div "Sucesso × O paciente foi agendado. Imprimir comprovante Cancel" at bounding box center [524, 284] width 1048 height 569
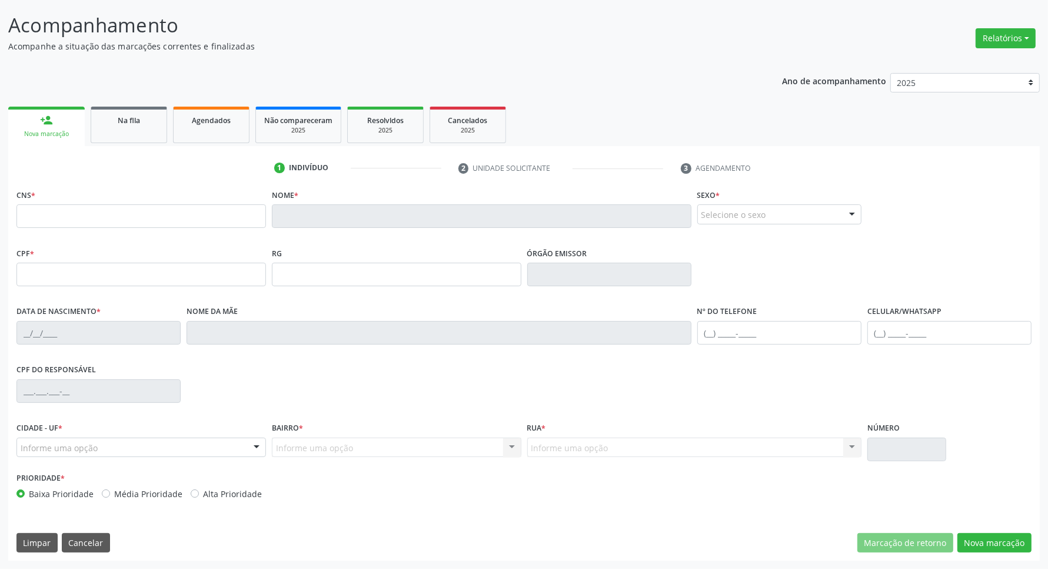
click at [127, 119] on div "Sucesso × O paciente foi agendado. Imprimir comprovante Cancel" at bounding box center [524, 284] width 1048 height 569
drag, startPoint x: 140, startPoint y: 131, endPoint x: 134, endPoint y: 138, distance: 10.0
click at [140, 131] on div "Sucesso × O paciente foi agendado. Imprimir comprovante Cancel" at bounding box center [524, 284] width 1048 height 569
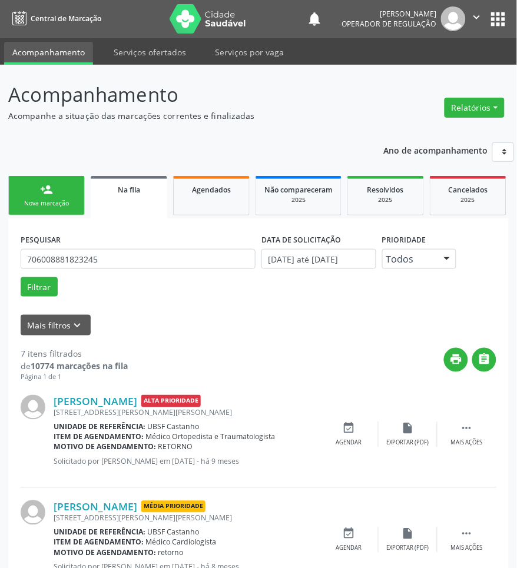
drag, startPoint x: 52, startPoint y: 195, endPoint x: 75, endPoint y: 196, distance: 23.6
click at [52, 196] on link "person_add Nova marcação" at bounding box center [46, 195] width 77 height 39
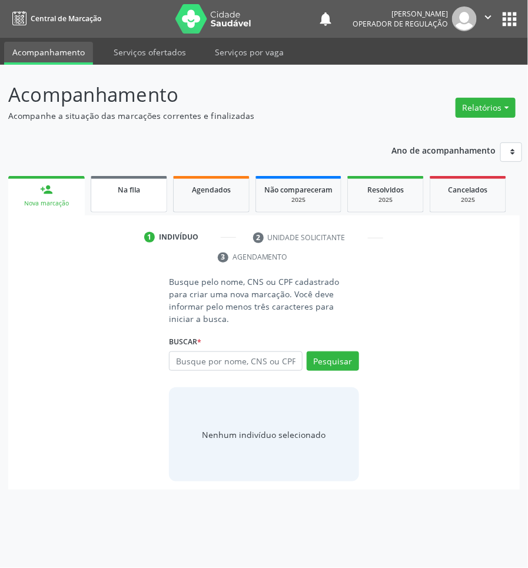
click at [124, 198] on link "Na fila" at bounding box center [129, 194] width 77 height 36
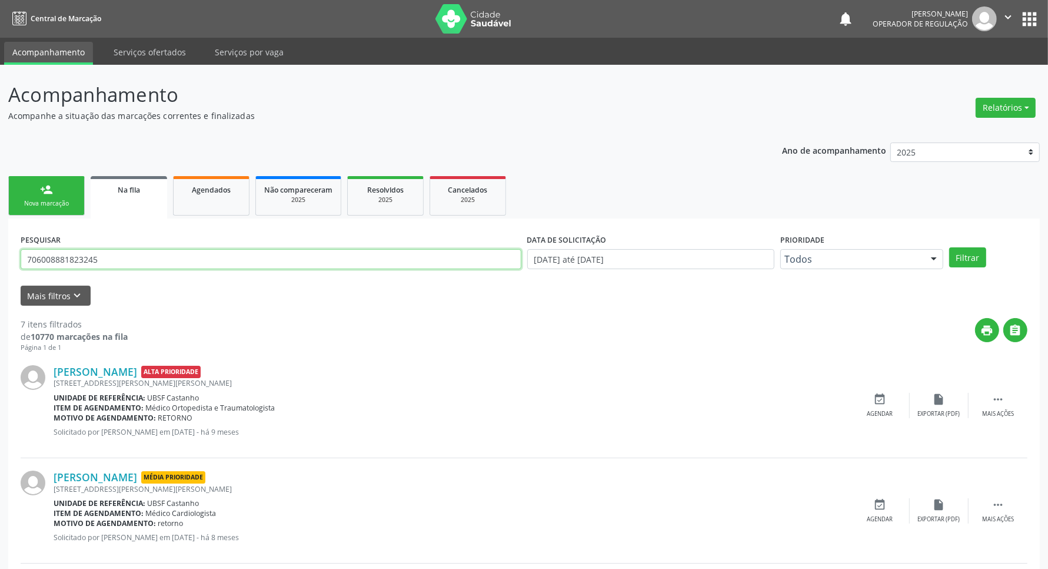
click at [66, 262] on input "706008881823245" at bounding box center [271, 259] width 501 height 20
click at [65, 263] on input "706008881823245" at bounding box center [271, 259] width 501 height 20
type input "707009897342739"
click at [516, 247] on button "Filtrar" at bounding box center [967, 257] width 37 height 20
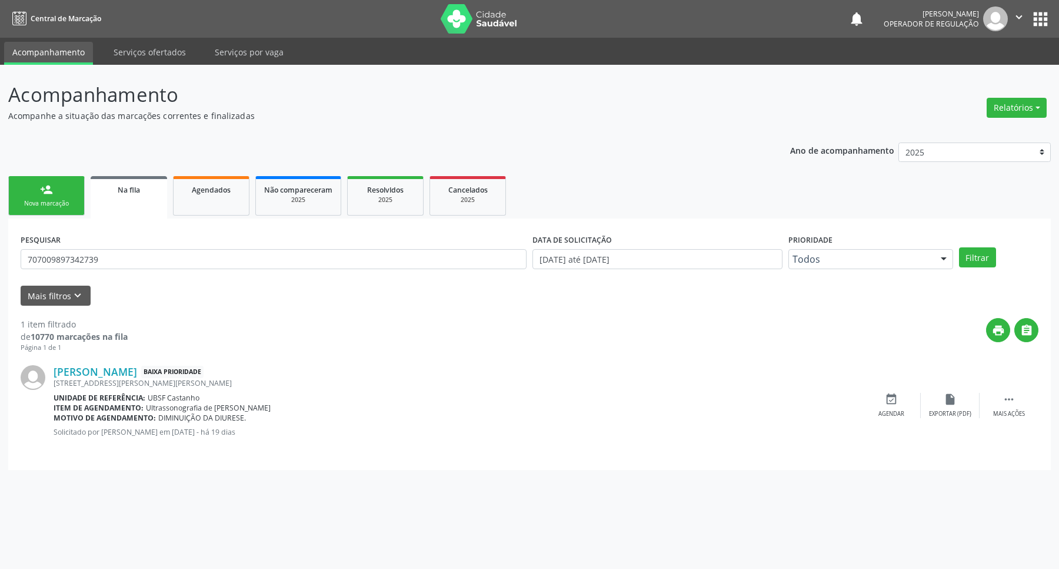
drag, startPoint x: 892, startPoint y: 419, endPoint x: 892, endPoint y: 407, distance: 11.8
click at [516, 418] on div "Lara Cecília Gomes Silva Baixa Prioridade Rua Durval Gomes da Mota, 47, Casstan…" at bounding box center [530, 405] width 1018 height 105
click at [516, 407] on div "event_available Agendar" at bounding box center [891, 405] width 59 height 25
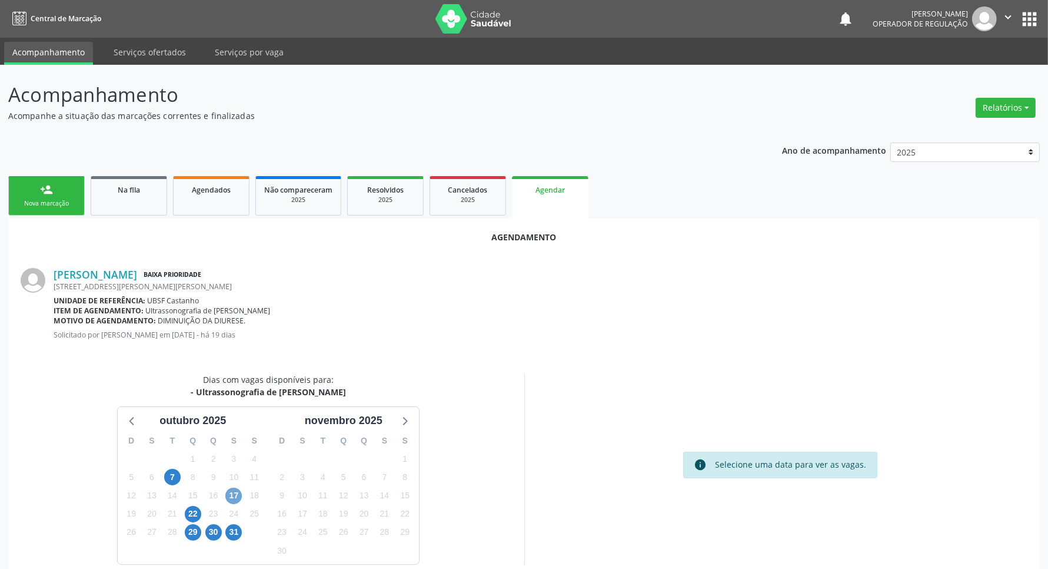
drag, startPoint x: 231, startPoint y: 491, endPoint x: 224, endPoint y: 490, distance: 7.9
click at [230, 490] on span "17" at bounding box center [233, 495] width 16 height 16
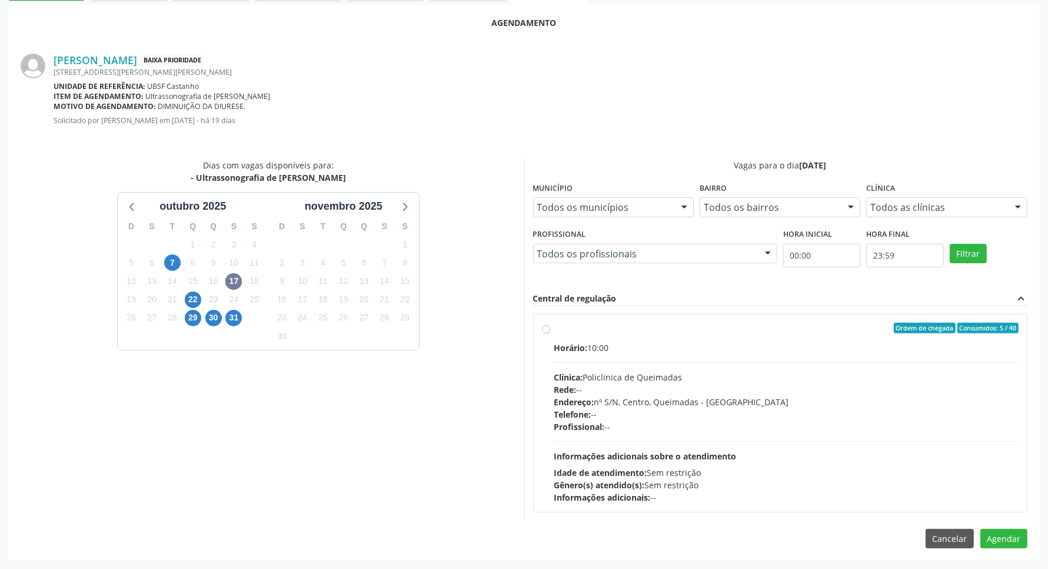
drag, startPoint x: 748, startPoint y: 424, endPoint x: 210, endPoint y: 412, distance: 538.1
click at [516, 424] on div "Profissional: --" at bounding box center [786, 426] width 465 height 12
click at [516, 333] on input "Ordem de chegada Consumidos: 5 / 40 Horário: 10:00 Clínica: Policlinica de Quei…" at bounding box center [546, 328] width 8 height 11
radio input "true"
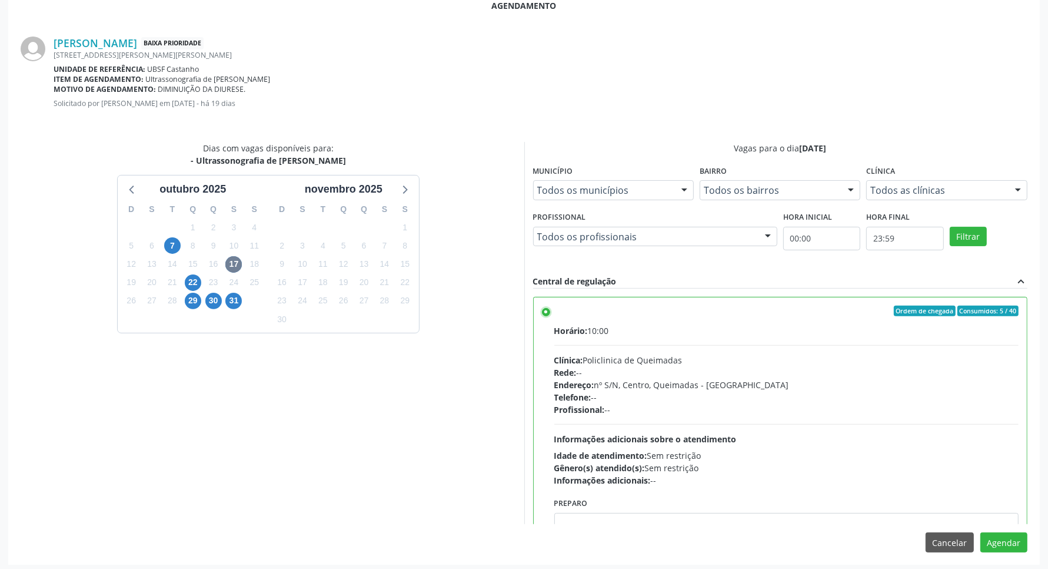
scroll to position [235, 0]
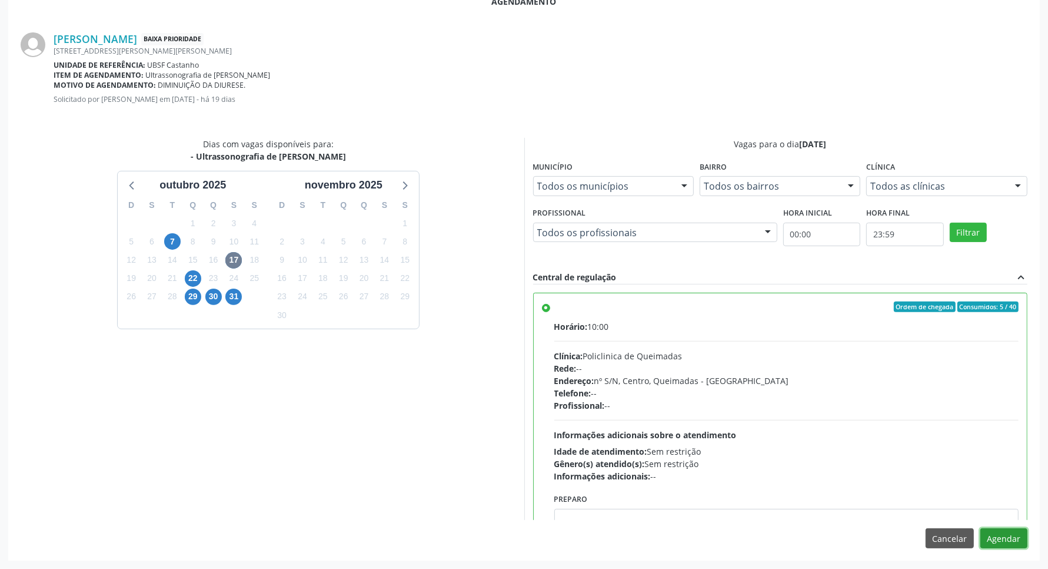
click at [516, 546] on button "Agendar" at bounding box center [1004, 538] width 47 height 20
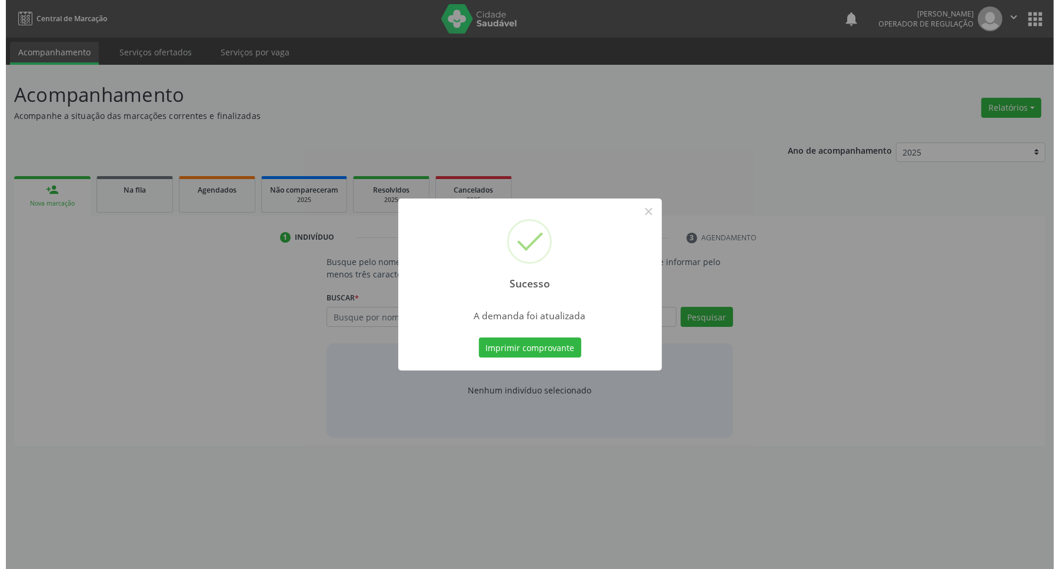
scroll to position [0, 0]
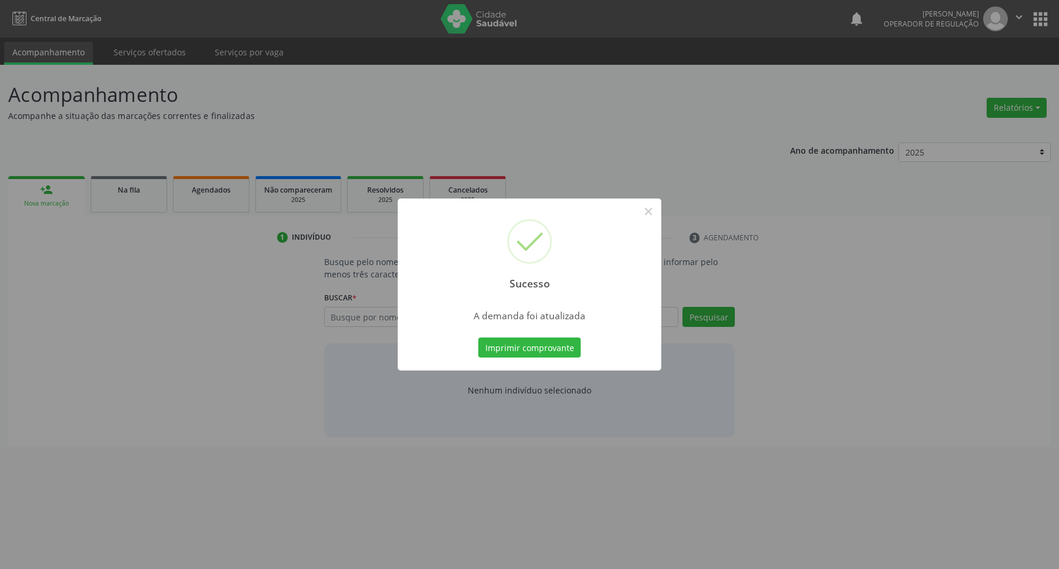
click at [479, 337] on button "Imprimir comprovante" at bounding box center [530, 347] width 102 height 20
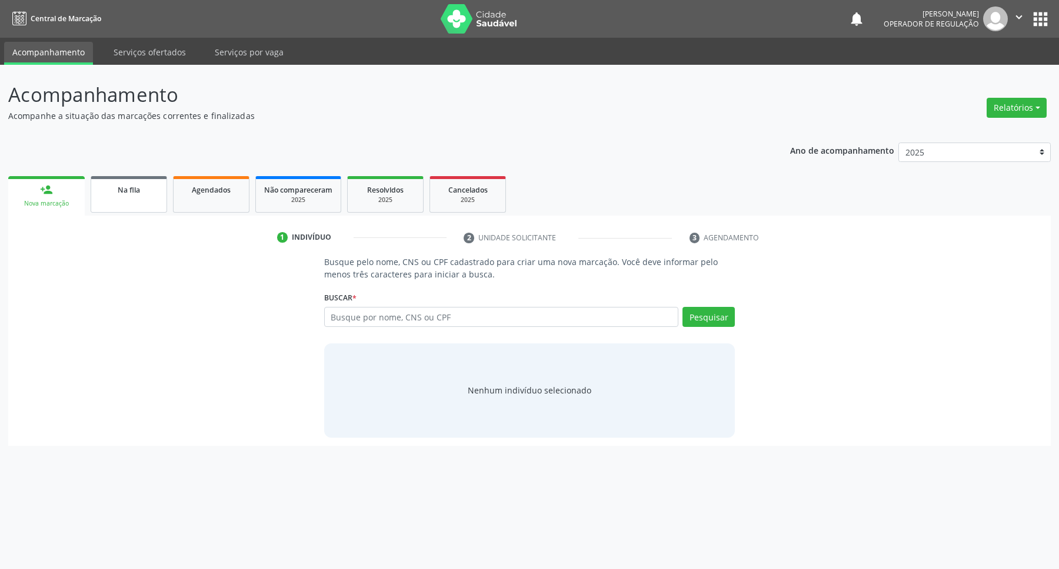
click at [113, 196] on link "Na fila" at bounding box center [129, 194] width 77 height 36
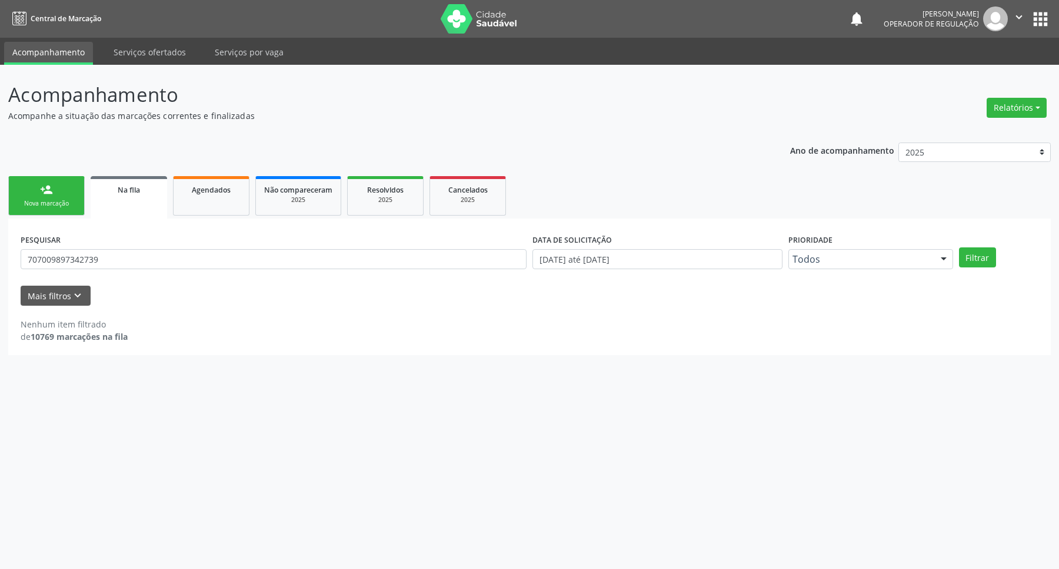
click at [68, 205] on div "Nova marcação" at bounding box center [46, 203] width 59 height 9
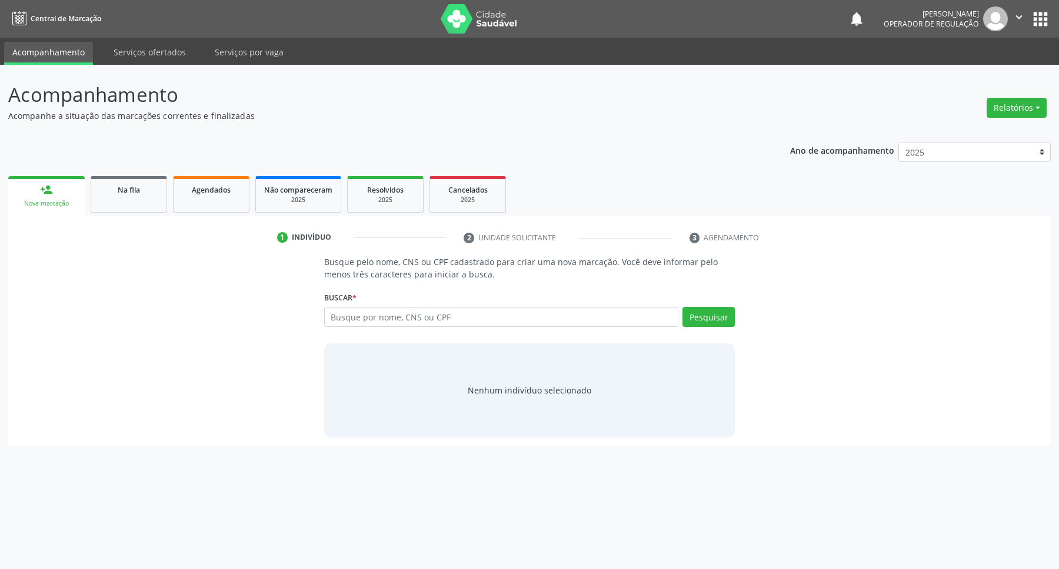
click at [484, 239] on li "2 Unidade solicitante" at bounding box center [567, 238] width 225 height 20
click at [292, 237] on div "Indivíduo" at bounding box center [311, 237] width 39 height 11
